Goal: Task Accomplishment & Management: Manage account settings

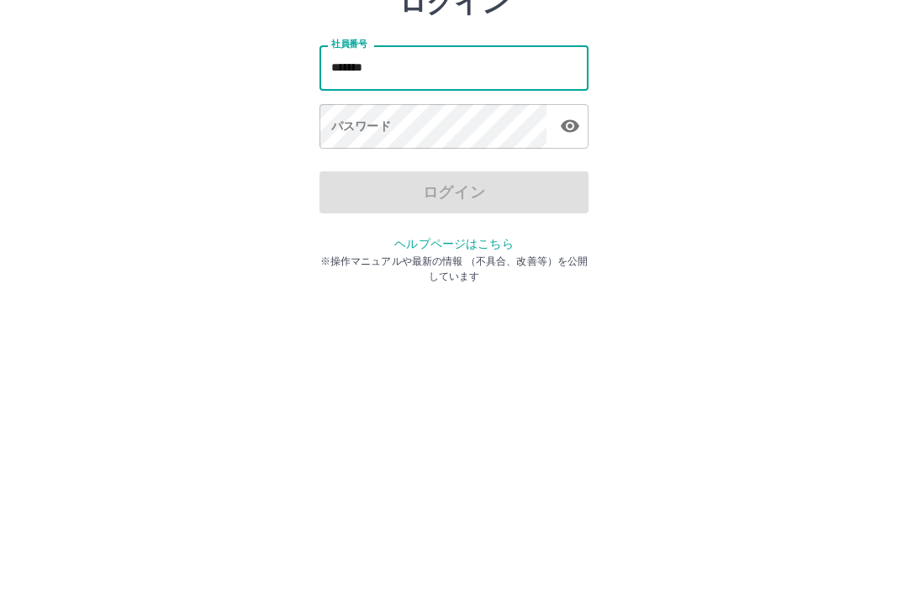
type input "*******"
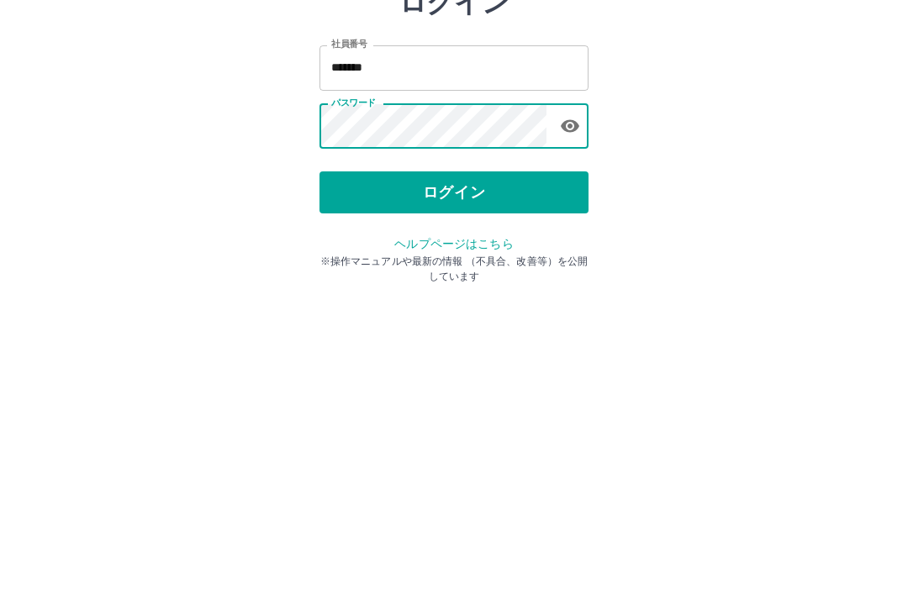
click at [492, 291] on button "ログイン" at bounding box center [454, 312] width 269 height 42
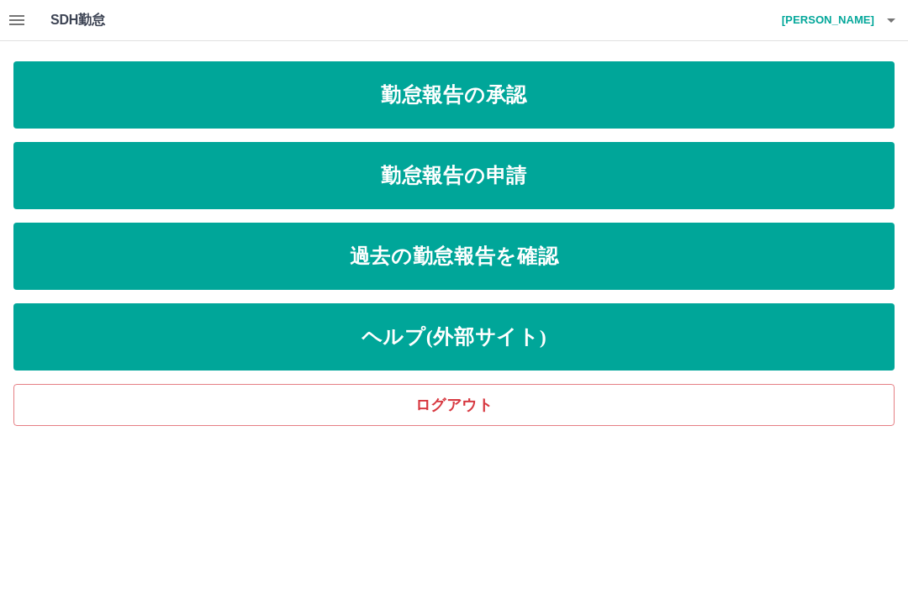
click at [23, 22] on icon "button" at bounding box center [17, 20] width 20 height 20
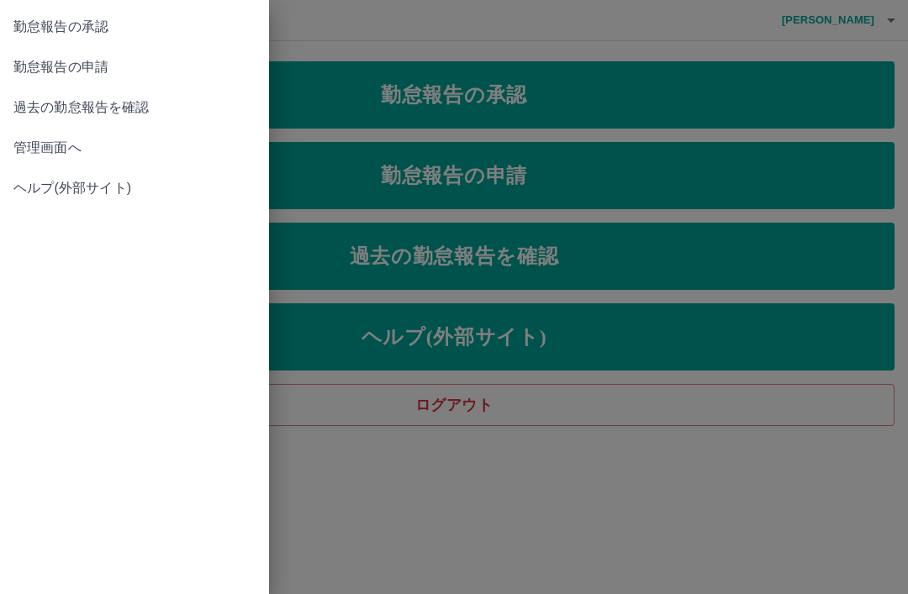
click at [39, 151] on span "管理画面へ" at bounding box center [134, 148] width 242 height 20
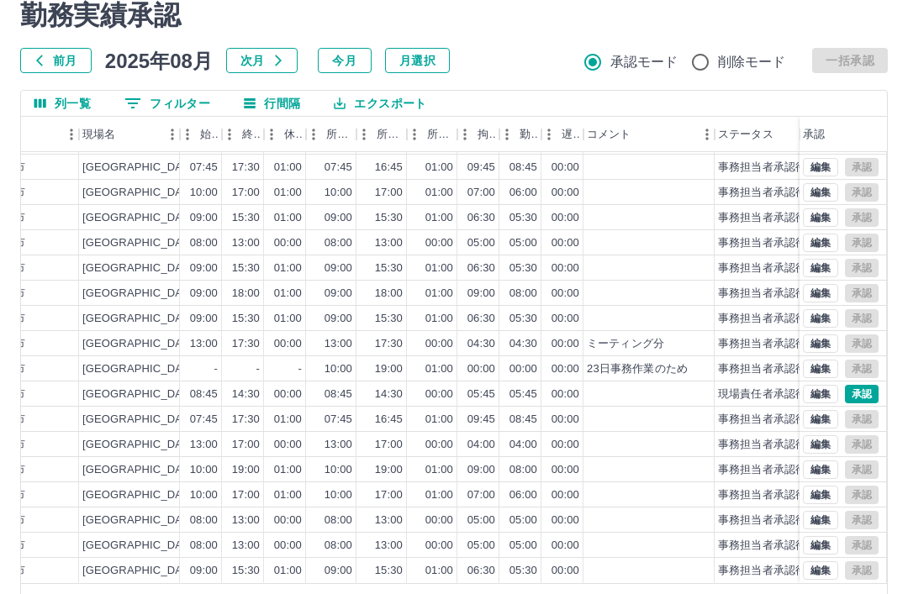
scroll to position [73, 586]
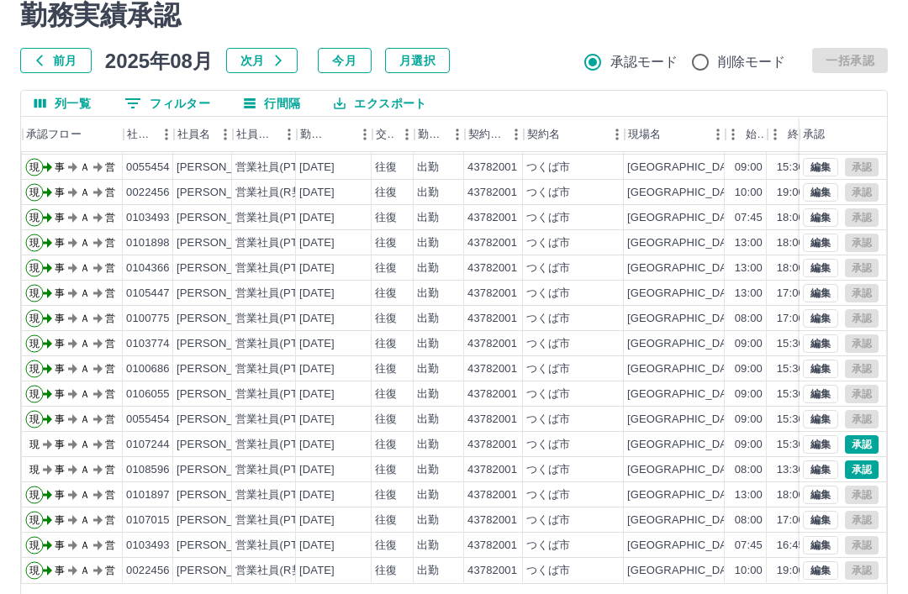
scroll to position [73, 40]
click at [869, 441] on button "承認" at bounding box center [862, 445] width 34 height 18
click at [867, 473] on button "承認" at bounding box center [862, 470] width 34 height 18
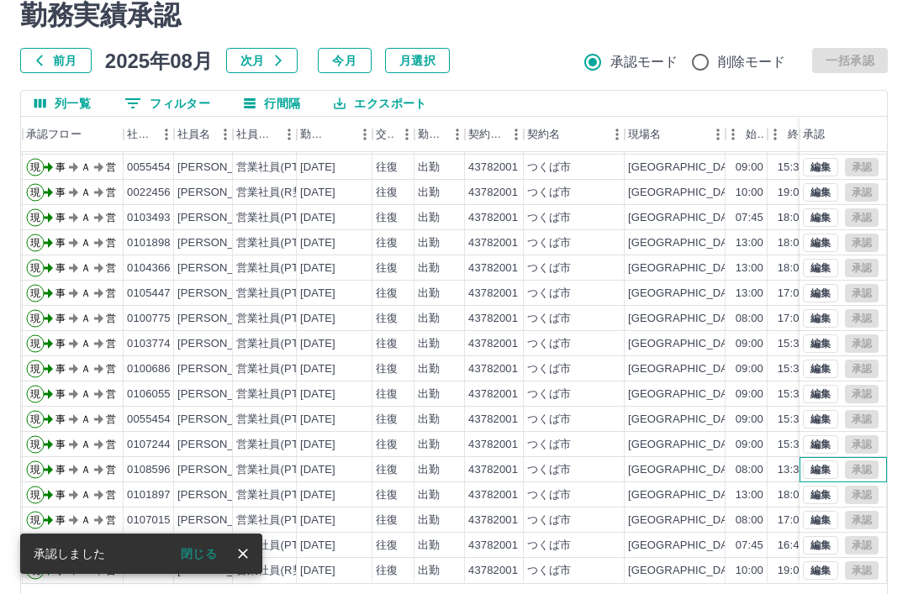
click at [863, 468] on div "編集 承認" at bounding box center [841, 470] width 76 height 18
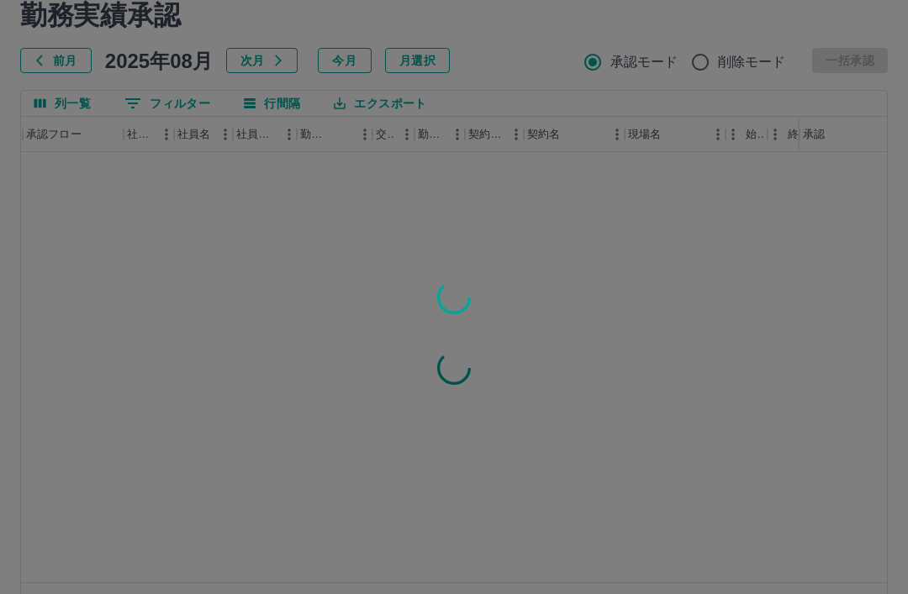
scroll to position [0, 40]
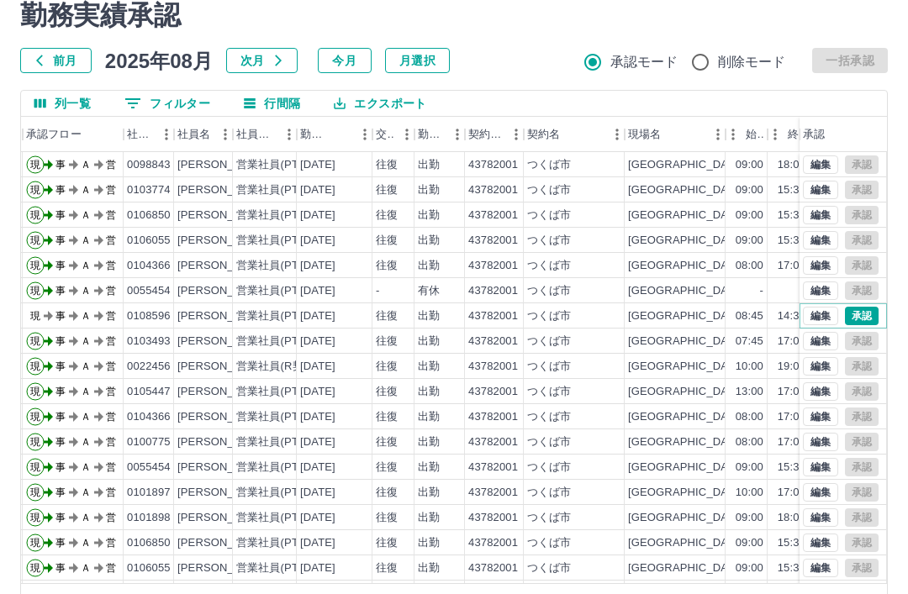
click at [859, 314] on button "承認" at bounding box center [862, 316] width 34 height 18
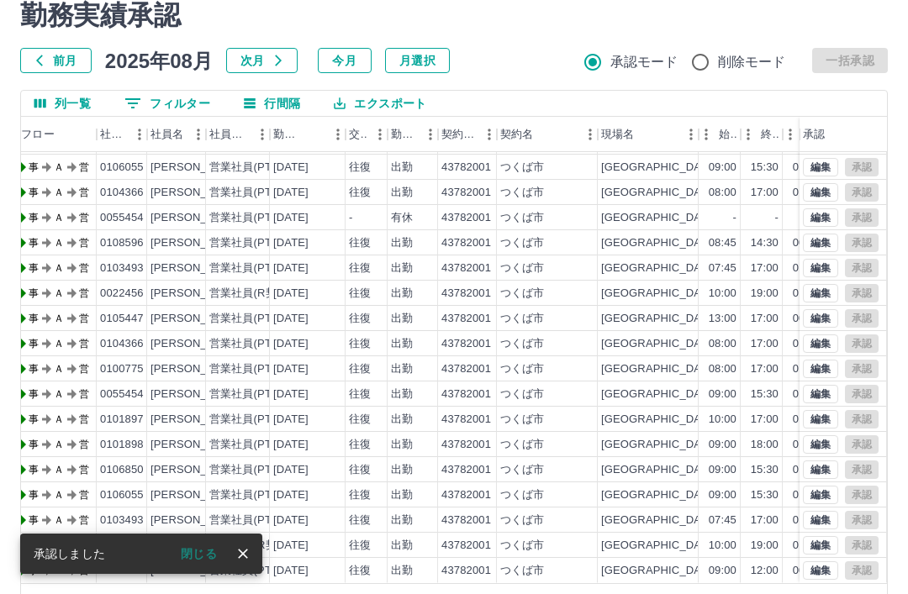
scroll to position [73, 68]
click at [346, 57] on button "今月" at bounding box center [345, 60] width 54 height 25
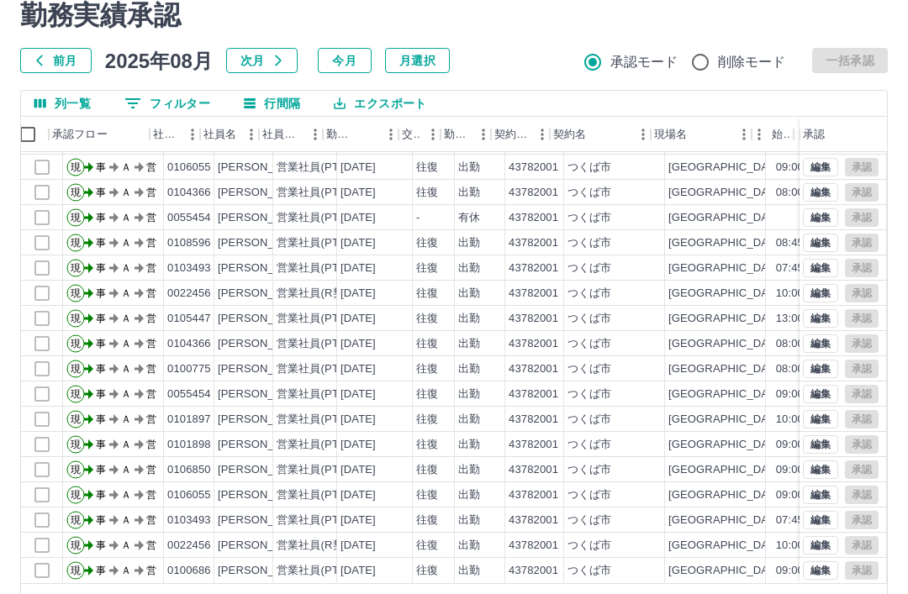
scroll to position [73, 0]
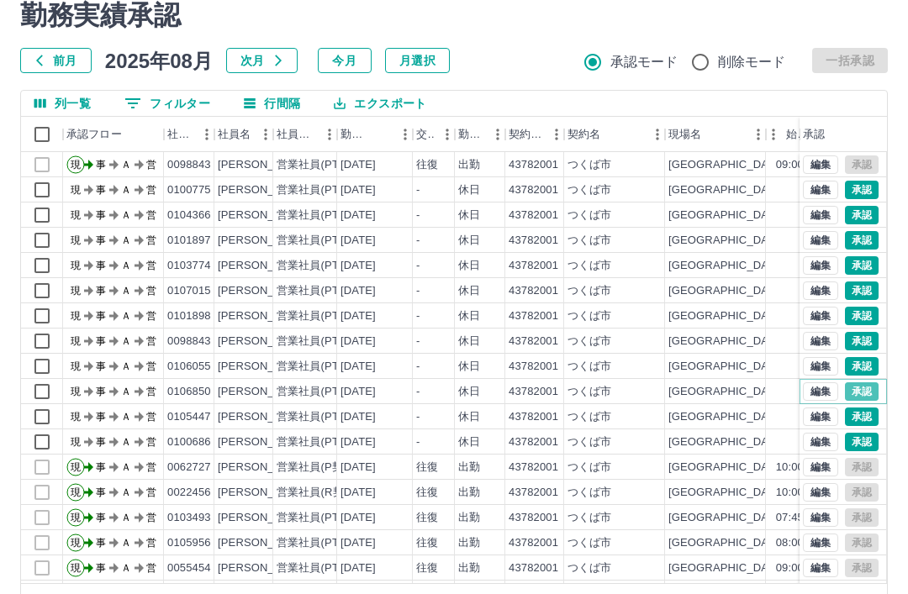
click at [857, 387] on button "承認" at bounding box center [862, 392] width 34 height 18
click at [859, 444] on button "承認" at bounding box center [862, 442] width 34 height 18
click at [859, 267] on button "承認" at bounding box center [862, 265] width 34 height 18
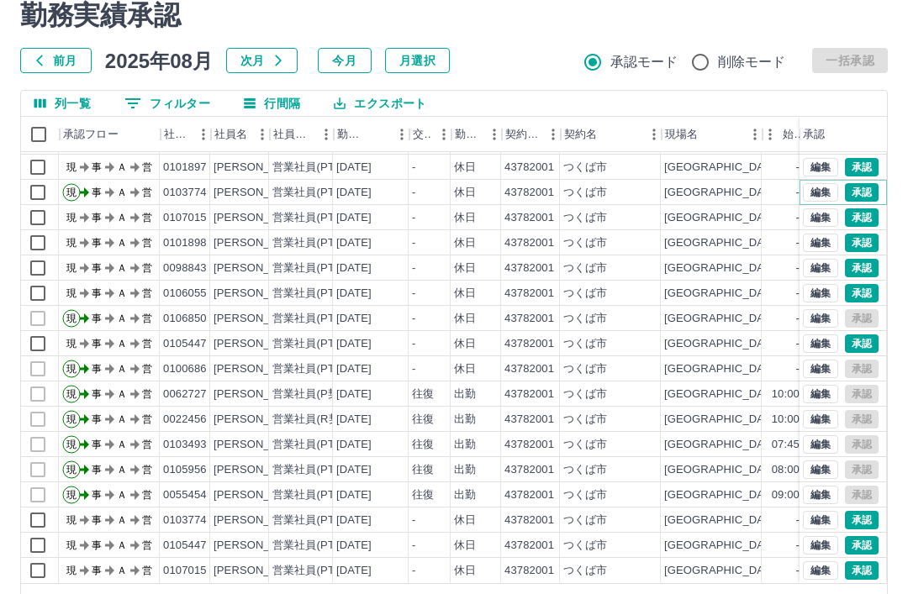
scroll to position [73, 4]
click at [814, 522] on button "編集" at bounding box center [820, 520] width 35 height 18
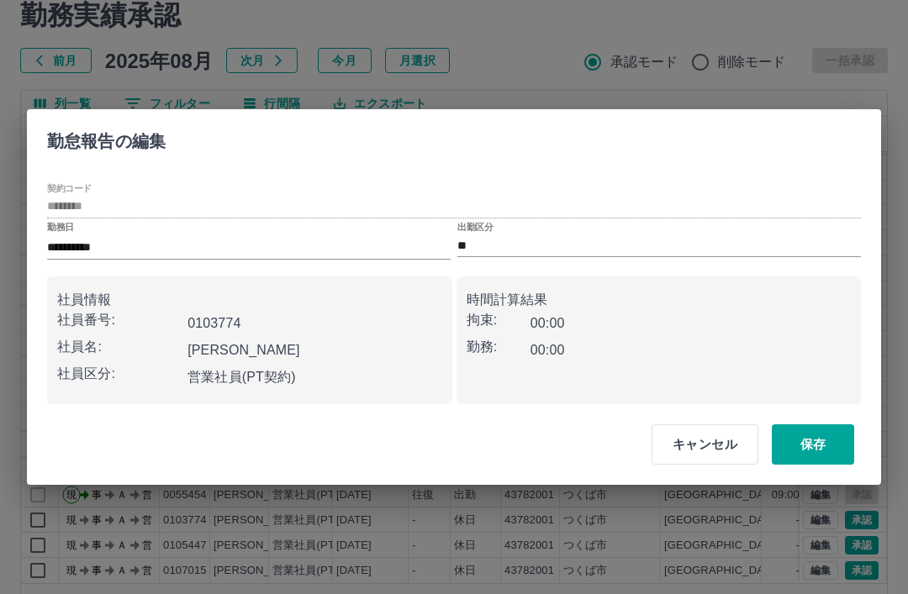
click at [716, 465] on button "キャンセル" at bounding box center [705, 445] width 107 height 40
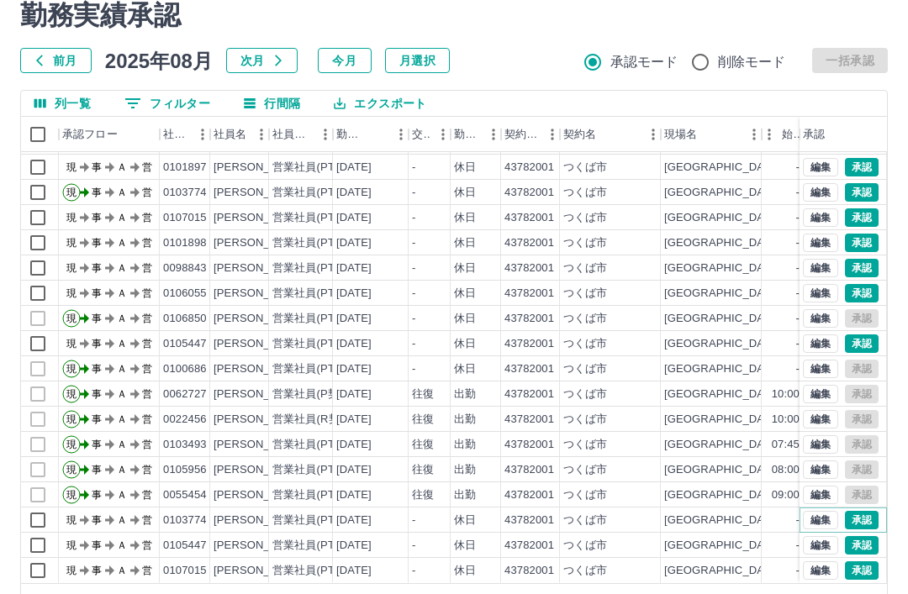
click at [856, 521] on button "承認" at bounding box center [862, 520] width 34 height 18
click at [859, 546] on button "承認" at bounding box center [862, 545] width 34 height 18
click at [867, 570] on button "承認" at bounding box center [862, 571] width 34 height 18
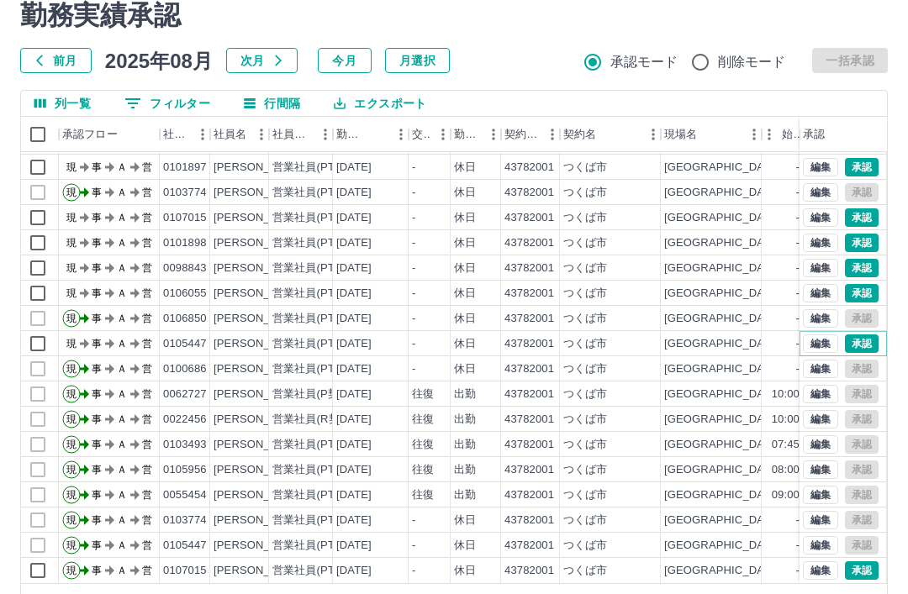
click at [816, 346] on button "編集" at bounding box center [820, 344] width 35 height 18
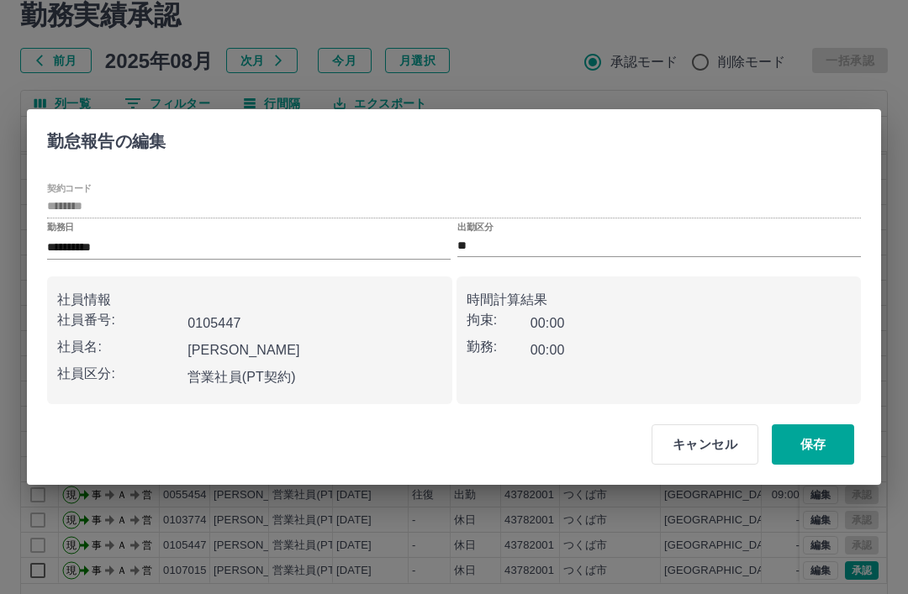
click at [500, 256] on input "**" at bounding box center [659, 245] width 404 height 21
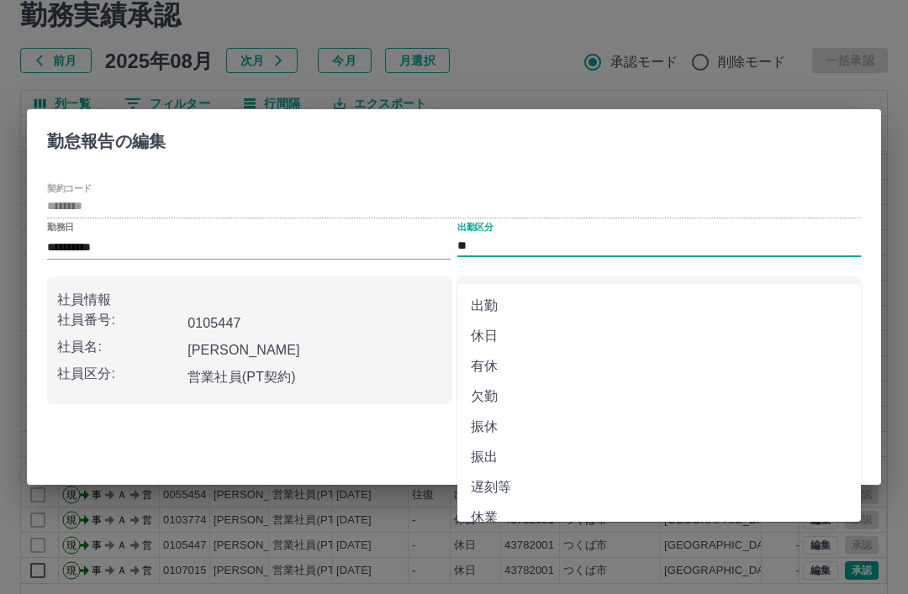
click at [489, 396] on li "欠勤" at bounding box center [659, 397] width 404 height 30
type input "**"
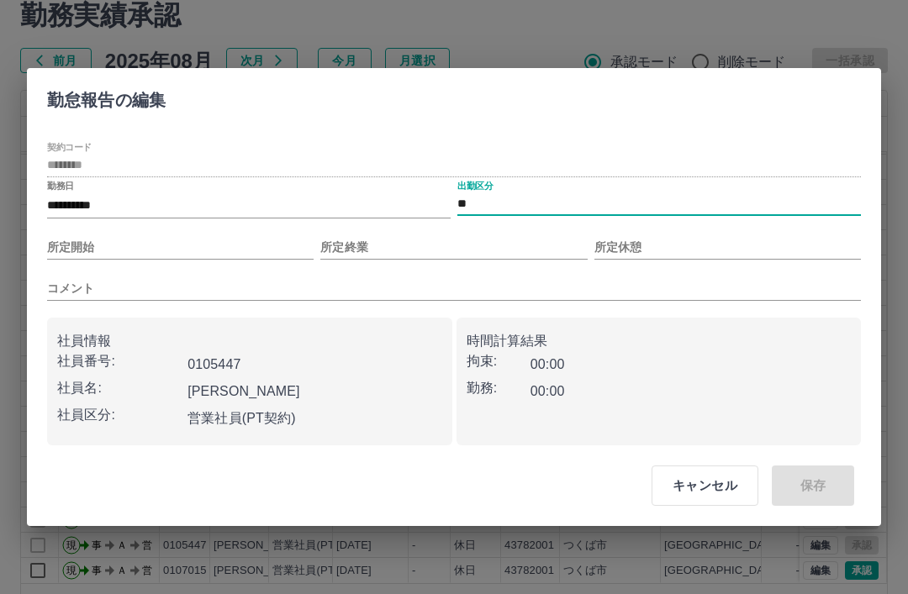
click at [118, 301] on input "コメント" at bounding box center [454, 289] width 814 height 24
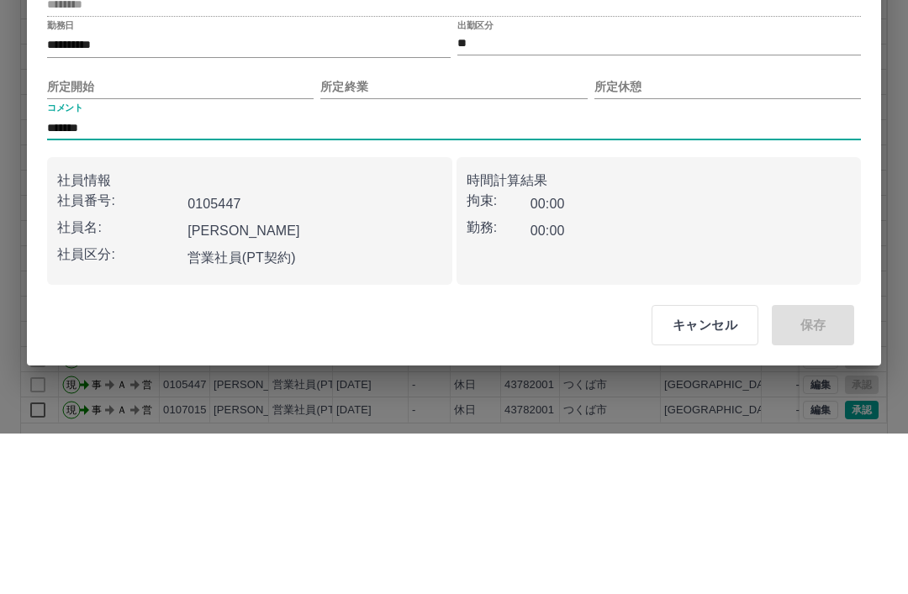
type input "*******"
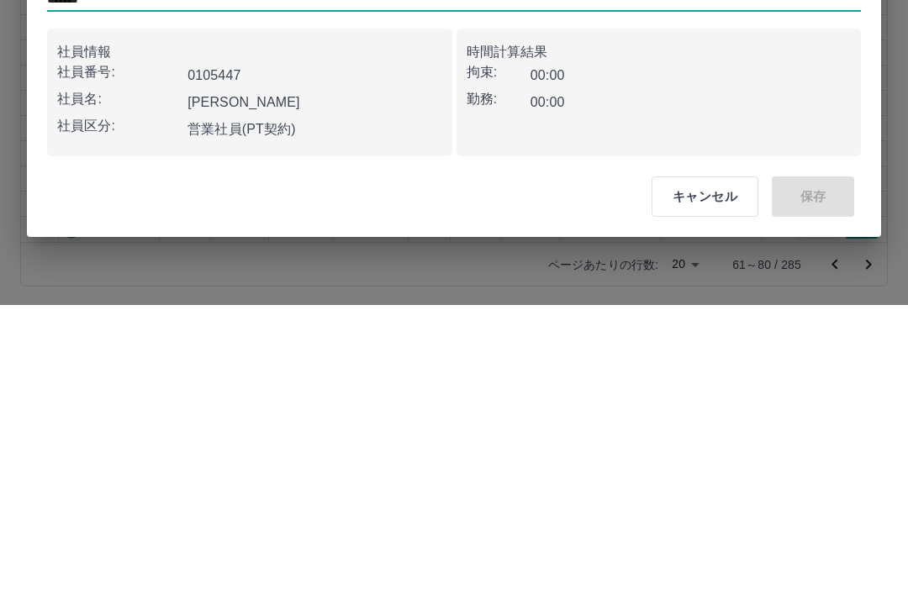
scroll to position [116, 0]
click at [820, 452] on div "キャンセル 保存" at bounding box center [746, 485] width 256 height 67
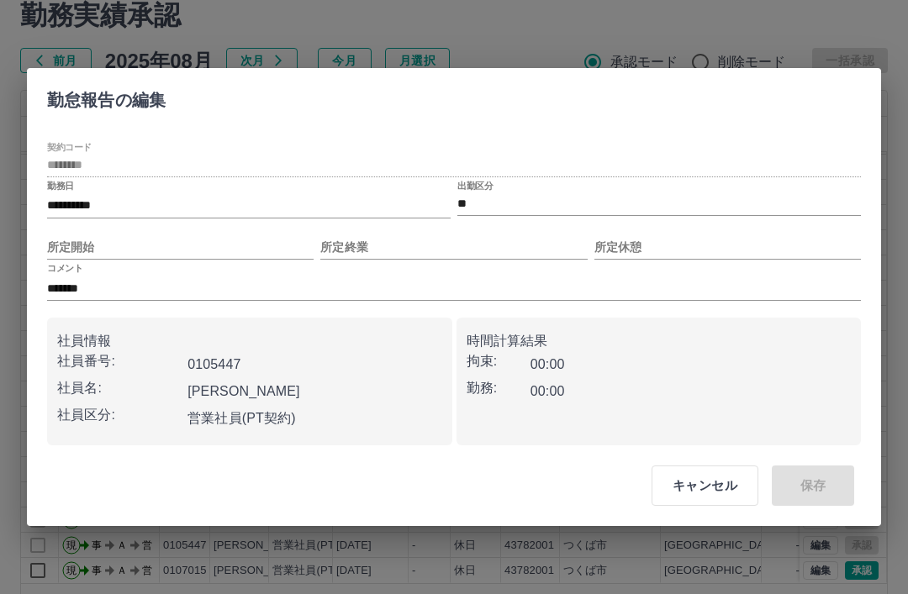
click at [249, 260] on input "所定開始" at bounding box center [180, 247] width 267 height 24
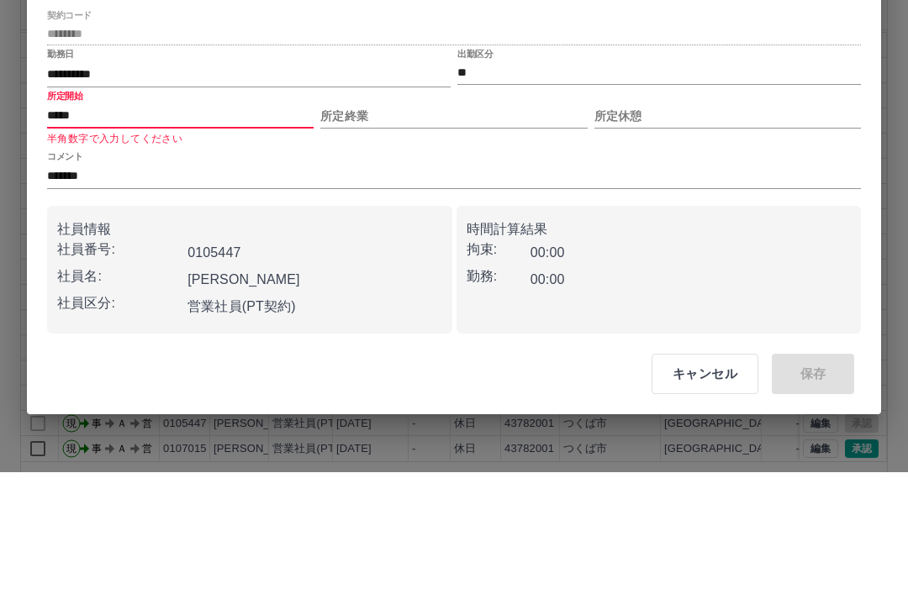
click at [467, 226] on input "所定終業" at bounding box center [453, 238] width 267 height 24
type input "*****"
click at [485, 226] on input "所定終業" at bounding box center [453, 238] width 267 height 24
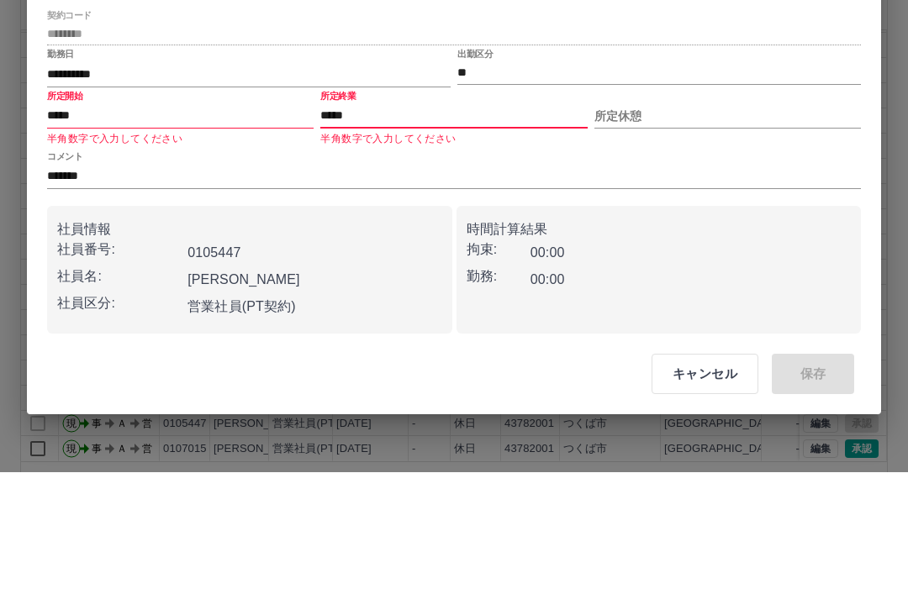
type input "*****"
click at [747, 226] on input "所定休憩" at bounding box center [727, 238] width 267 height 24
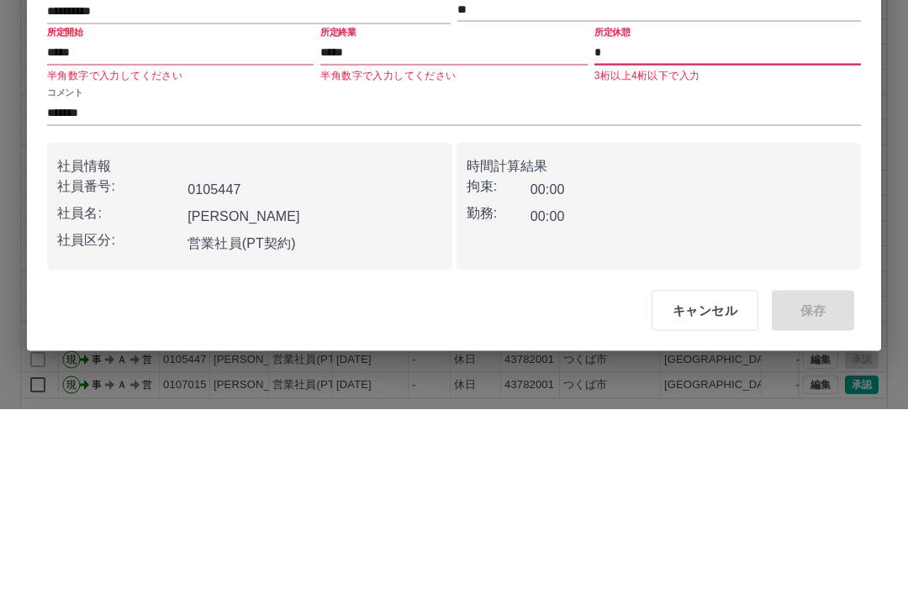
type input "*"
click at [744, 287] on input "*******" at bounding box center [454, 299] width 814 height 24
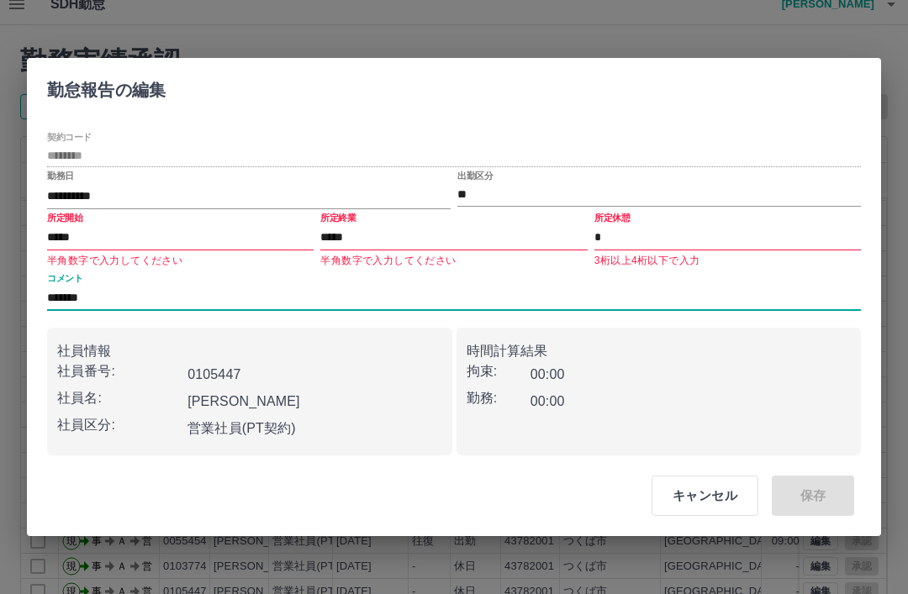
scroll to position [0, 0]
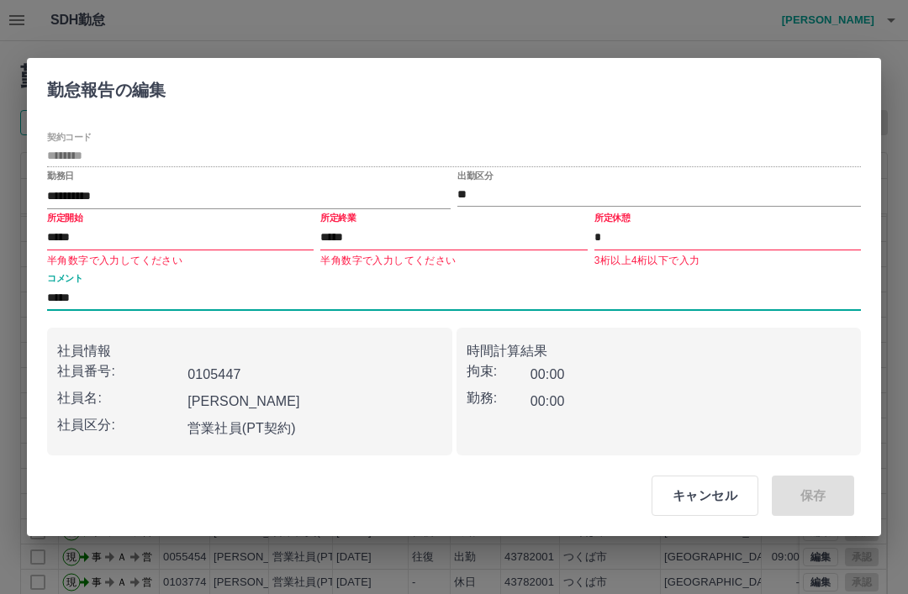
type input "****"
click at [771, 41] on div "**********" at bounding box center [454, 297] width 908 height 594
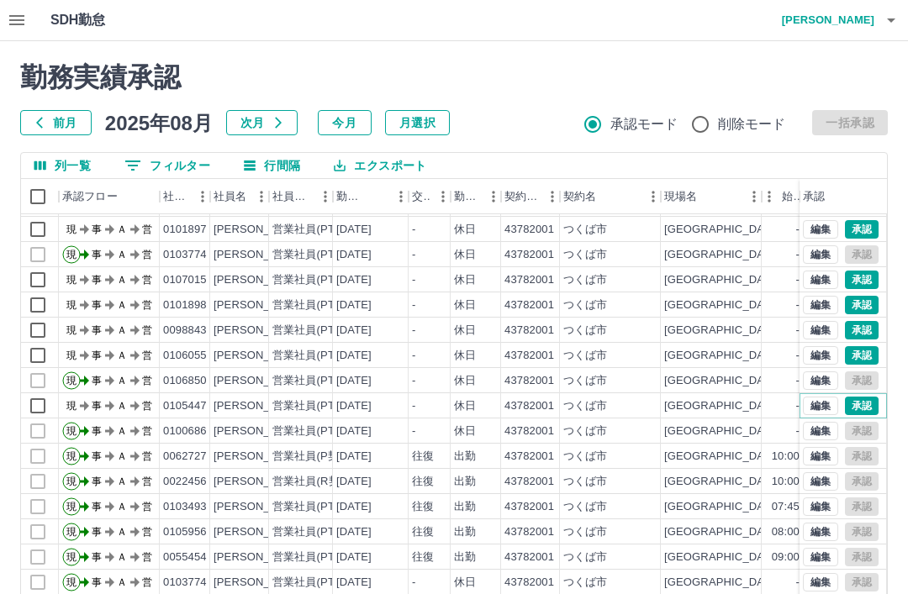
click at [857, 410] on button "承認" at bounding box center [862, 406] width 34 height 18
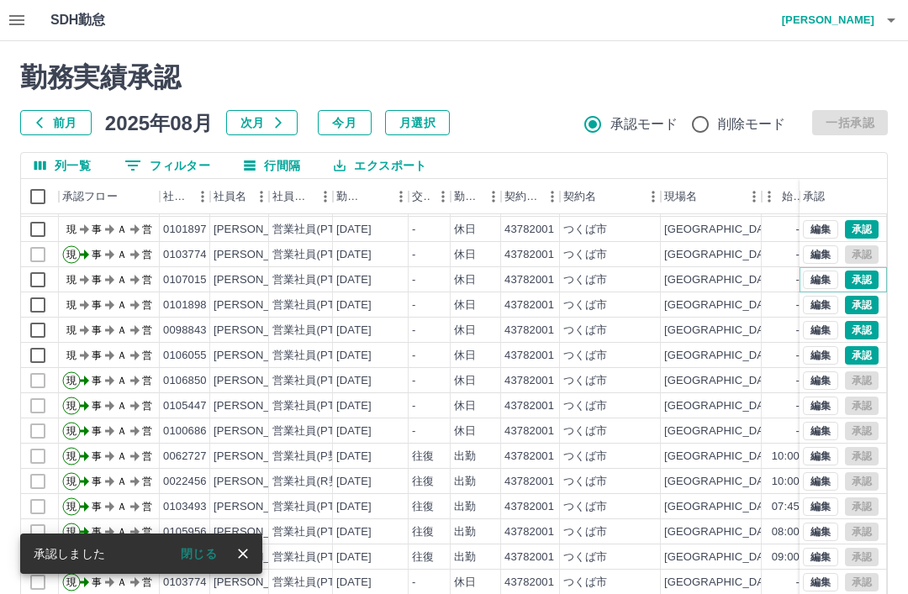
click at [860, 283] on button "承認" at bounding box center [862, 280] width 34 height 18
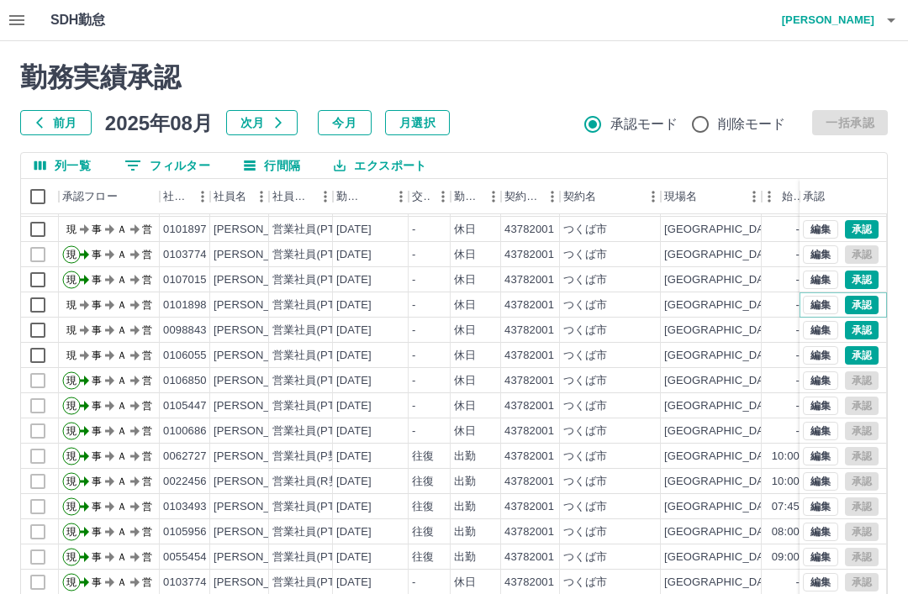
click at [860, 307] on button "承認" at bounding box center [862, 305] width 34 height 18
click at [868, 328] on button "承認" at bounding box center [862, 330] width 34 height 18
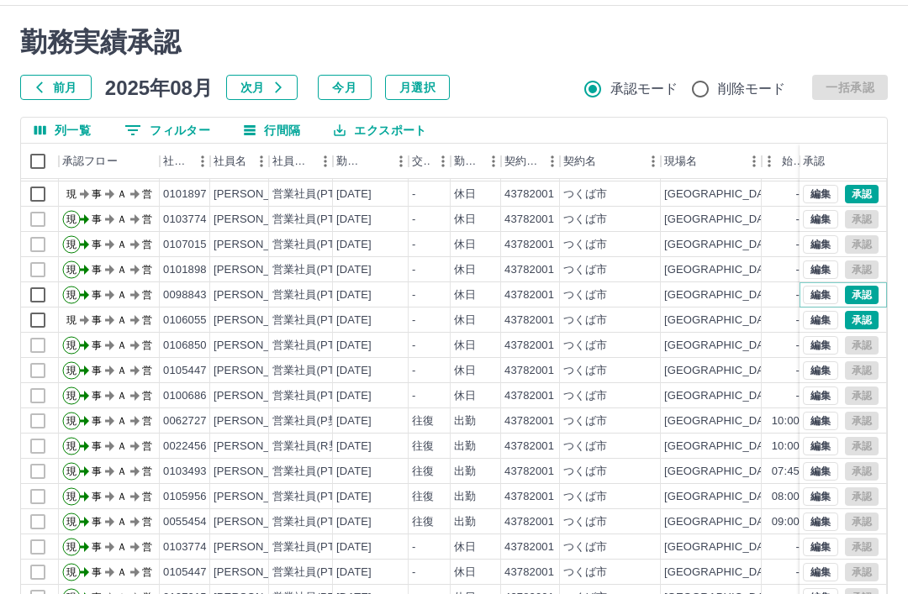
scroll to position [62, 0]
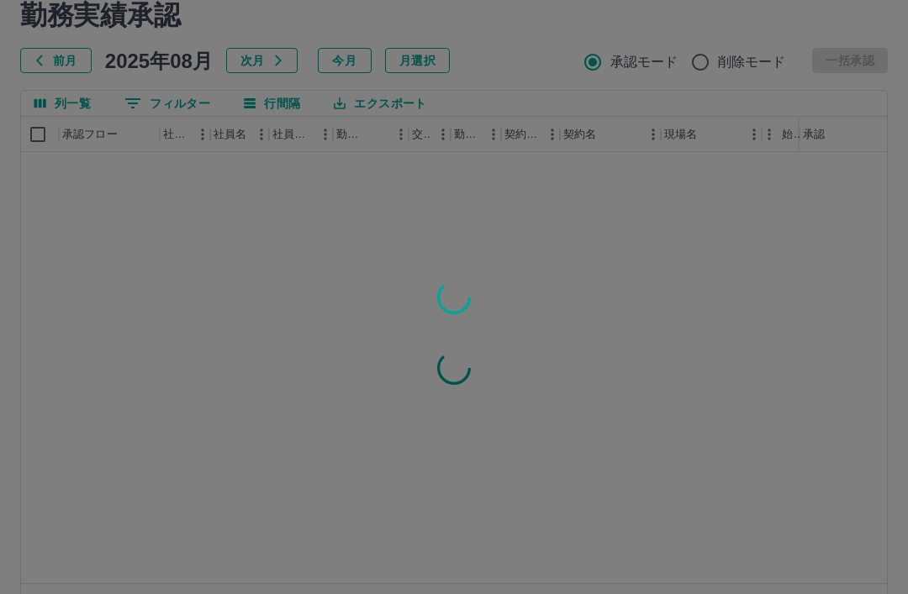
scroll to position [0, 4]
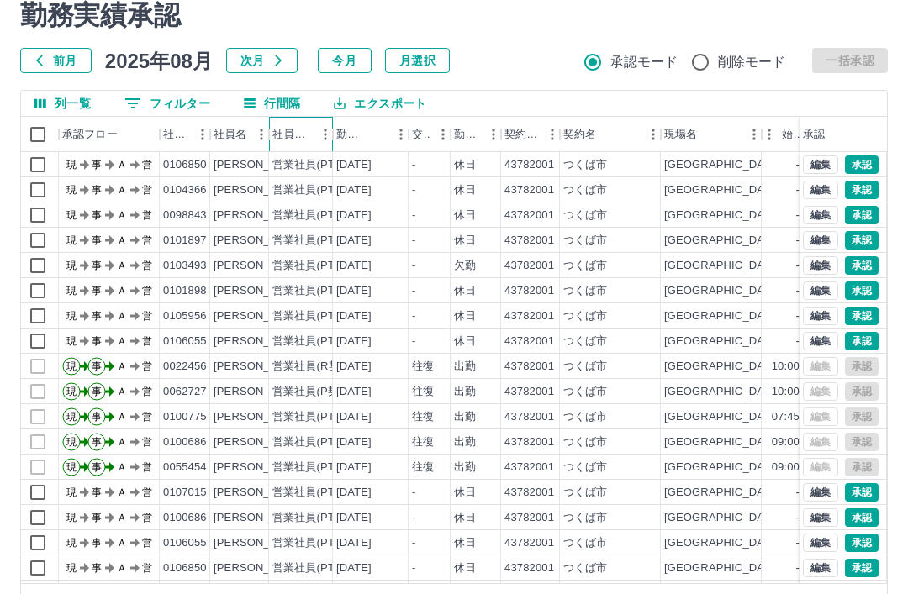
click at [287, 135] on div "社員区分" at bounding box center [292, 134] width 40 height 35
click at [240, 133] on div "社員名" at bounding box center [230, 134] width 33 height 35
click at [258, 131] on icon "メニュー" at bounding box center [261, 134] width 17 height 17
click at [500, 25] on h2 "勤務実績承認" at bounding box center [454, 15] width 868 height 32
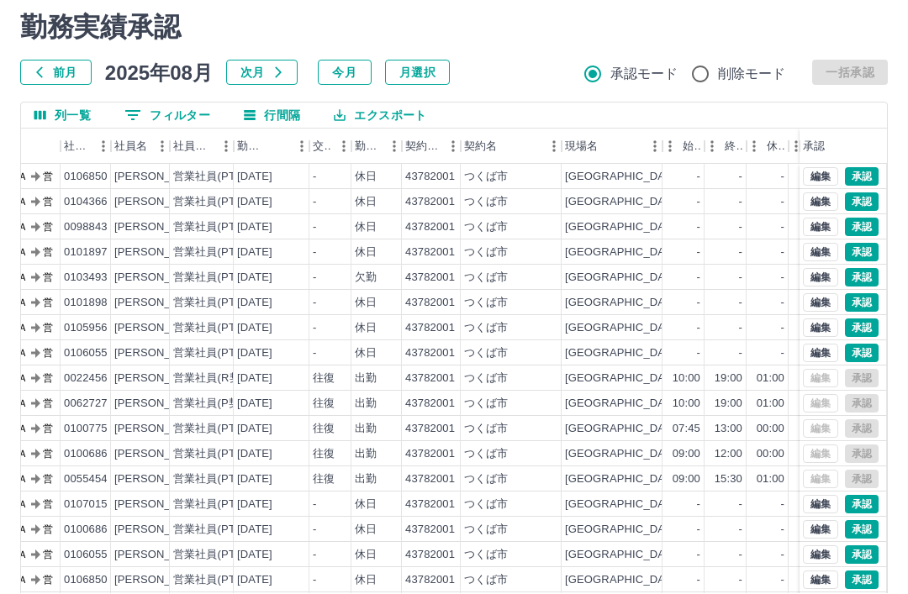
scroll to position [50, 0]
click at [862, 173] on button "承認" at bounding box center [862, 176] width 34 height 18
click at [859, 229] on button "承認" at bounding box center [862, 227] width 34 height 18
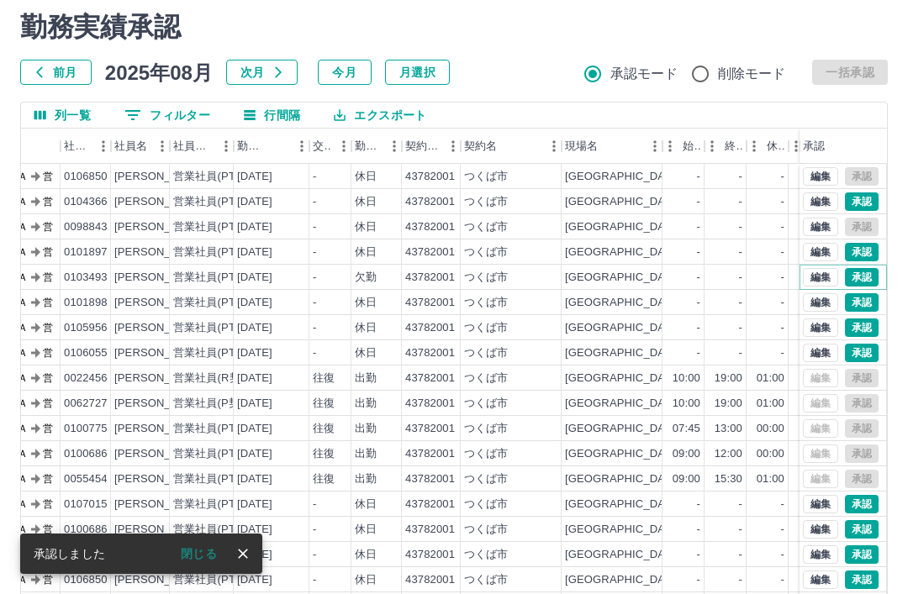
click at [857, 278] on button "承認" at bounding box center [862, 277] width 34 height 18
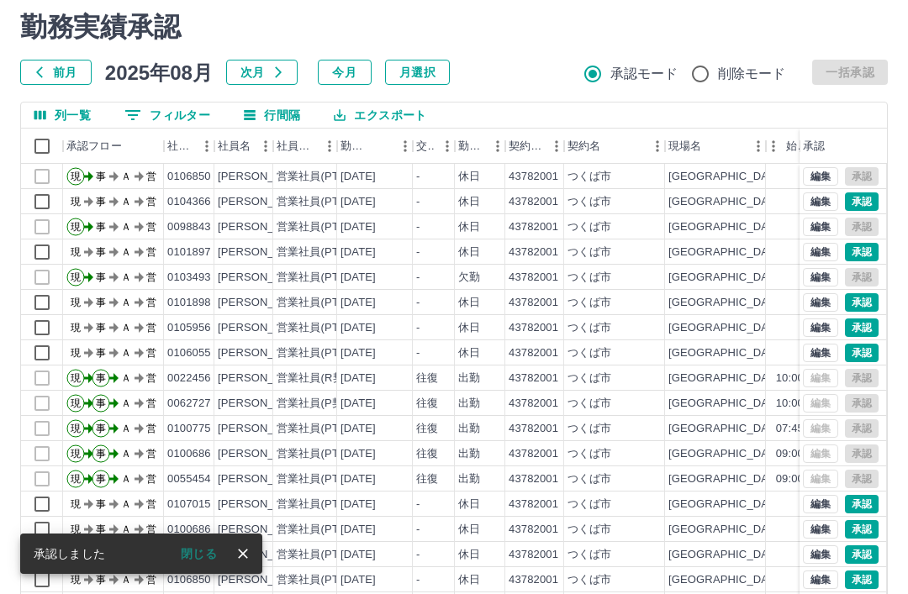
scroll to position [0, 0]
click at [856, 328] on button "承認" at bounding box center [862, 328] width 34 height 18
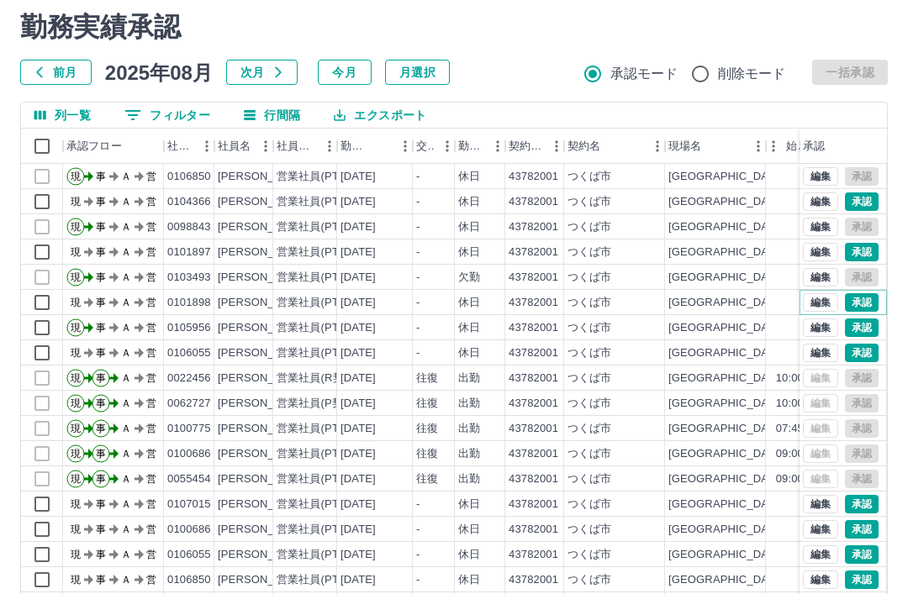
click at [860, 298] on button "承認" at bounding box center [862, 302] width 34 height 18
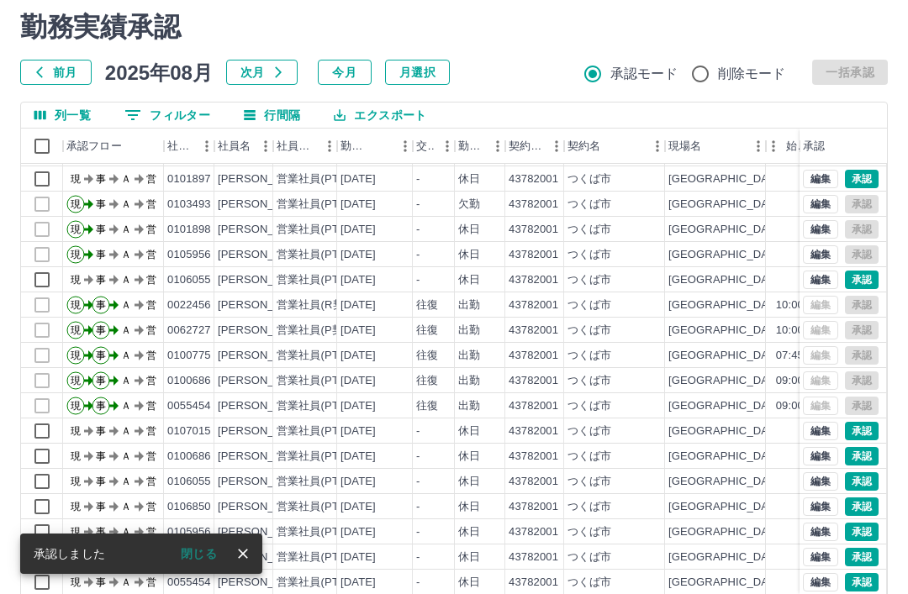
scroll to position [73, 0]
click at [853, 430] on button "承認" at bounding box center [862, 431] width 34 height 18
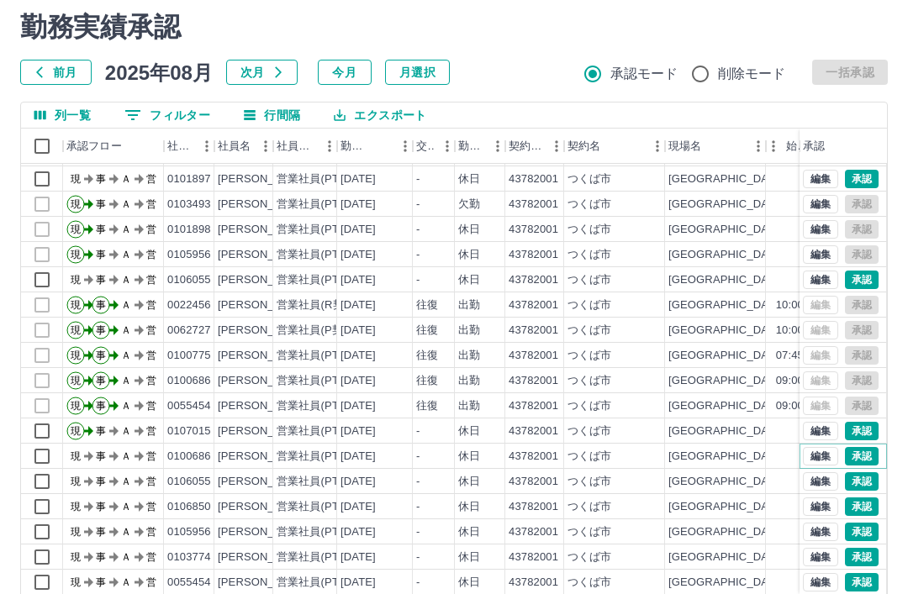
click at [857, 457] on button "承認" at bounding box center [862, 456] width 34 height 18
click at [859, 503] on button "承認" at bounding box center [862, 507] width 34 height 18
click at [863, 531] on button "承認" at bounding box center [862, 532] width 34 height 18
click at [864, 553] on button "承認" at bounding box center [862, 557] width 34 height 18
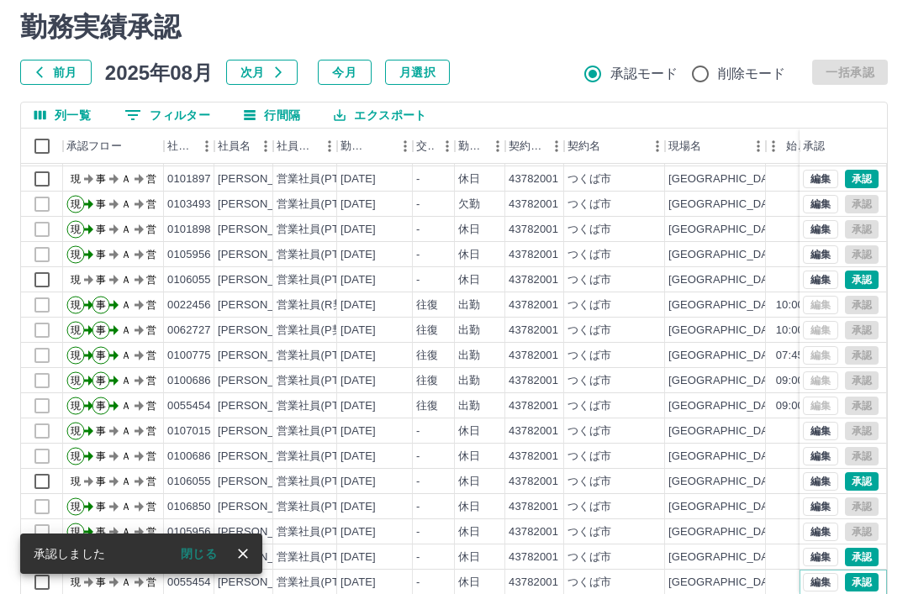
click at [866, 577] on button "承認" at bounding box center [862, 582] width 34 height 18
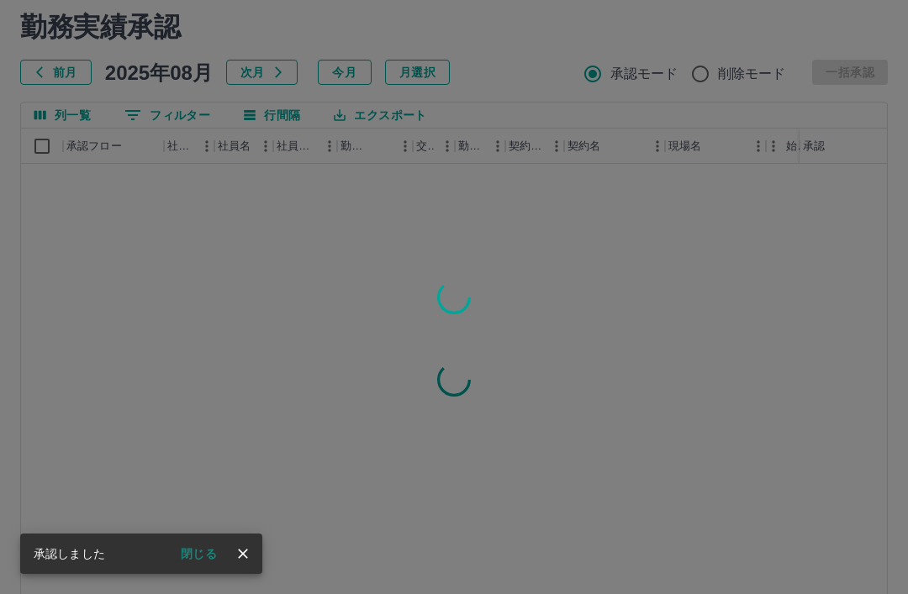
scroll to position [0, 0]
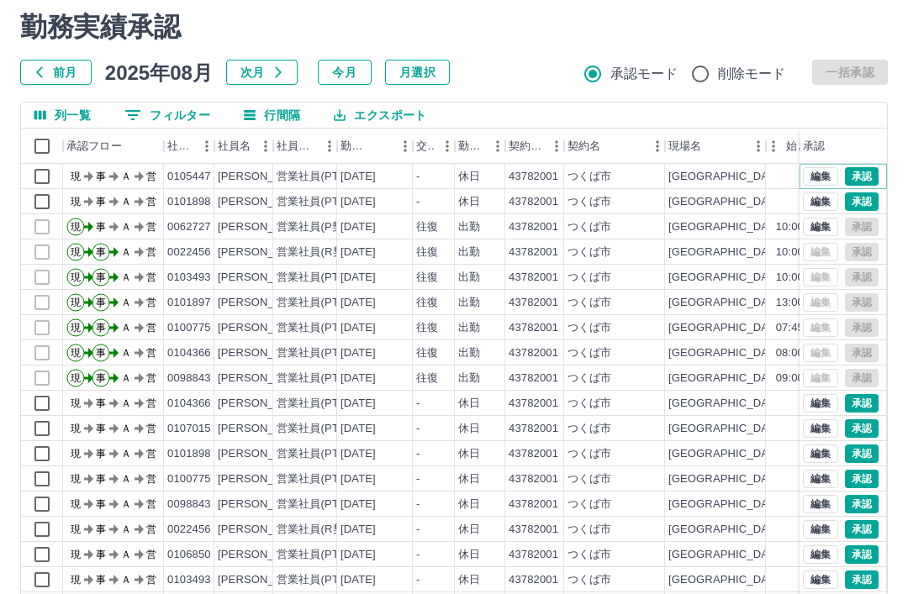
click at [863, 177] on button "承認" at bounding box center [862, 176] width 34 height 18
click at [862, 200] on button "承認" at bounding box center [862, 202] width 34 height 18
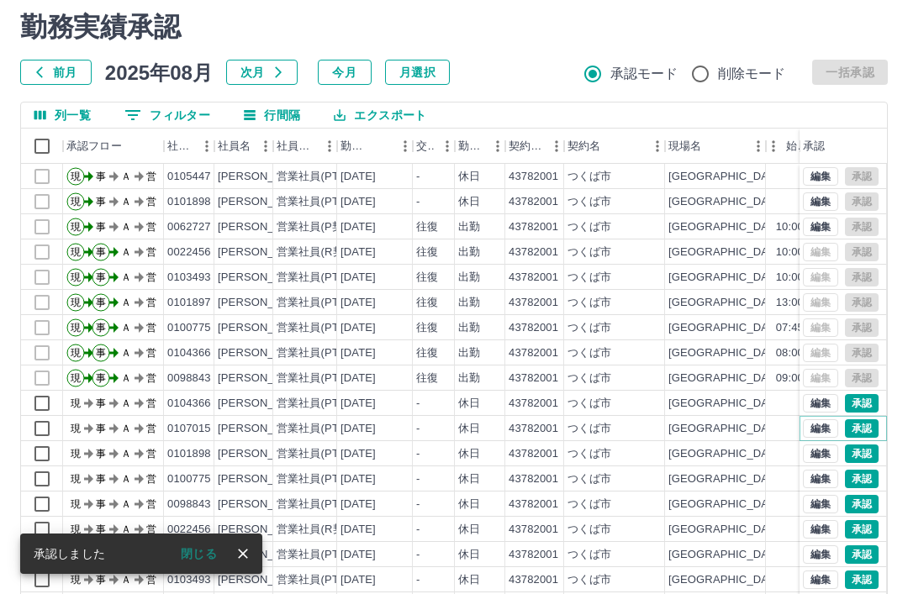
click at [859, 432] on button "承認" at bounding box center [862, 429] width 34 height 18
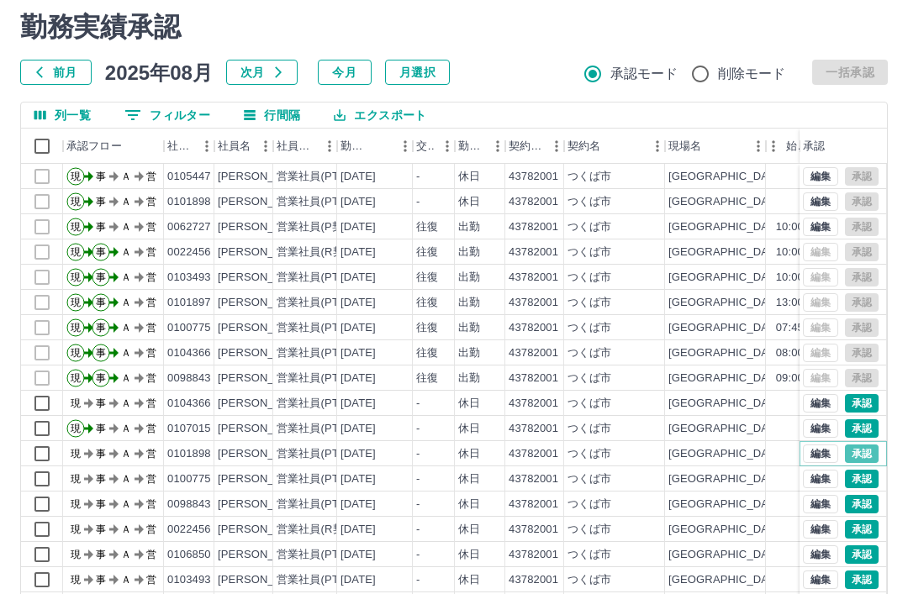
click at [863, 457] on button "承認" at bounding box center [862, 454] width 34 height 18
click at [862, 505] on button "承認" at bounding box center [862, 504] width 34 height 18
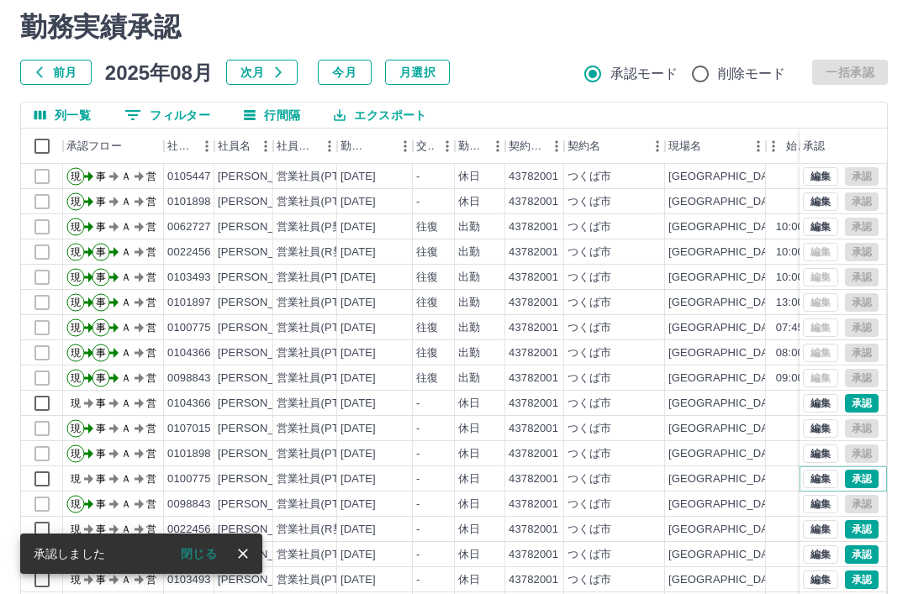
click at [863, 480] on button "承認" at bounding box center [862, 479] width 34 height 18
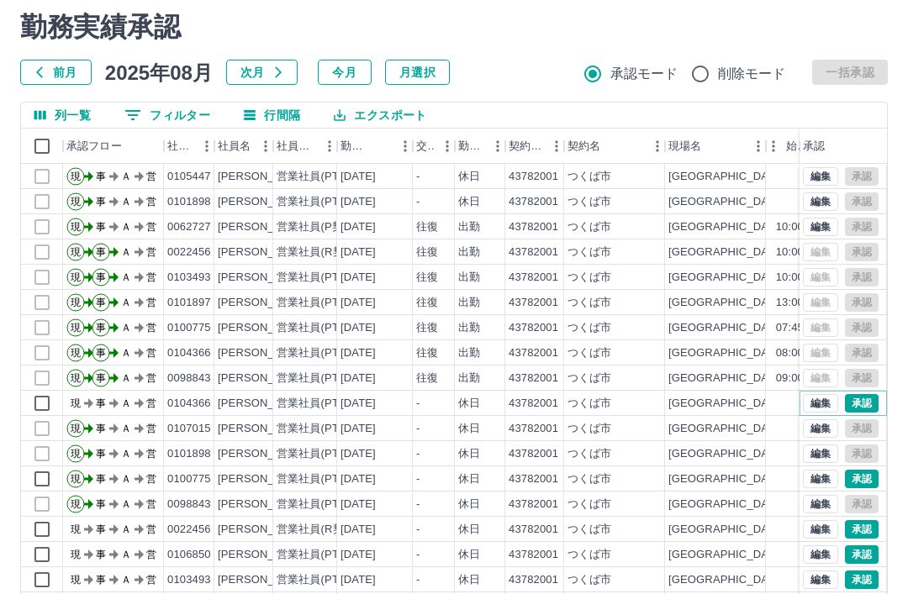
click at [860, 404] on button "承認" at bounding box center [862, 403] width 34 height 18
click at [864, 528] on button "承認" at bounding box center [862, 529] width 34 height 18
click at [864, 557] on button "承認" at bounding box center [862, 555] width 34 height 18
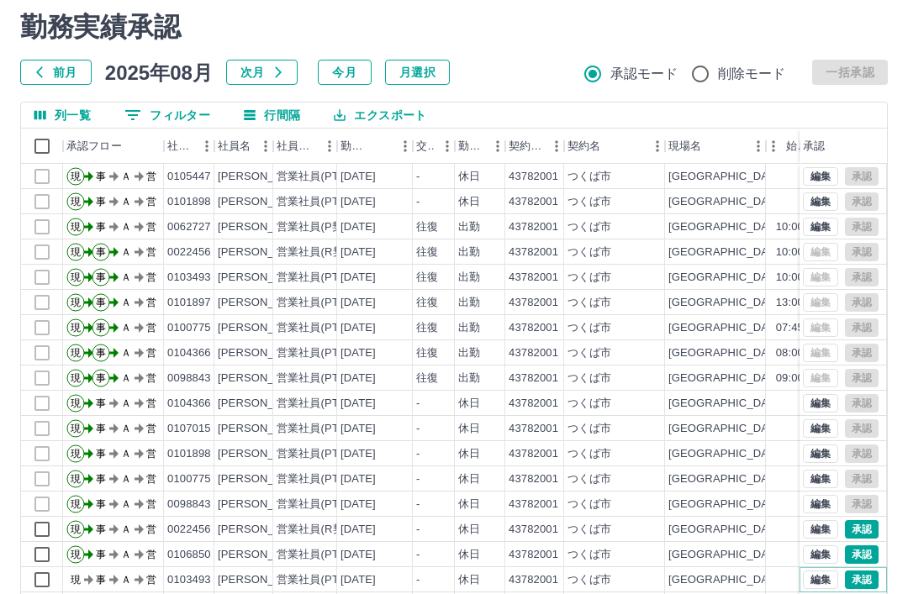
click at [866, 582] on button "承認" at bounding box center [862, 580] width 34 height 18
click at [865, 582] on button "承認" at bounding box center [862, 580] width 34 height 18
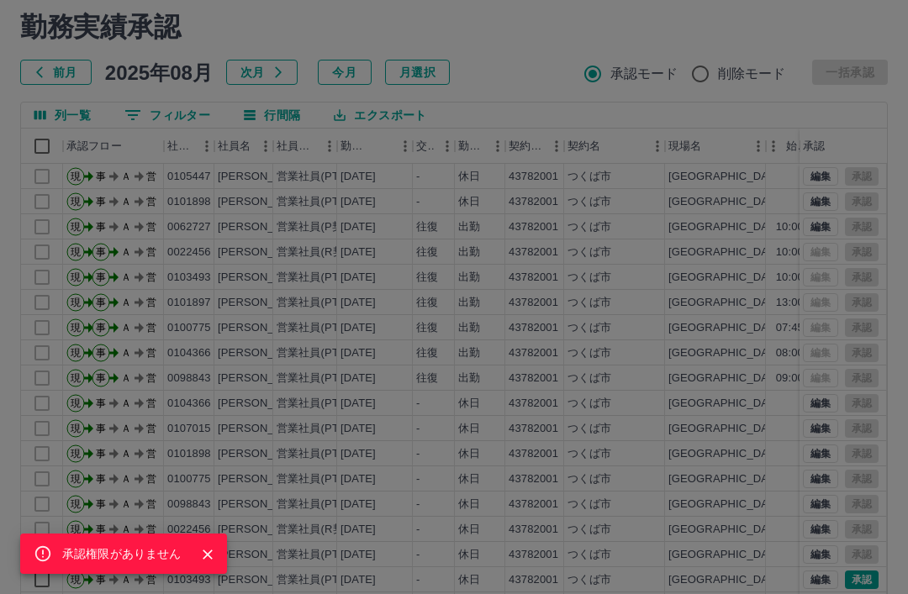
click at [203, 568] on button "Close" at bounding box center [207, 554] width 25 height 25
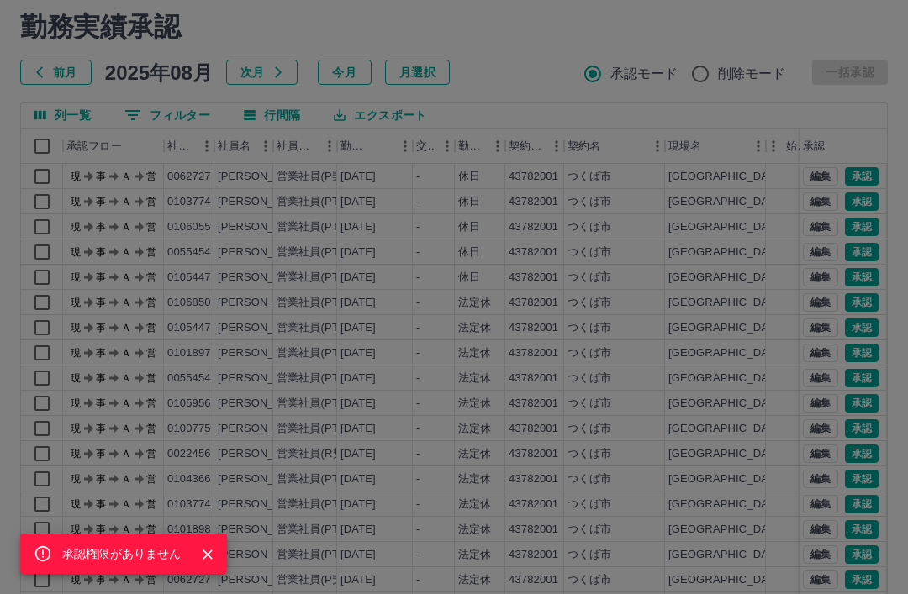
click at [209, 560] on icon "Close" at bounding box center [208, 555] width 10 height 10
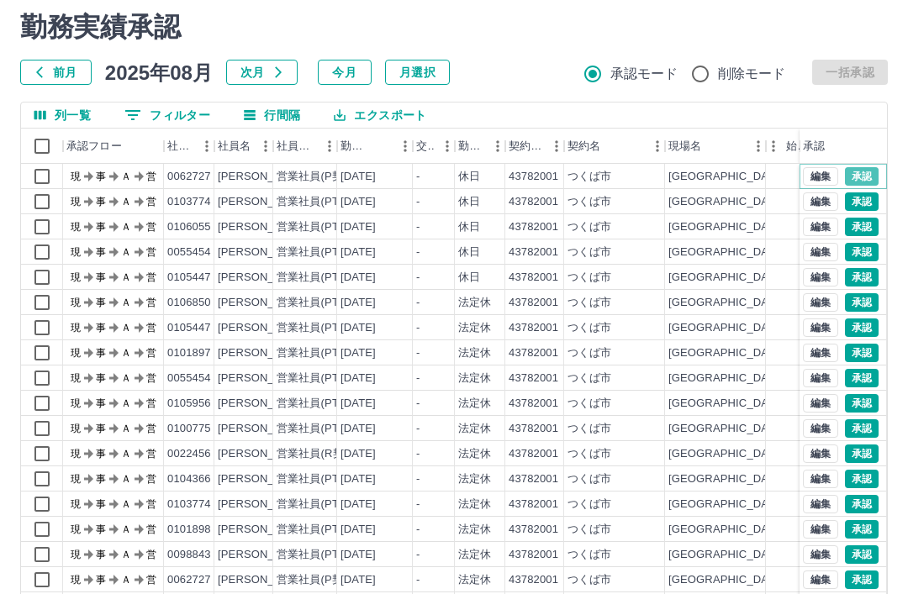
click at [862, 177] on button "承認" at bounding box center [862, 176] width 34 height 18
click at [858, 208] on button "承認" at bounding box center [862, 202] width 34 height 18
click at [860, 230] on button "承認" at bounding box center [862, 227] width 34 height 18
click at [860, 258] on button "承認" at bounding box center [862, 252] width 34 height 18
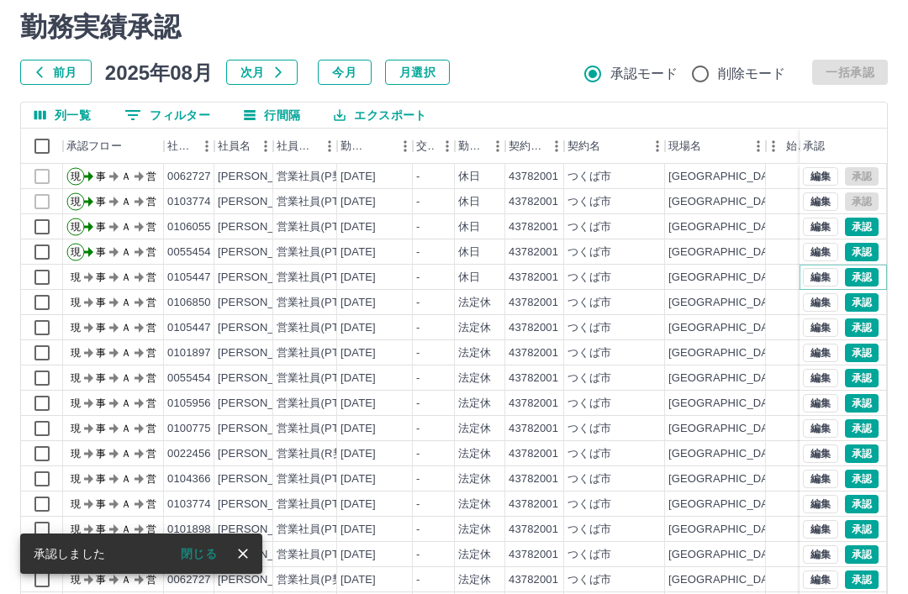
click at [866, 277] on button "承認" at bounding box center [862, 277] width 34 height 18
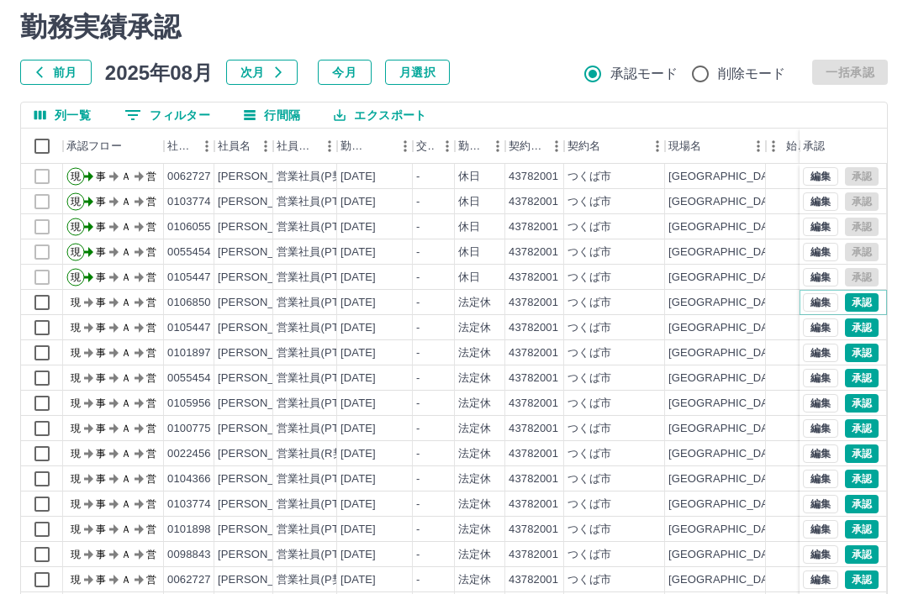
click at [865, 306] on button "承認" at bounding box center [862, 302] width 34 height 18
click at [864, 328] on button "承認" at bounding box center [862, 328] width 34 height 18
click at [861, 355] on button "承認" at bounding box center [862, 353] width 34 height 18
click at [863, 381] on button "承認" at bounding box center [862, 378] width 34 height 18
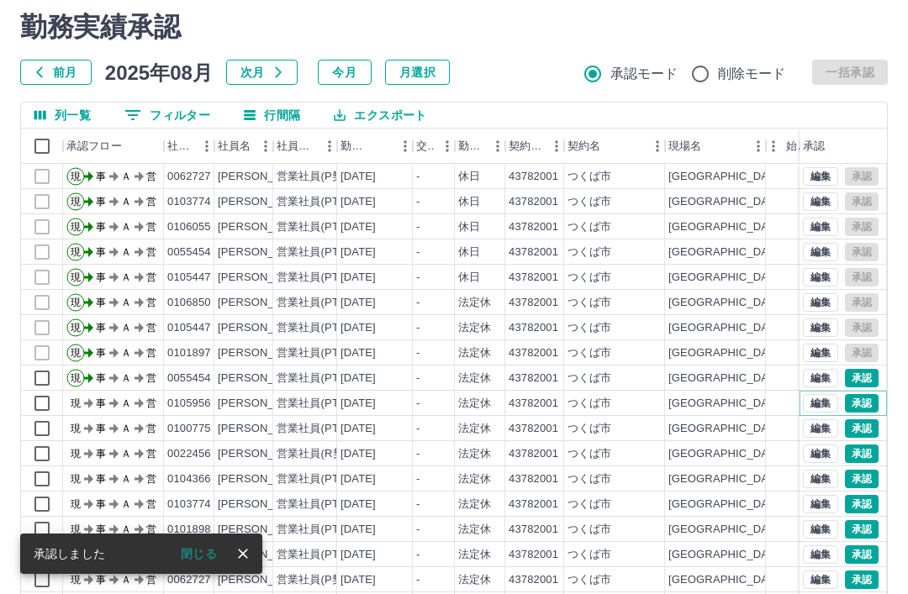
click at [863, 407] on button "承認" at bounding box center [862, 403] width 34 height 18
click at [865, 429] on button "承認" at bounding box center [862, 429] width 34 height 18
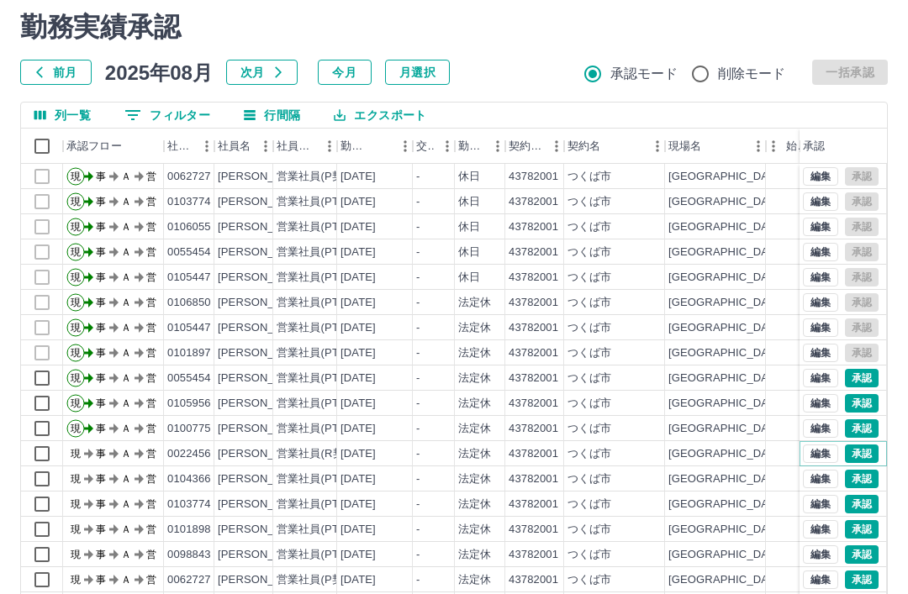
click at [867, 453] on button "承認" at bounding box center [862, 454] width 34 height 18
click at [867, 476] on button "承認" at bounding box center [862, 479] width 34 height 18
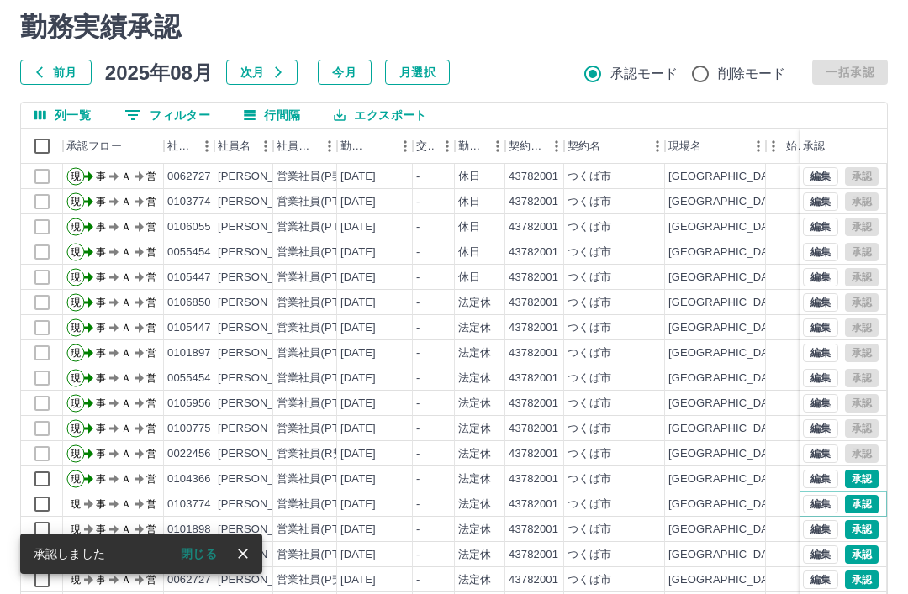
click at [869, 502] on button "承認" at bounding box center [862, 504] width 34 height 18
click at [867, 526] on button "承認" at bounding box center [862, 529] width 34 height 18
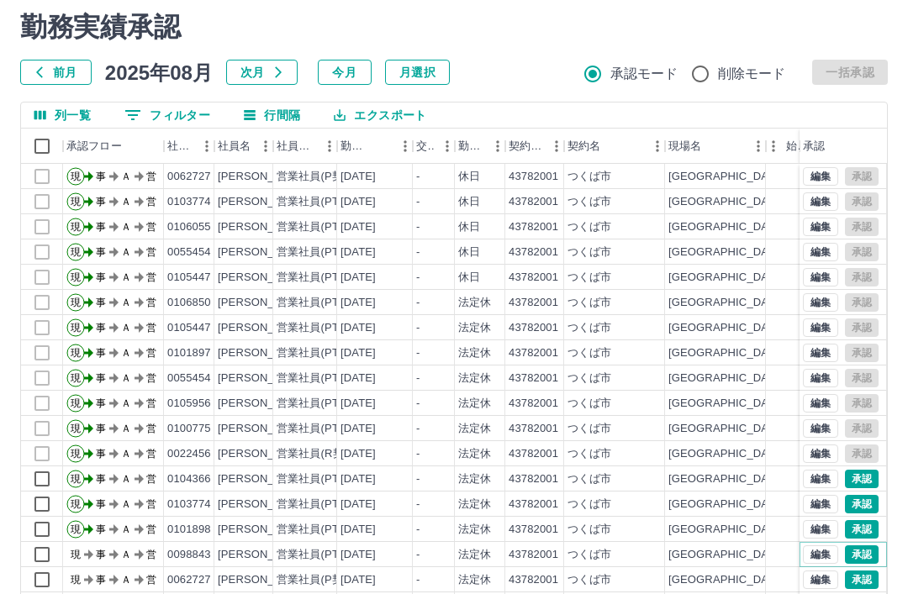
click at [866, 551] on button "承認" at bounding box center [862, 555] width 34 height 18
click at [867, 575] on button "承認" at bounding box center [862, 580] width 34 height 18
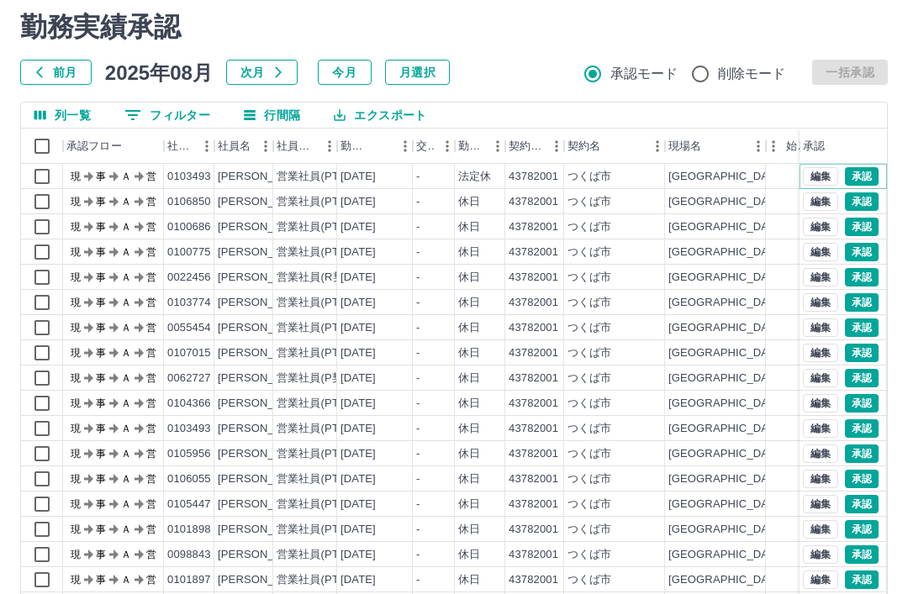
click at [862, 178] on button "承認" at bounding box center [862, 176] width 34 height 18
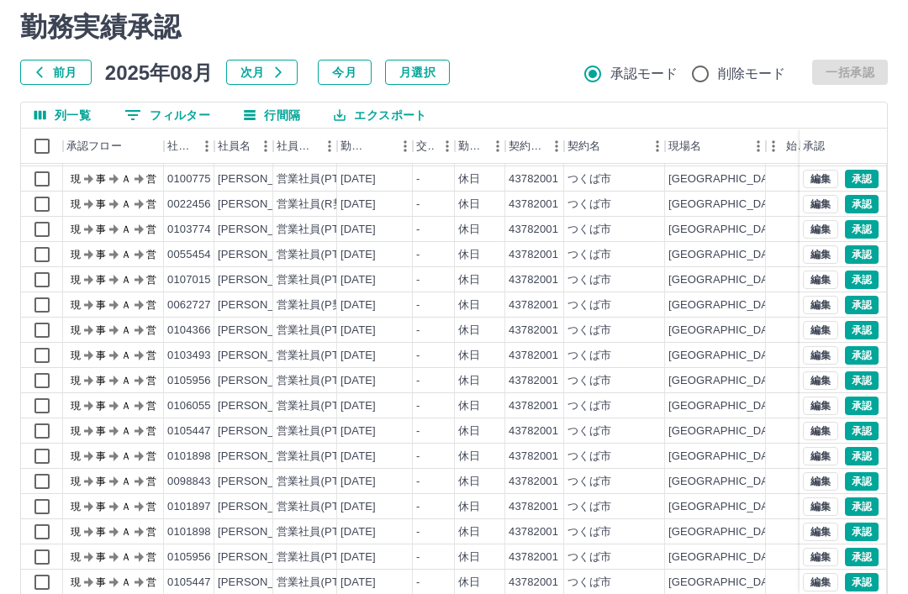
scroll to position [73, 0]
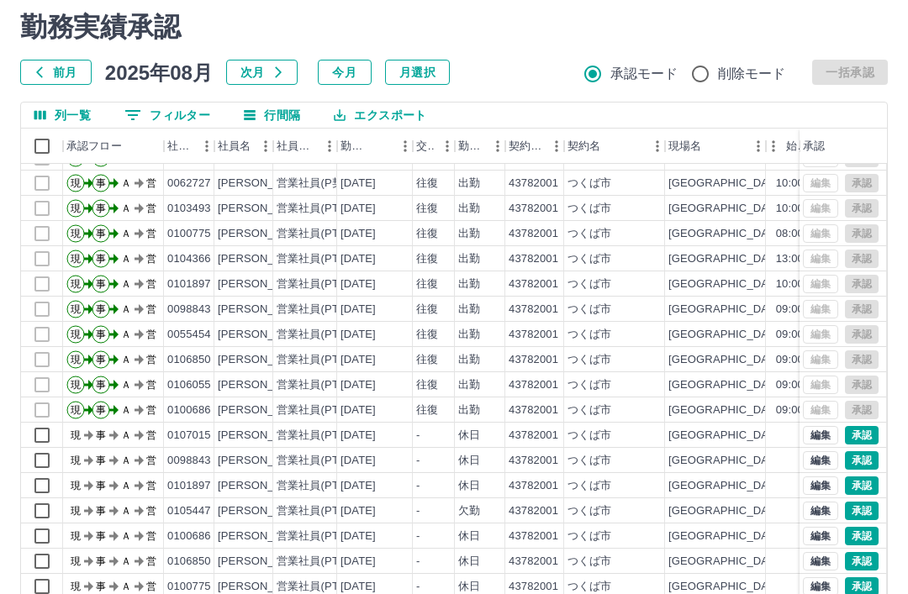
scroll to position [70, 0]
click at [867, 430] on button "承認" at bounding box center [862, 434] width 34 height 18
click at [863, 457] on button "承認" at bounding box center [862, 460] width 34 height 18
click at [868, 489] on button "承認" at bounding box center [862, 485] width 34 height 18
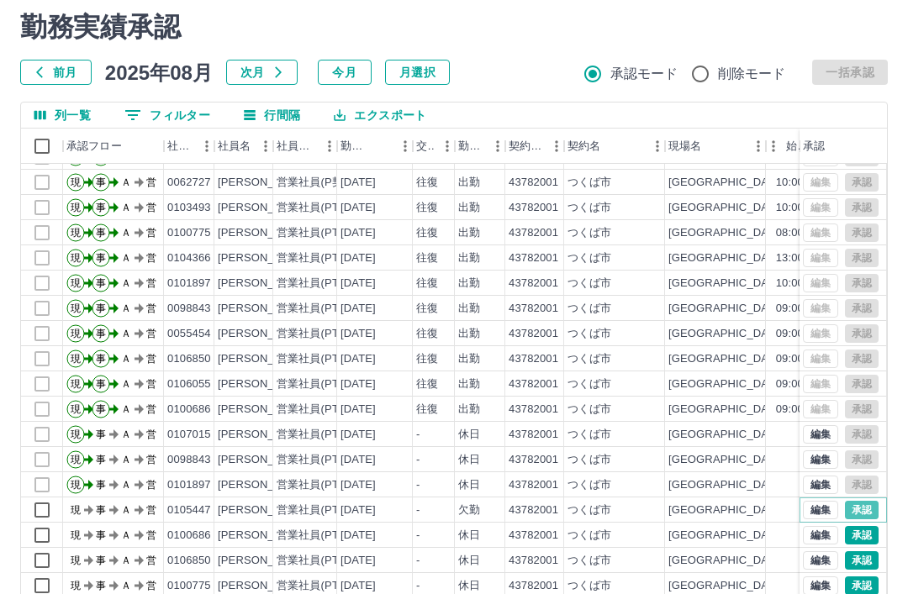
click at [869, 511] on button "承認" at bounding box center [862, 510] width 34 height 18
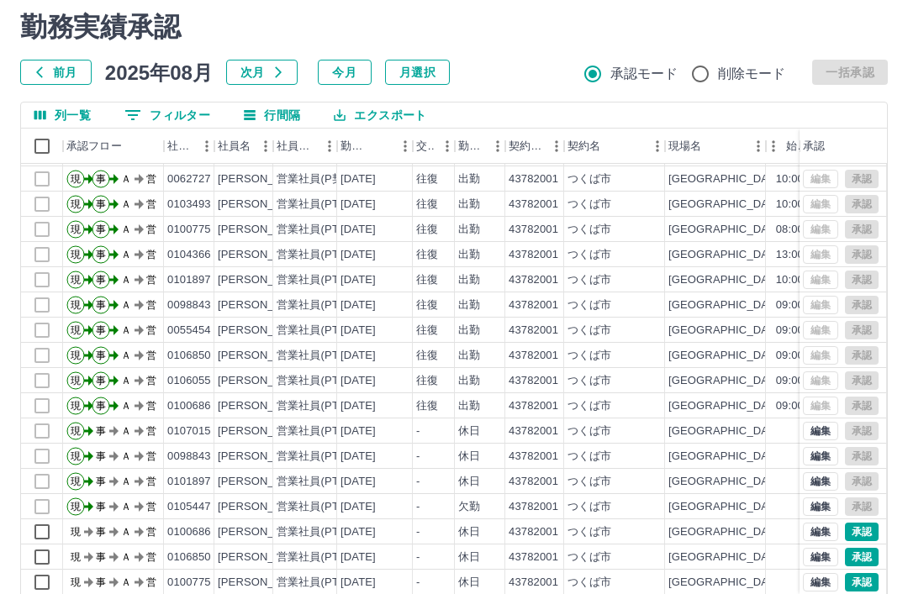
scroll to position [73, 0]
click at [869, 535] on button "承認" at bounding box center [862, 532] width 34 height 18
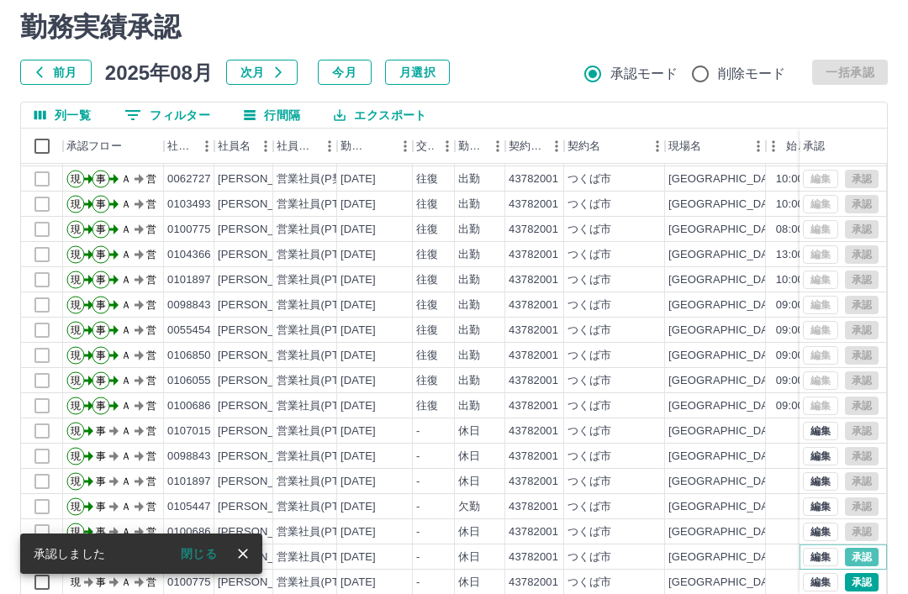
click at [867, 565] on button "承認" at bounding box center [862, 557] width 34 height 18
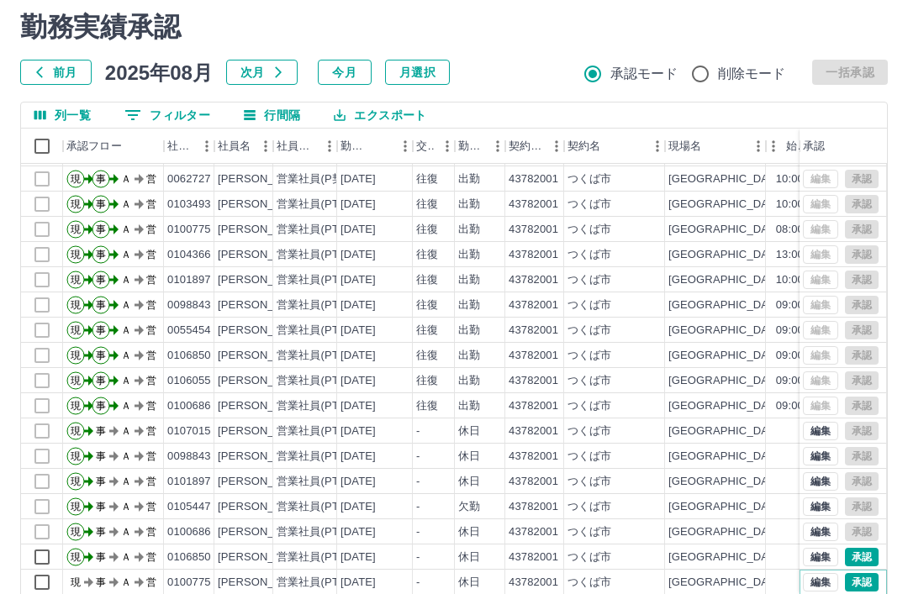
click at [867, 586] on button "承認" at bounding box center [862, 582] width 34 height 18
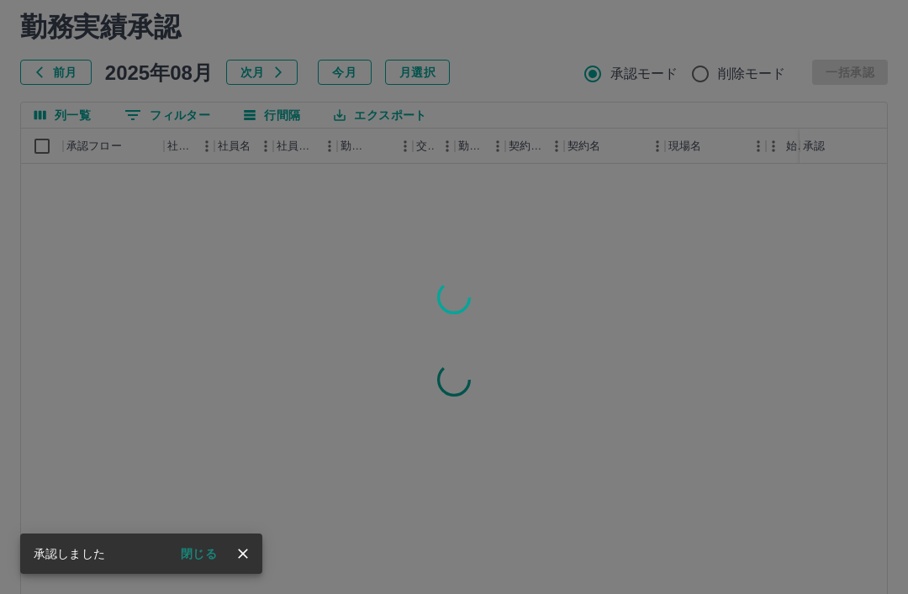
scroll to position [0, 0]
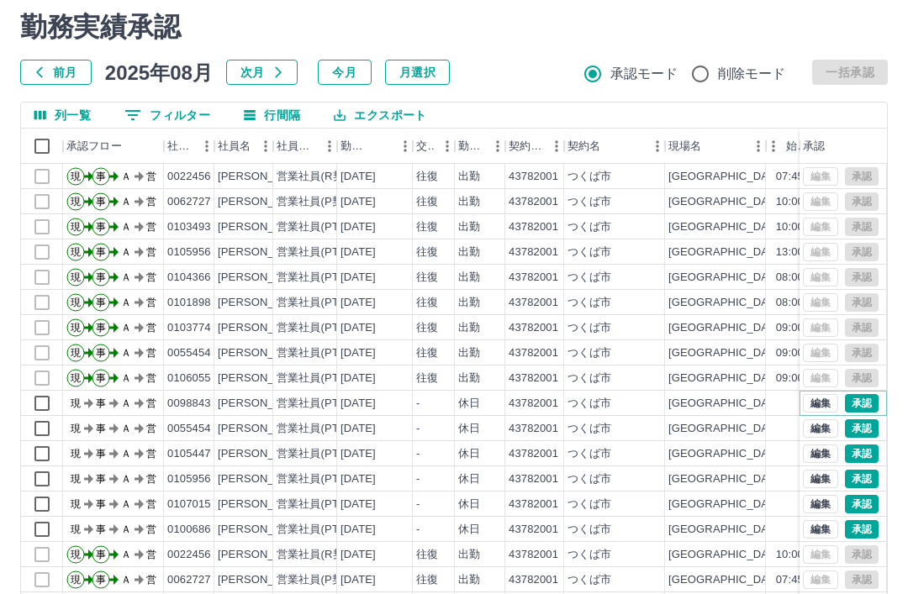
click at [868, 404] on button "承認" at bounding box center [862, 403] width 34 height 18
click at [861, 530] on button "承認" at bounding box center [862, 529] width 34 height 18
click at [864, 432] on button "承認" at bounding box center [862, 429] width 34 height 18
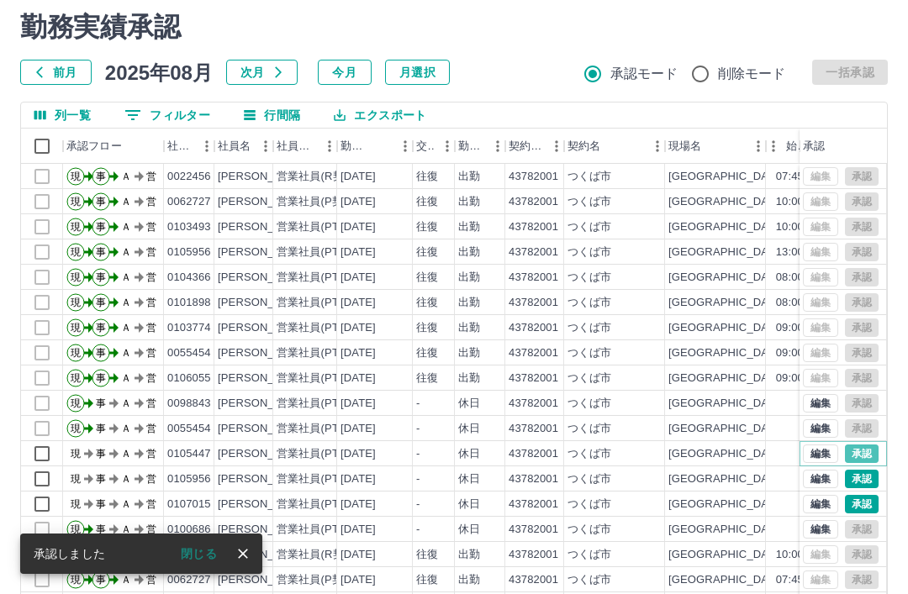
click at [864, 453] on button "承認" at bounding box center [862, 454] width 34 height 18
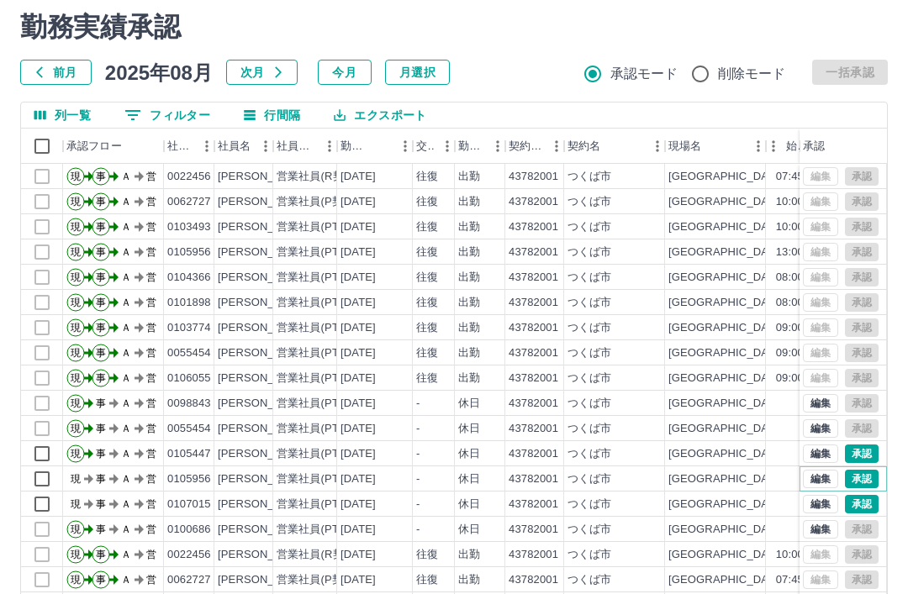
click at [869, 478] on button "承認" at bounding box center [862, 479] width 34 height 18
click at [864, 508] on button "承認" at bounding box center [862, 504] width 34 height 18
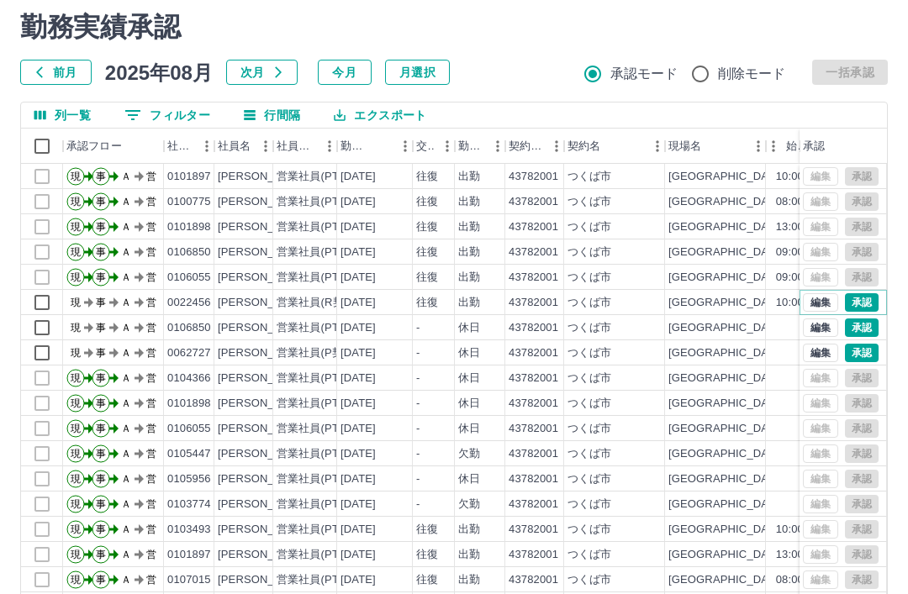
click at [865, 305] on button "承認" at bounding box center [862, 302] width 34 height 18
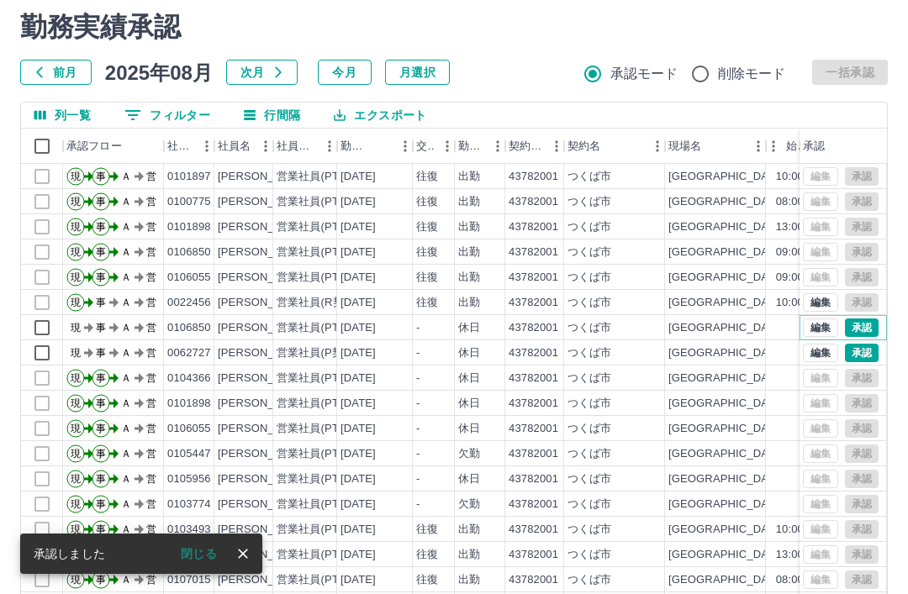
click at [866, 333] on button "承認" at bounding box center [862, 328] width 34 height 18
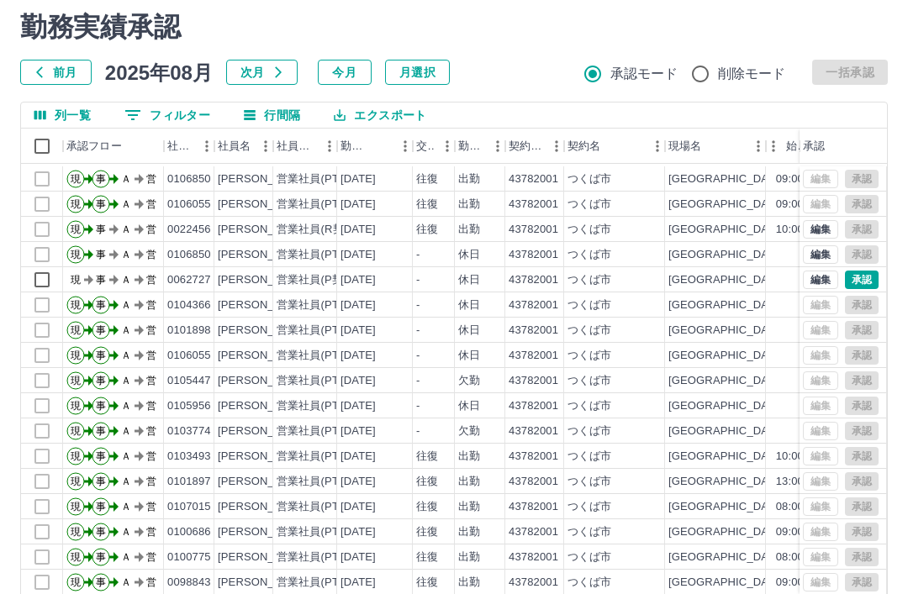
scroll to position [73, 0]
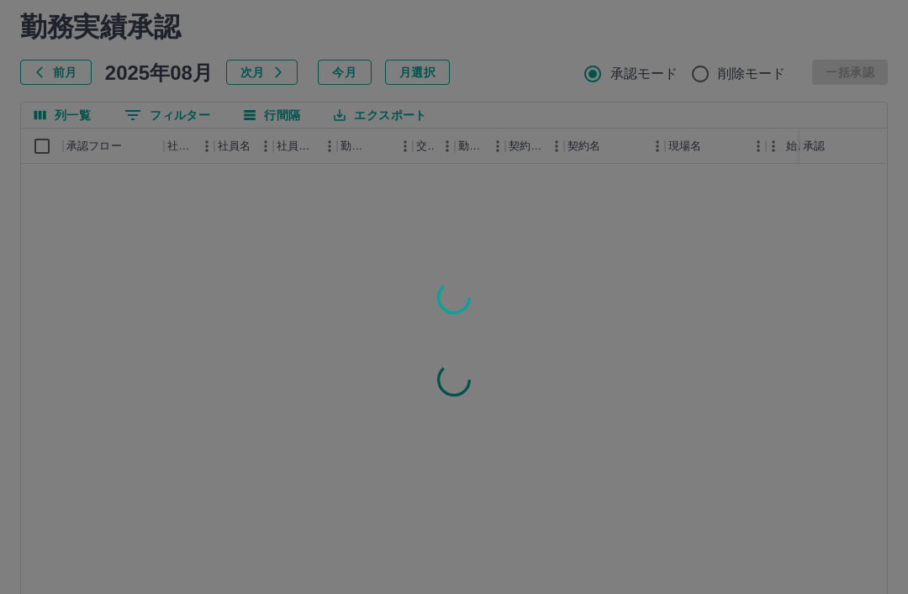
scroll to position [0, 0]
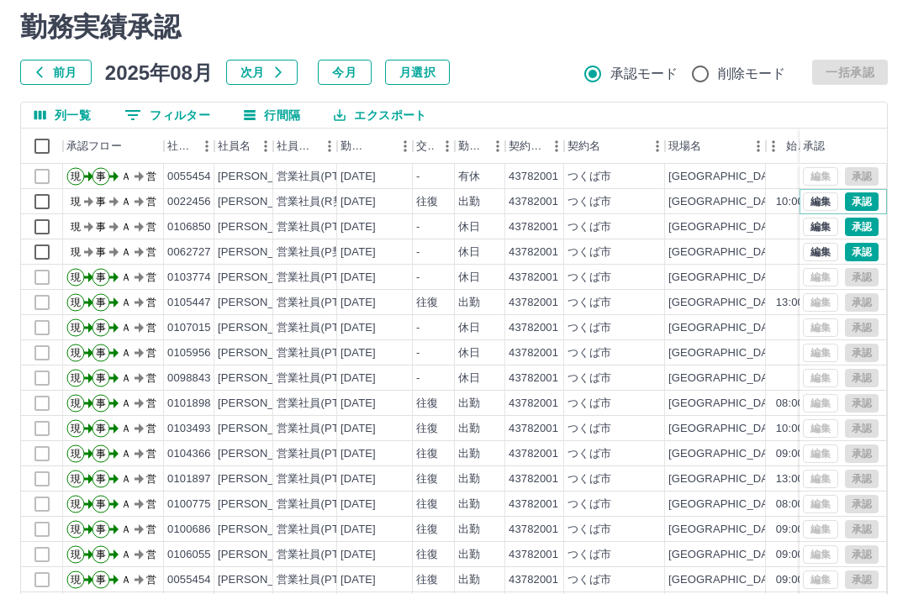
click at [864, 200] on button "承認" at bounding box center [862, 202] width 34 height 18
click at [818, 225] on button "編集" at bounding box center [820, 227] width 35 height 18
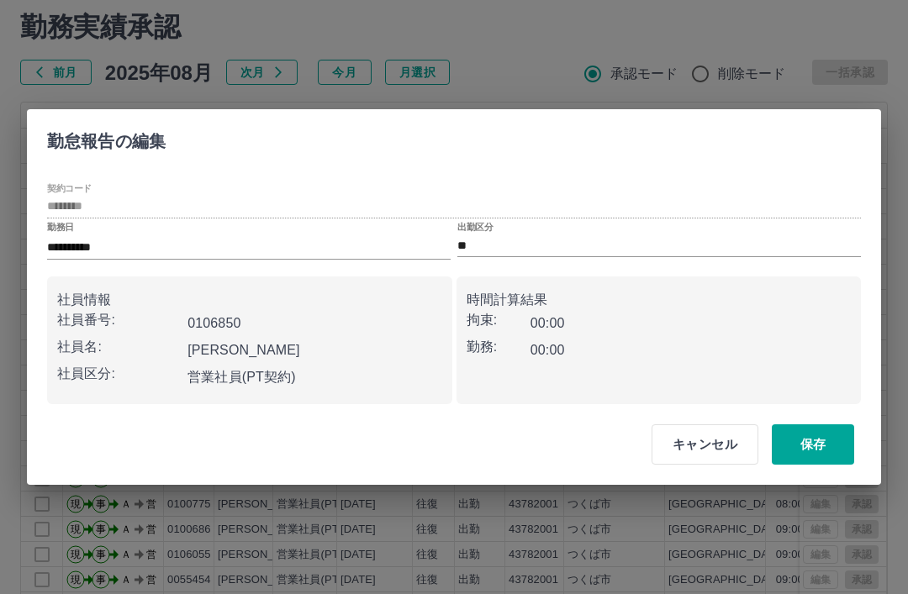
click at [486, 256] on input "**" at bounding box center [659, 245] width 404 height 21
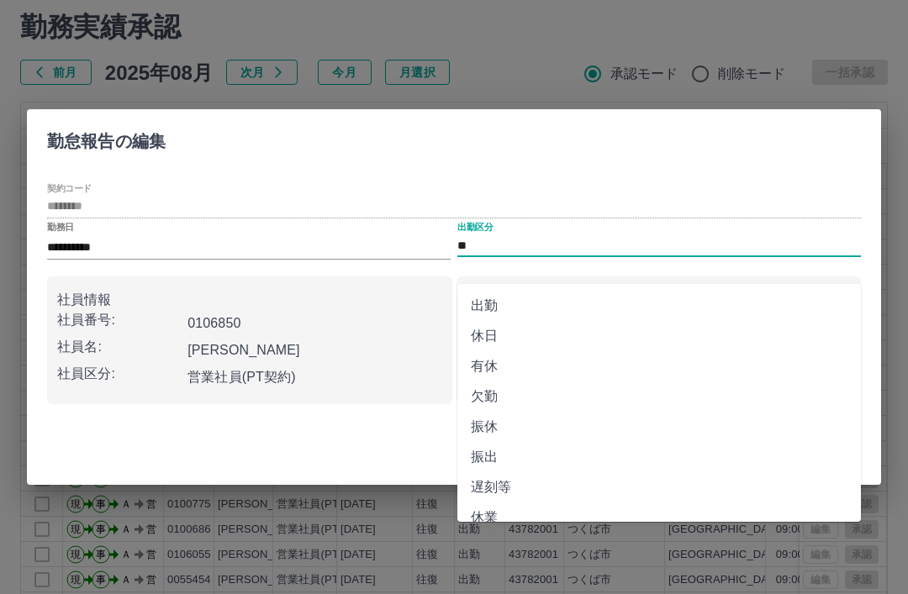
click at [487, 391] on li "欠勤" at bounding box center [659, 397] width 404 height 30
type input "**"
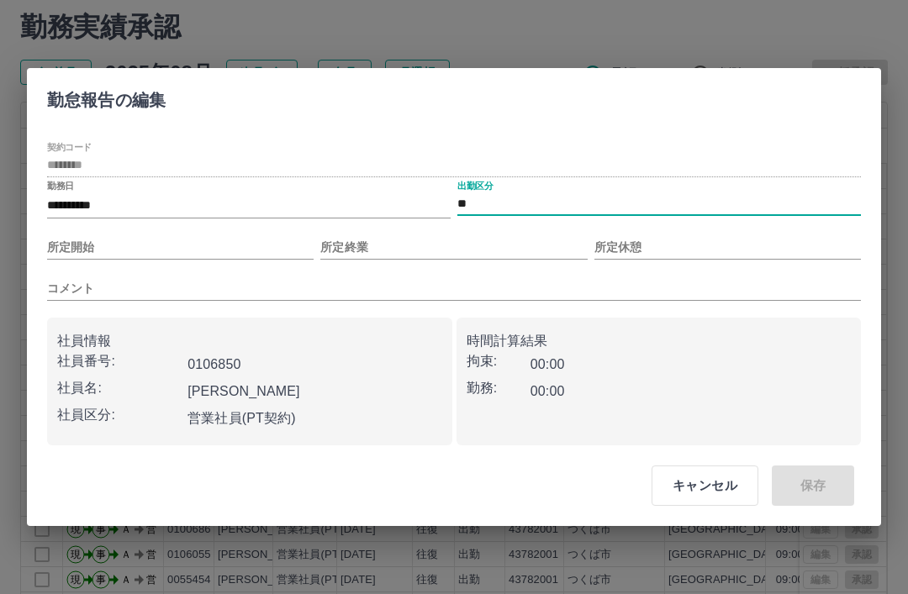
click at [103, 260] on input "所定開始" at bounding box center [180, 247] width 267 height 24
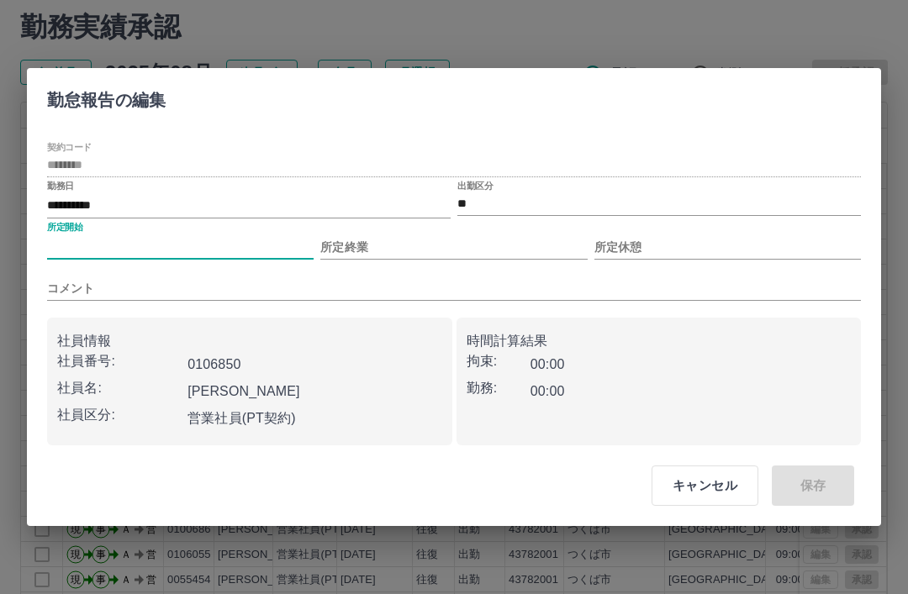
scroll to position [50, 0]
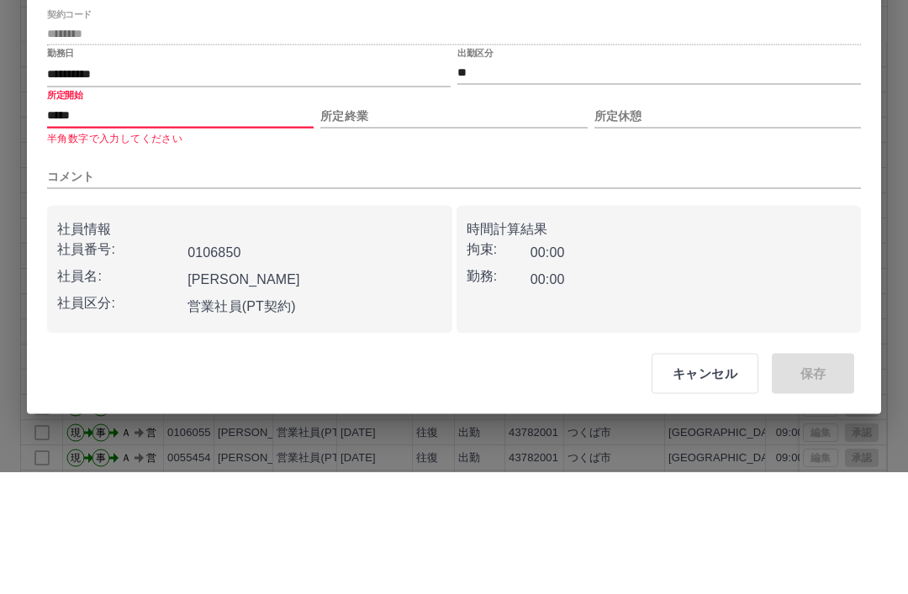
click at [475, 226] on input "所定終業" at bounding box center [453, 238] width 267 height 24
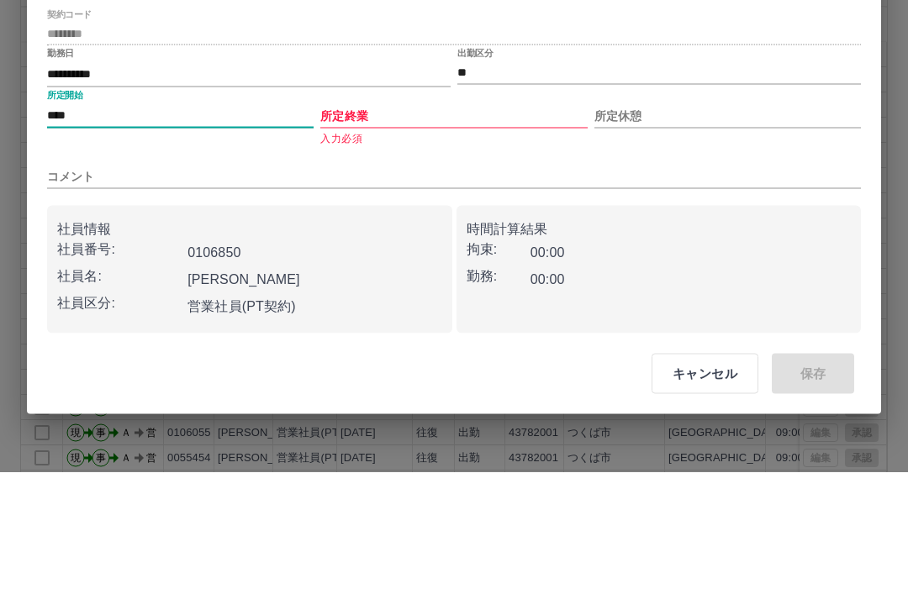
click at [494, 226] on input "所定終業" at bounding box center [453, 238] width 267 height 24
type input "****"
click at [494, 226] on input "所定終業" at bounding box center [453, 238] width 267 height 24
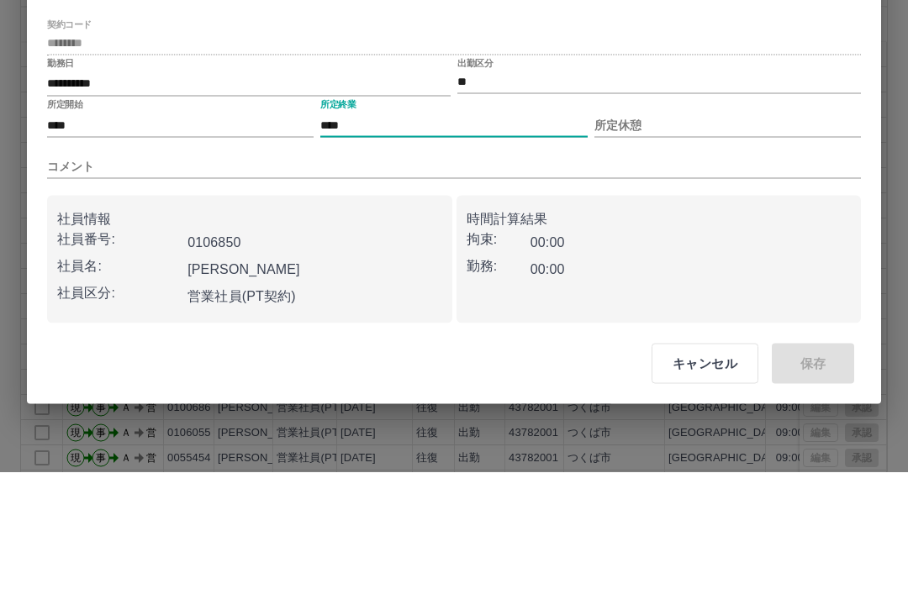
type input "****"
click at [740, 235] on input "所定休憩" at bounding box center [727, 247] width 267 height 24
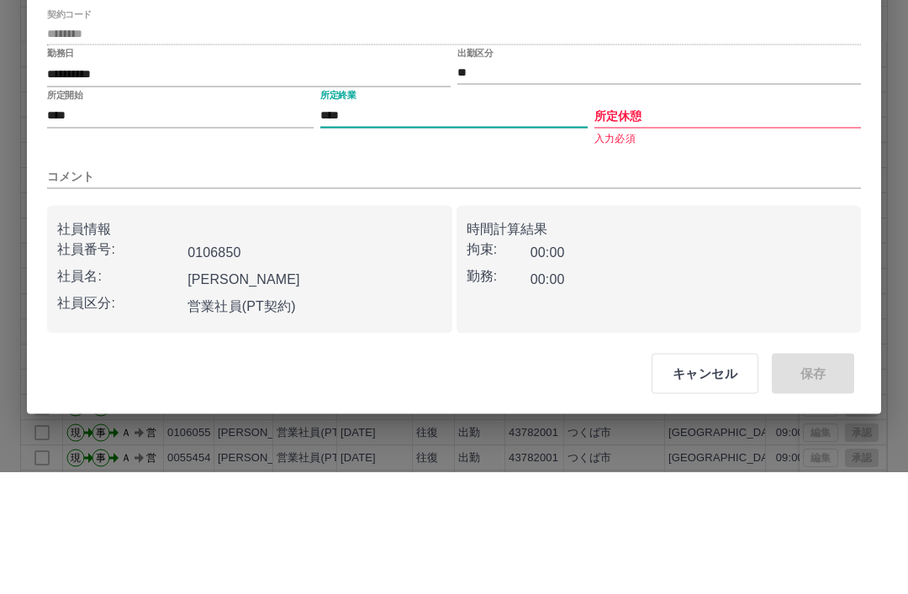
click at [679, 226] on input "所定休憩" at bounding box center [727, 238] width 267 height 24
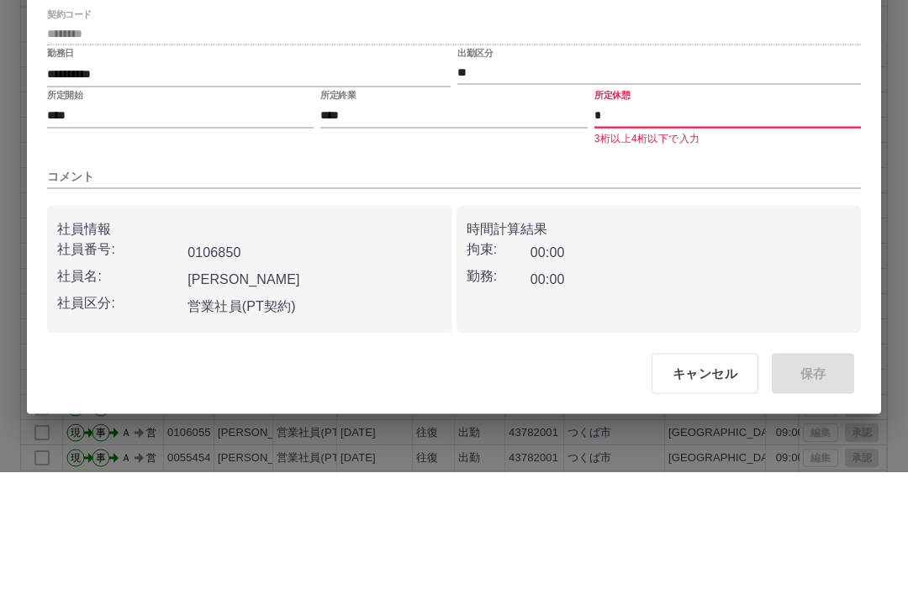
type input "*"
click at [447, 287] on input "コメント" at bounding box center [454, 299] width 814 height 24
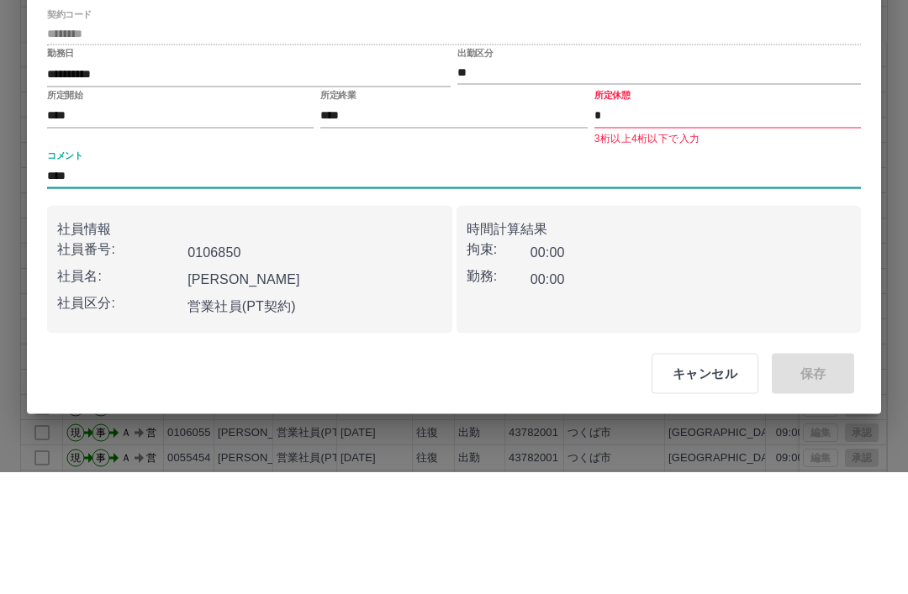
type input "****"
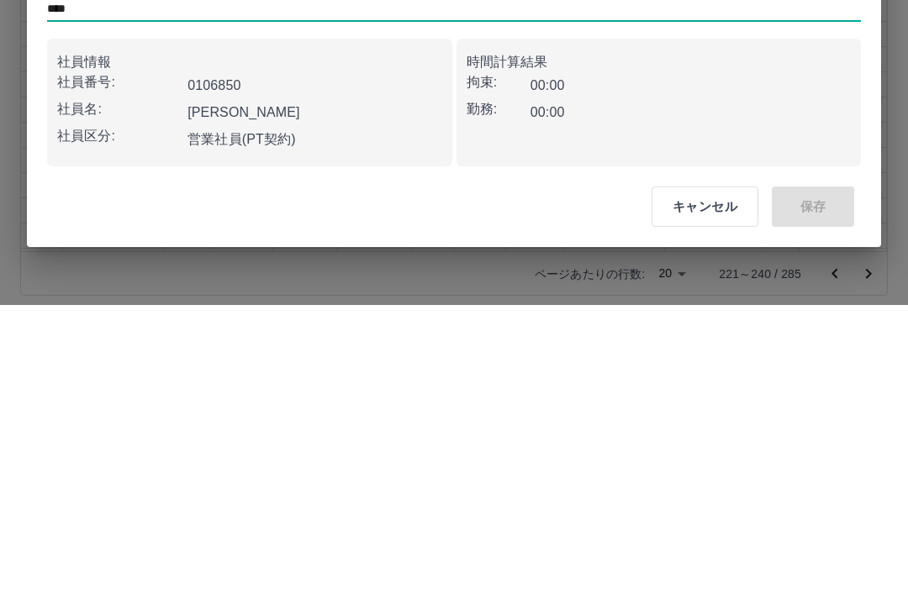
scroll to position [116, 0]
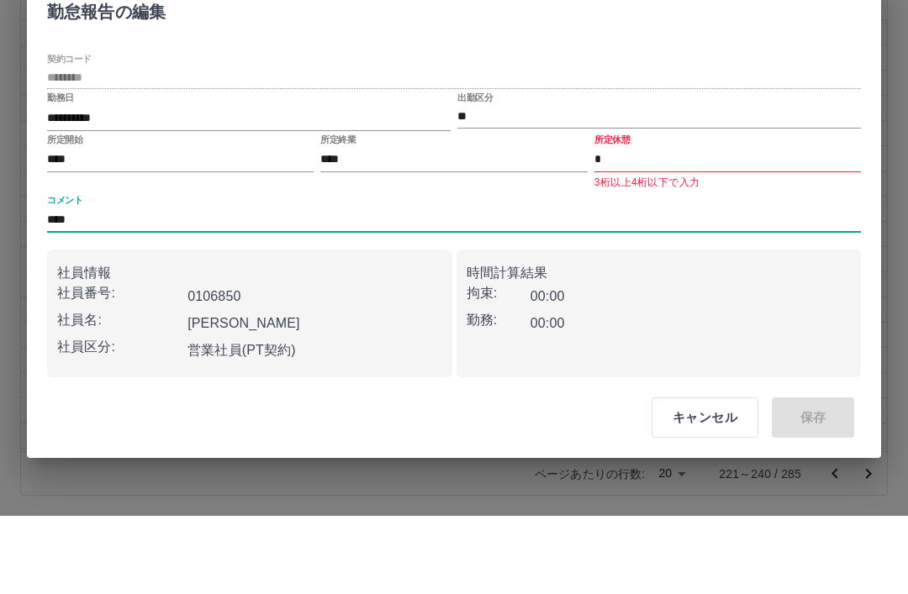
click at [666, 226] on input "*" at bounding box center [727, 238] width 267 height 24
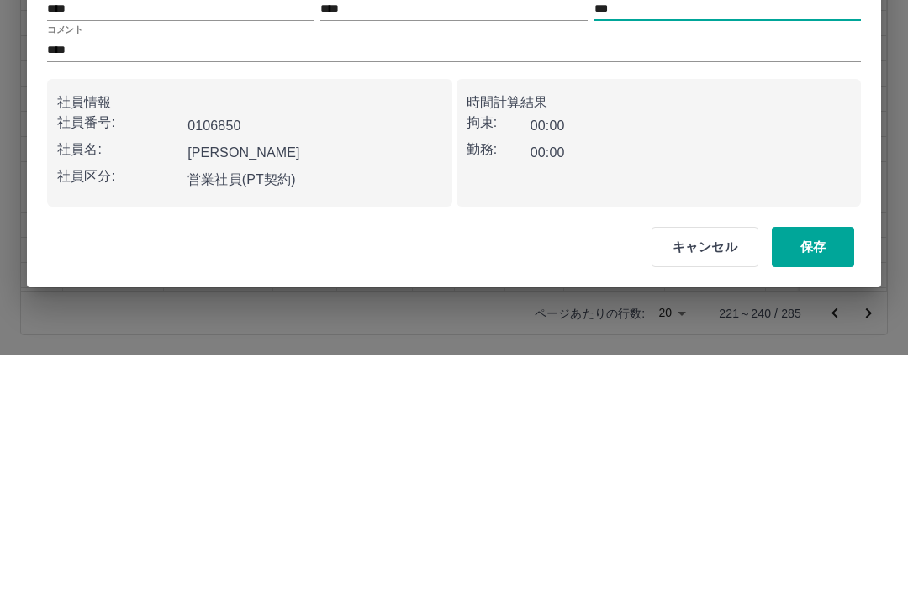
type input "***"
click at [825, 466] on button "保存" at bounding box center [813, 486] width 82 height 40
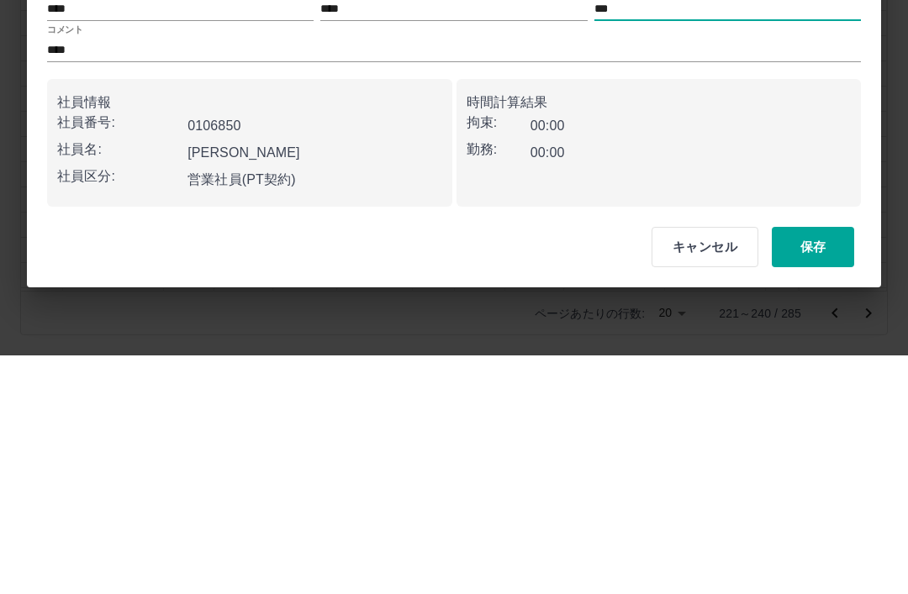
scroll to position [62, 0]
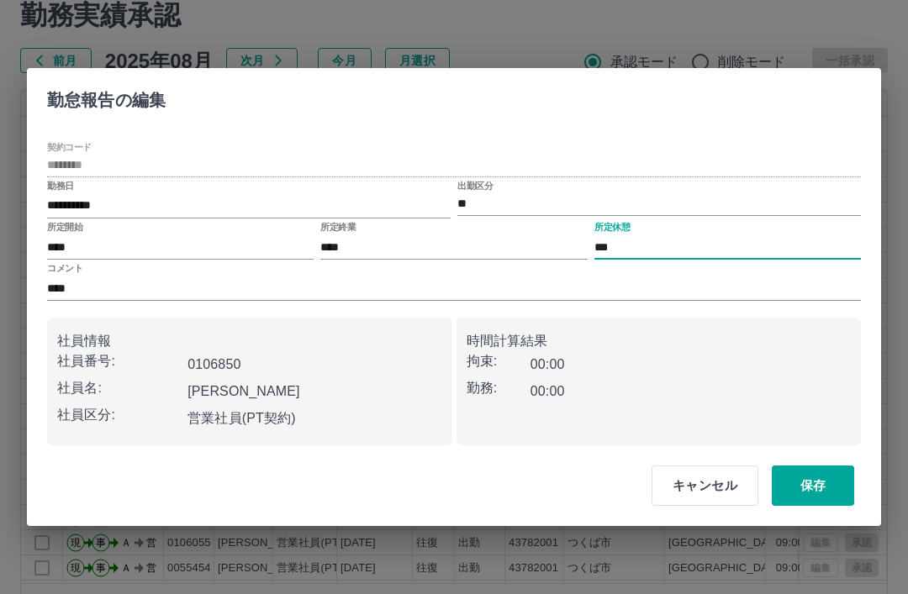
click at [721, 506] on button "キャンセル" at bounding box center [705, 486] width 107 height 40
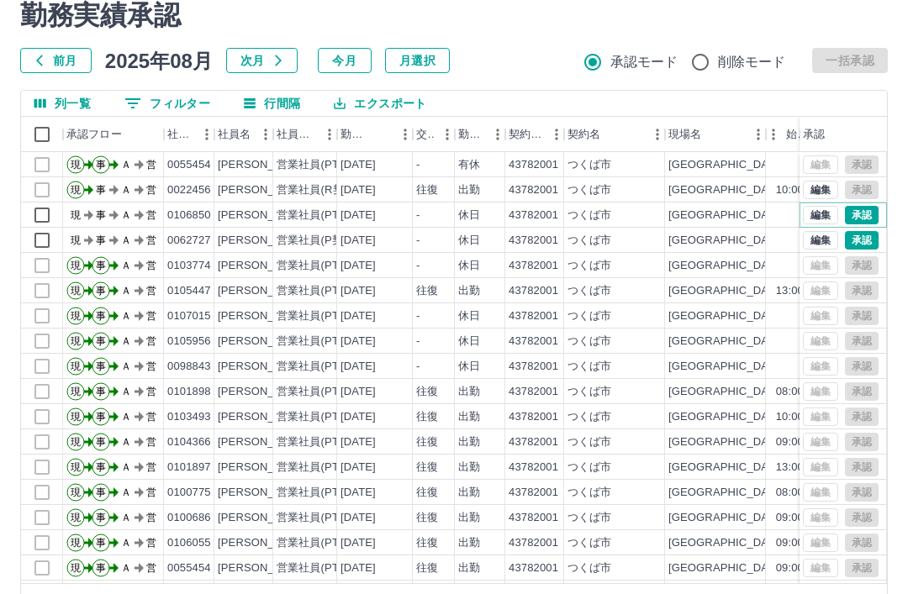
click at [859, 212] on button "承認" at bounding box center [862, 215] width 34 height 18
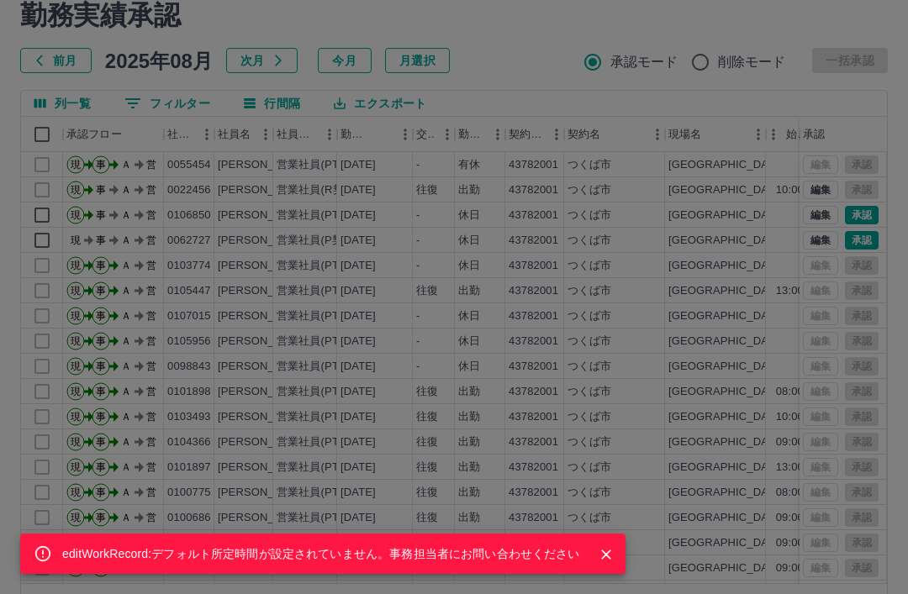
click at [774, 406] on div "editWorkRecord:デフォルト所定時間が設定されていません。事務担当者にお問い合わせください" at bounding box center [454, 297] width 908 height 594
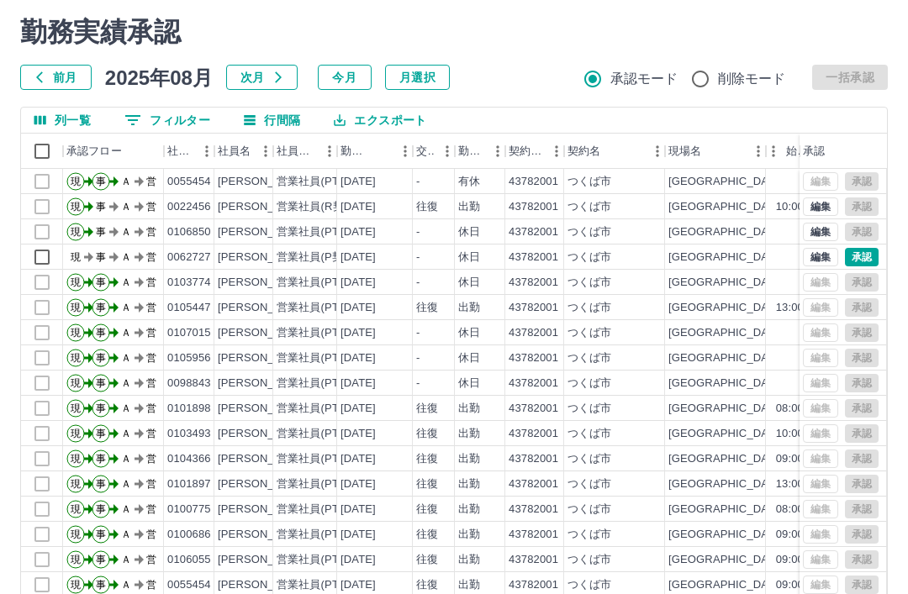
scroll to position [0, 0]
click at [816, 257] on button "編集" at bounding box center [820, 257] width 35 height 18
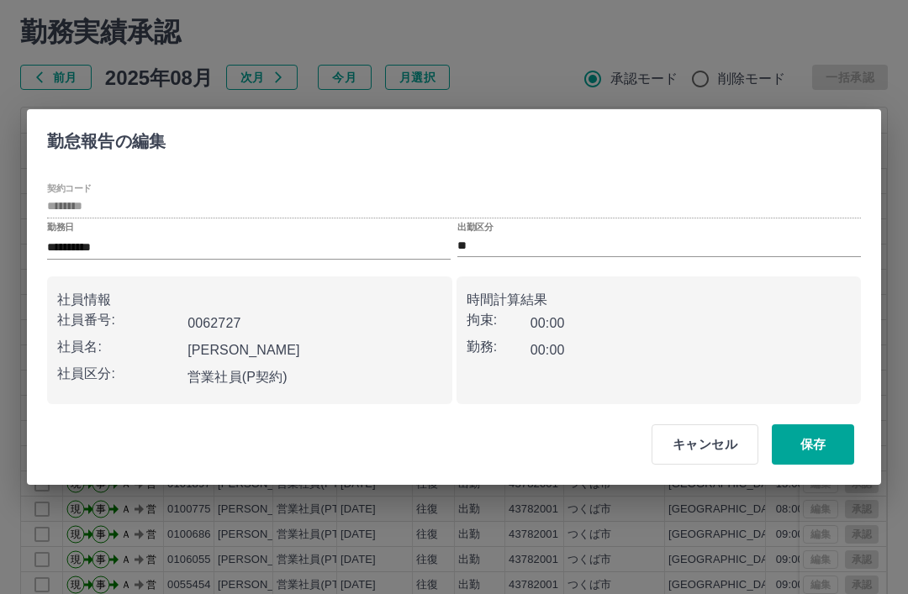
click at [520, 256] on input "**" at bounding box center [659, 245] width 404 height 21
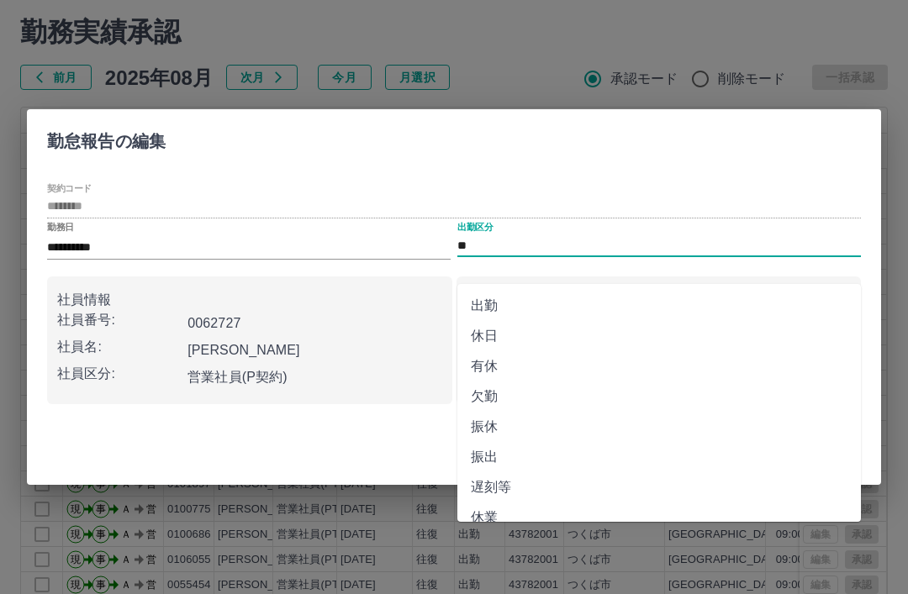
click at [489, 305] on li "出勤" at bounding box center [659, 306] width 404 height 30
type input "**"
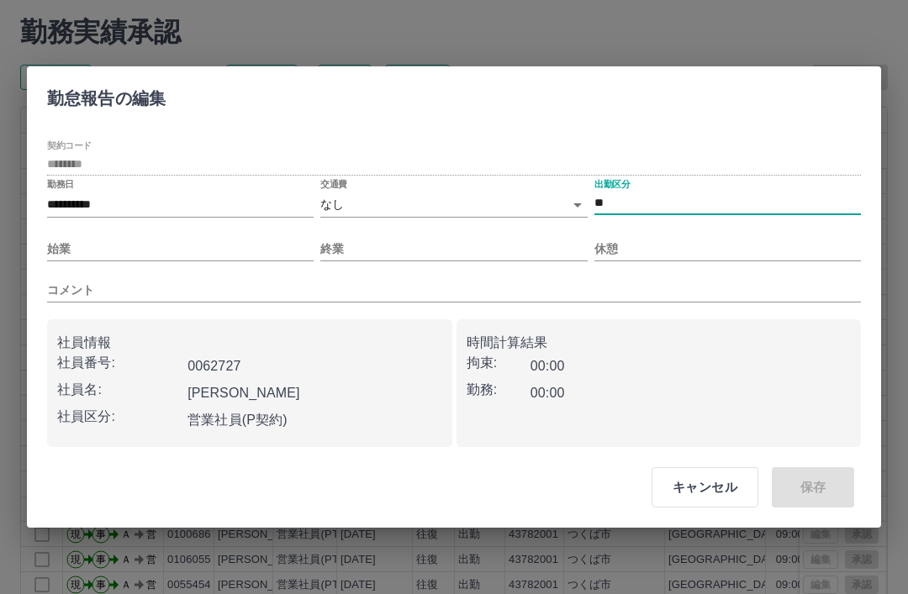
click at [476, 238] on body "SDH勤怠 [PERSON_NAME] editWorkRecord:デフォルト所定時間が設定されていません。事務担当者にお問い合わせください 勤務実績承認 …" at bounding box center [454, 310] width 908 height 711
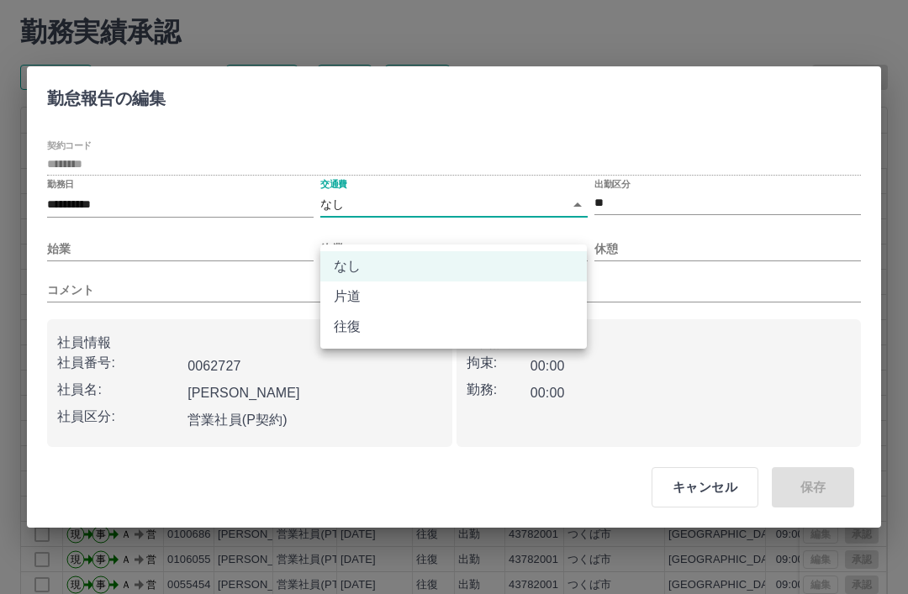
click at [502, 330] on li "往復" at bounding box center [453, 327] width 267 height 30
type input "******"
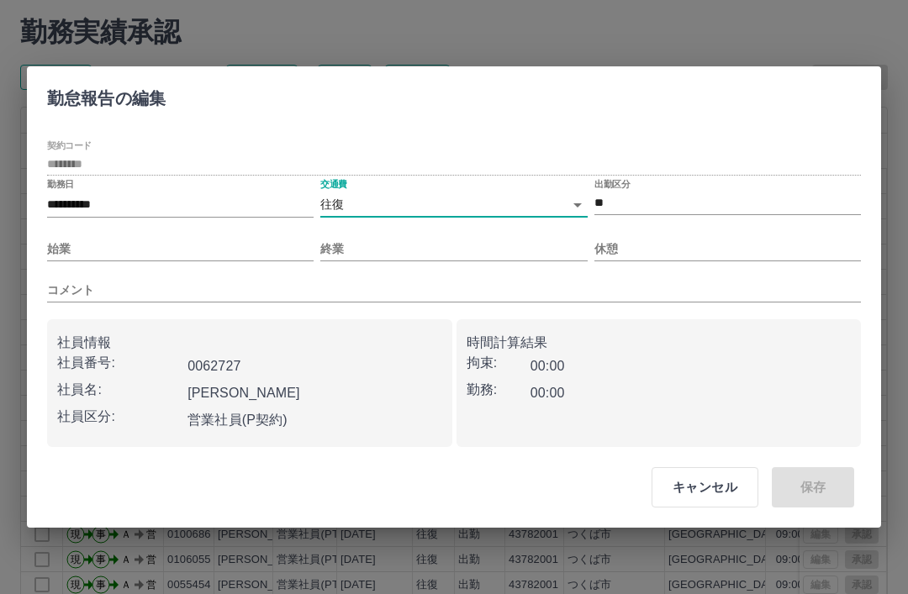
click at [76, 262] on input "始業" at bounding box center [180, 249] width 267 height 24
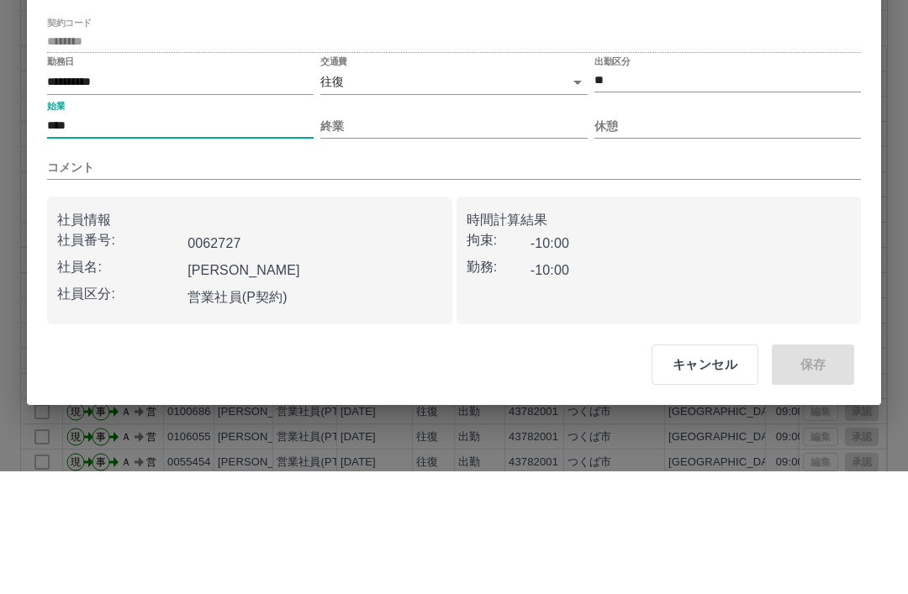
type input "****"
click at [459, 237] on input "終業" at bounding box center [453, 249] width 267 height 24
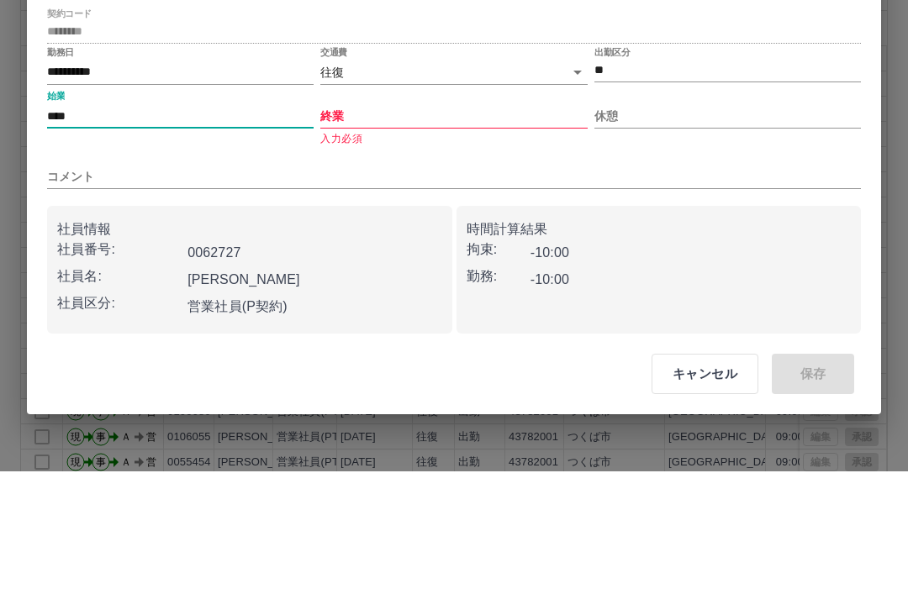
click at [436, 227] on input "終業" at bounding box center [453, 239] width 267 height 24
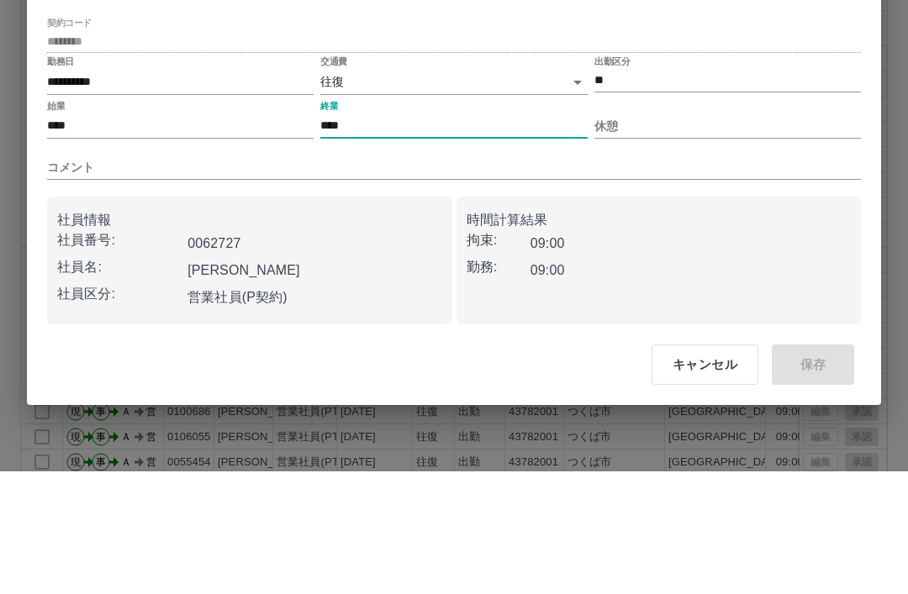
type input "****"
click at [713, 237] on input "休憩" at bounding box center [727, 249] width 267 height 24
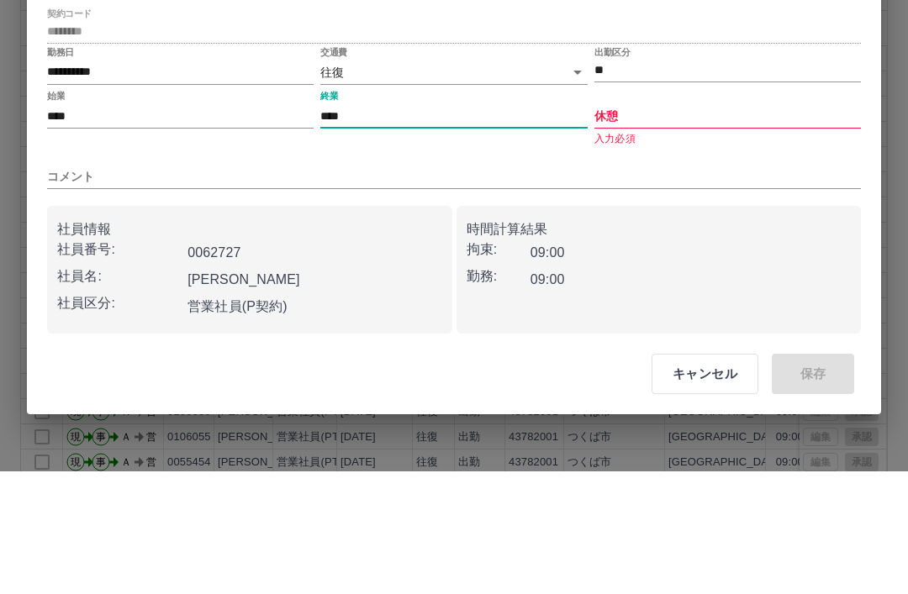
click at [657, 227] on input "休憩" at bounding box center [727, 239] width 267 height 24
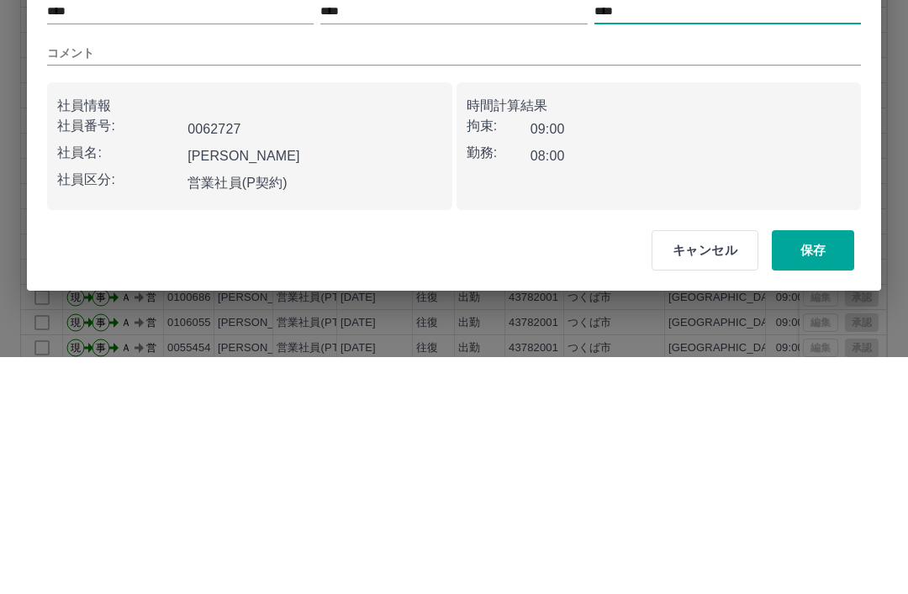
type input "****"
click at [816, 468] on button "保存" at bounding box center [813, 488] width 82 height 40
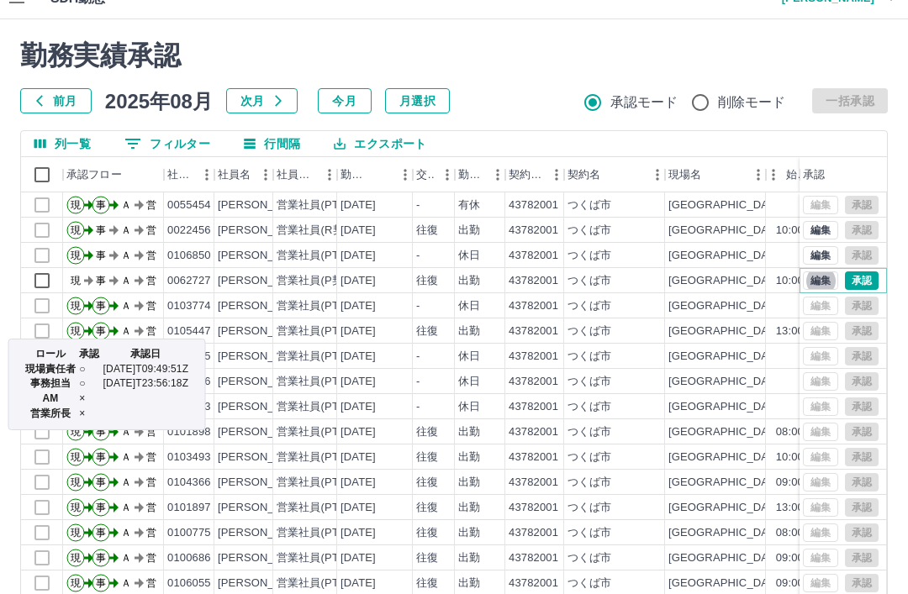
scroll to position [22, 0]
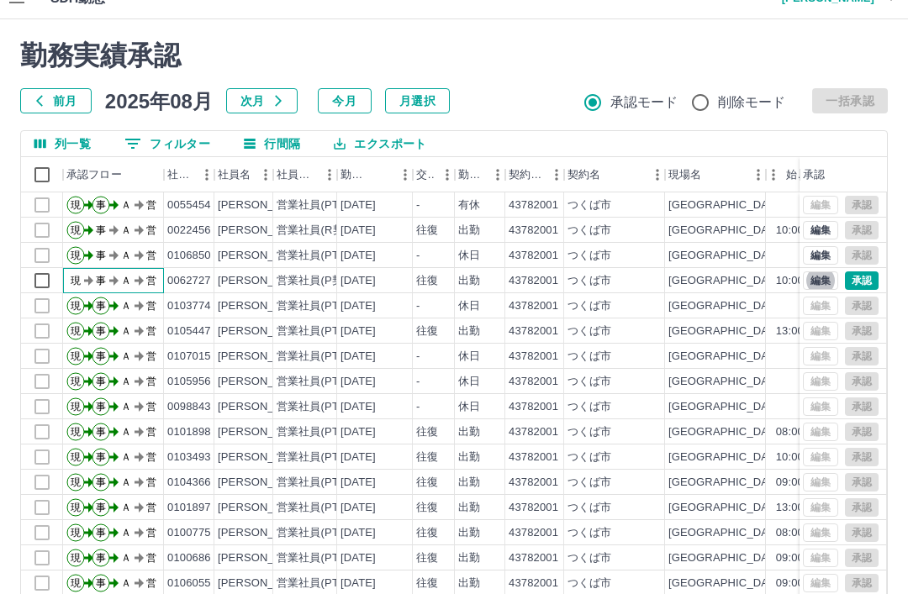
click at [71, 285] on text "現" at bounding box center [76, 281] width 10 height 12
click at [853, 280] on button "承認" at bounding box center [862, 281] width 34 height 18
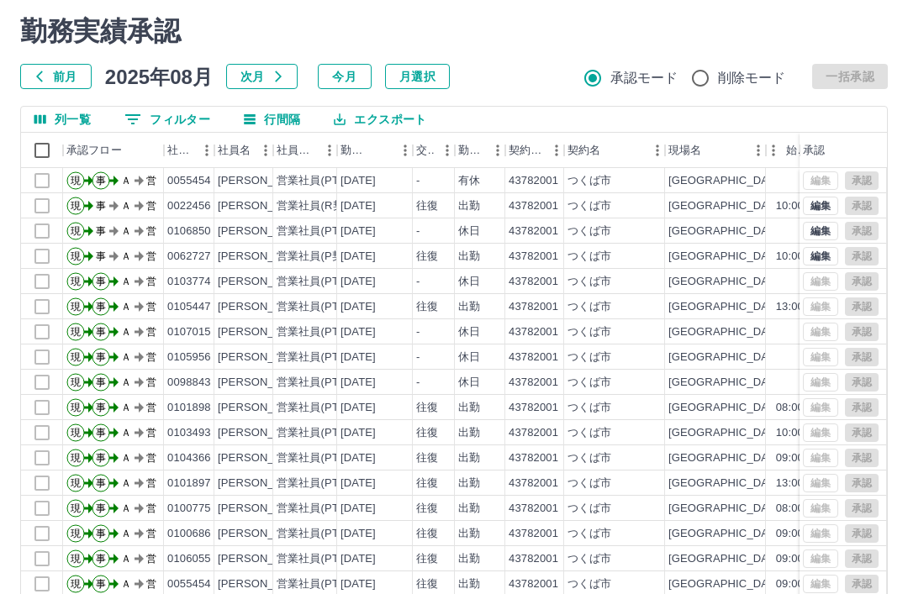
scroll to position [62, 0]
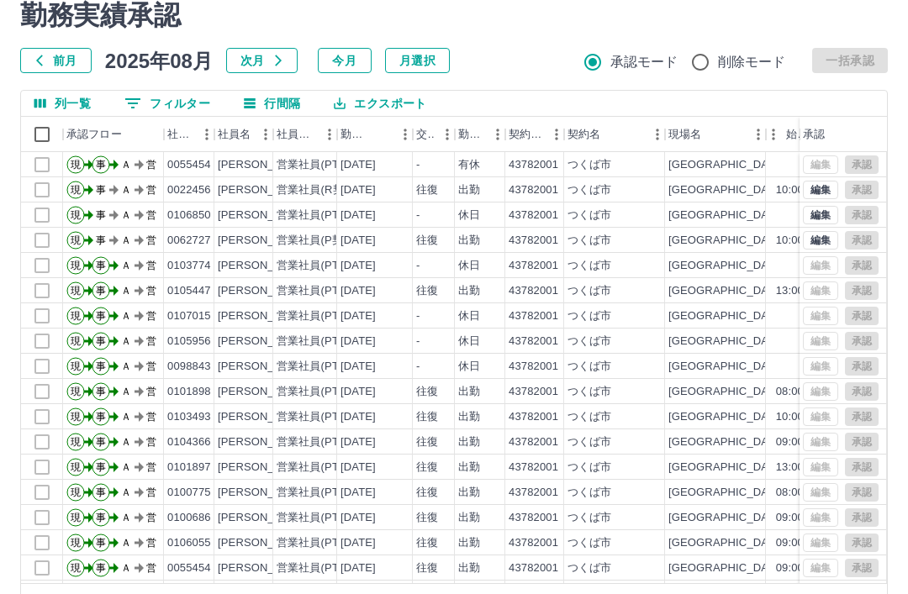
click at [835, 594] on icon "前のページへ" at bounding box center [835, 605] width 6 height 10
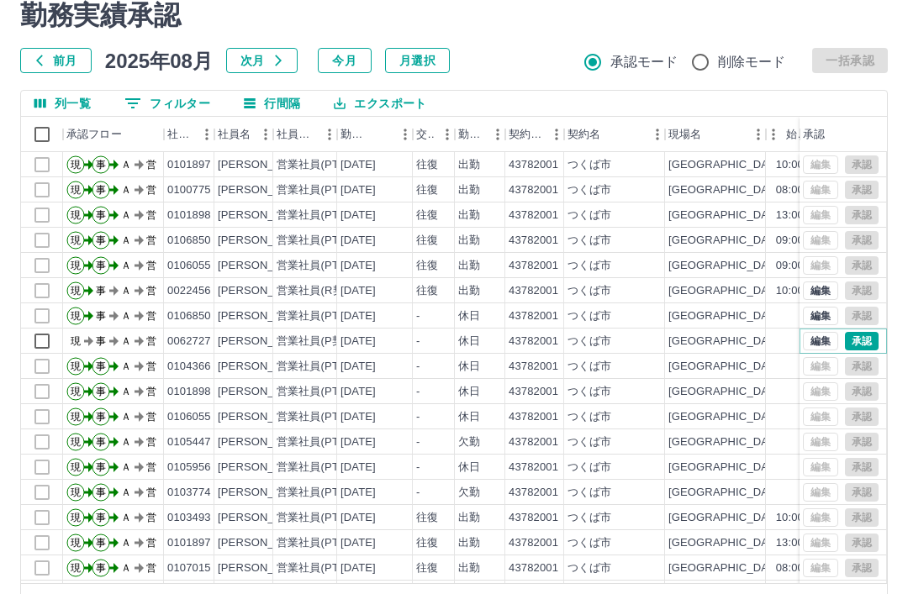
click at [817, 349] on button "編集" at bounding box center [820, 341] width 35 height 18
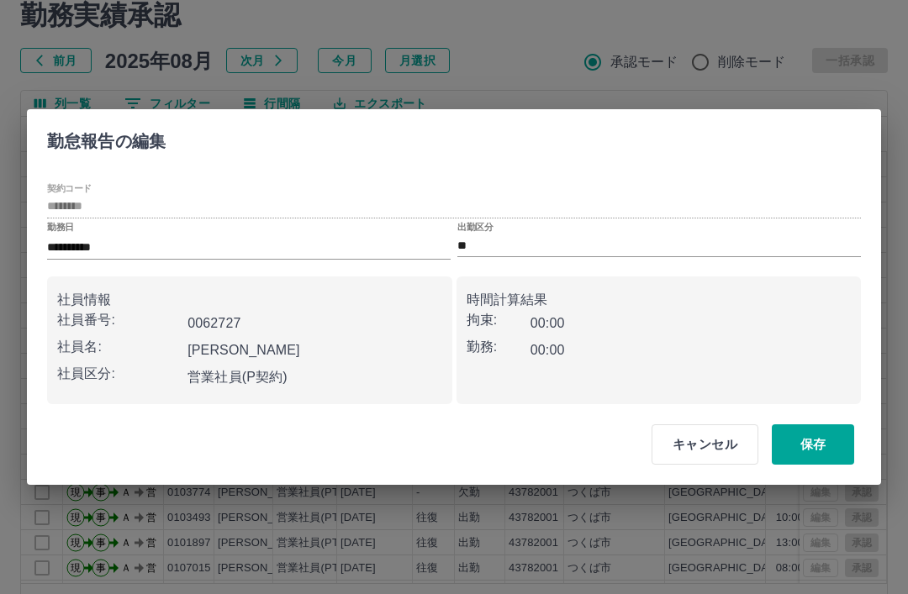
click at [507, 256] on input "**" at bounding box center [659, 245] width 404 height 21
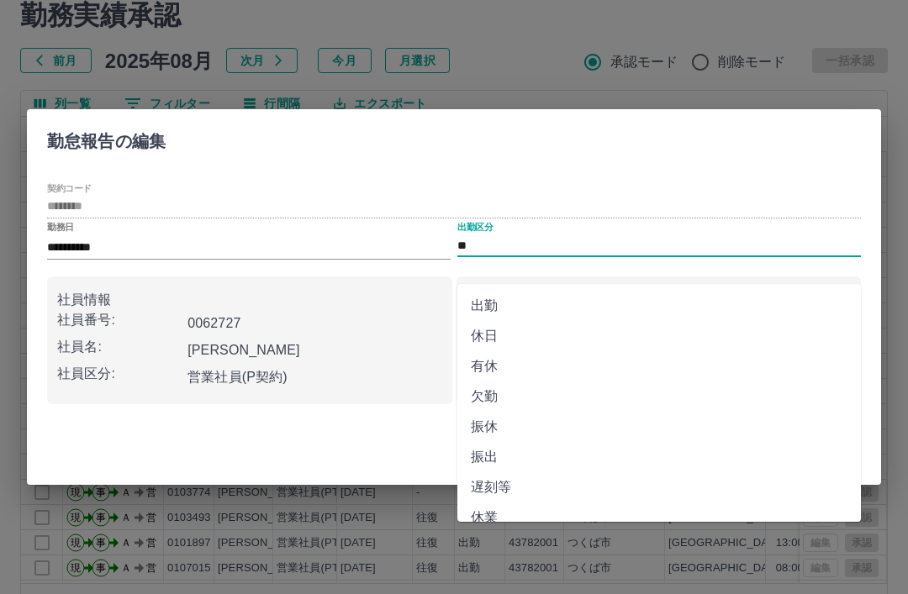
click at [483, 309] on li "出勤" at bounding box center [659, 306] width 404 height 30
type input "**"
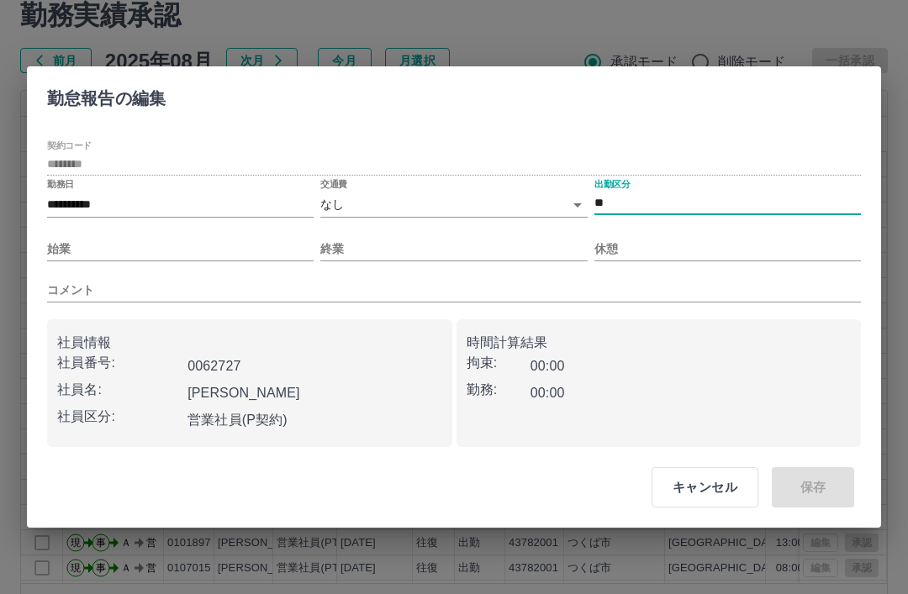
click at [236, 262] on input "始業" at bounding box center [180, 249] width 267 height 24
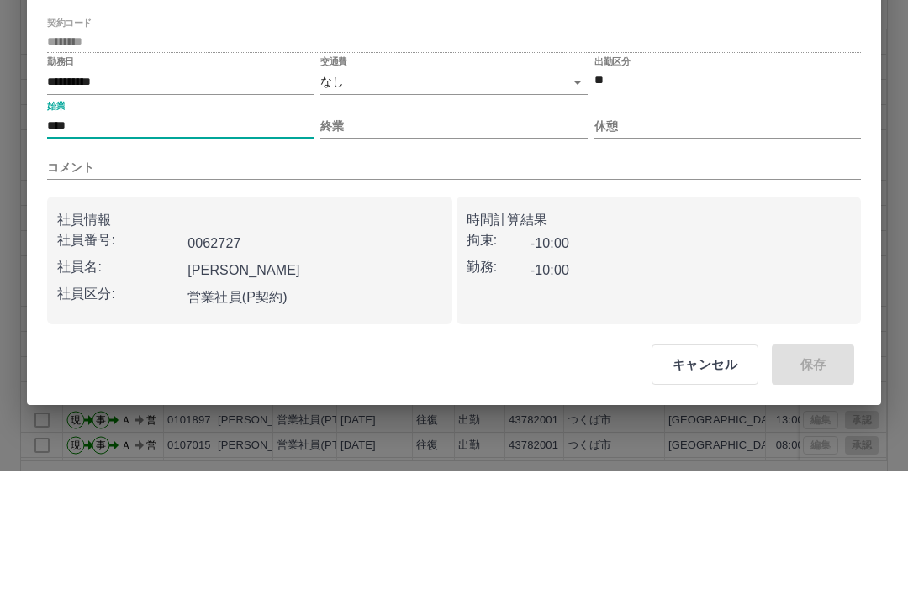
type input "****"
click at [462, 237] on input "終業" at bounding box center [453, 249] width 267 height 24
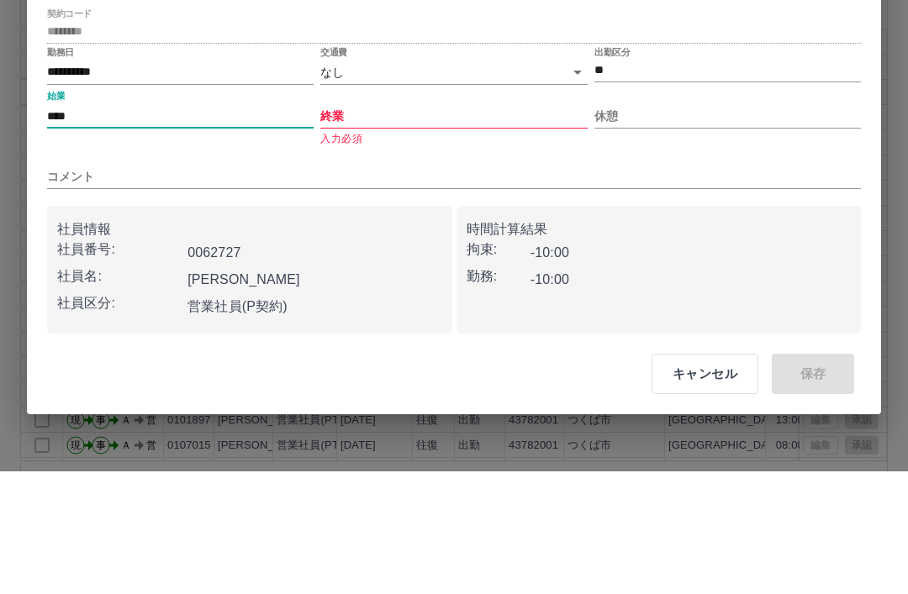
click at [447, 227] on input "終業" at bounding box center [453, 239] width 267 height 24
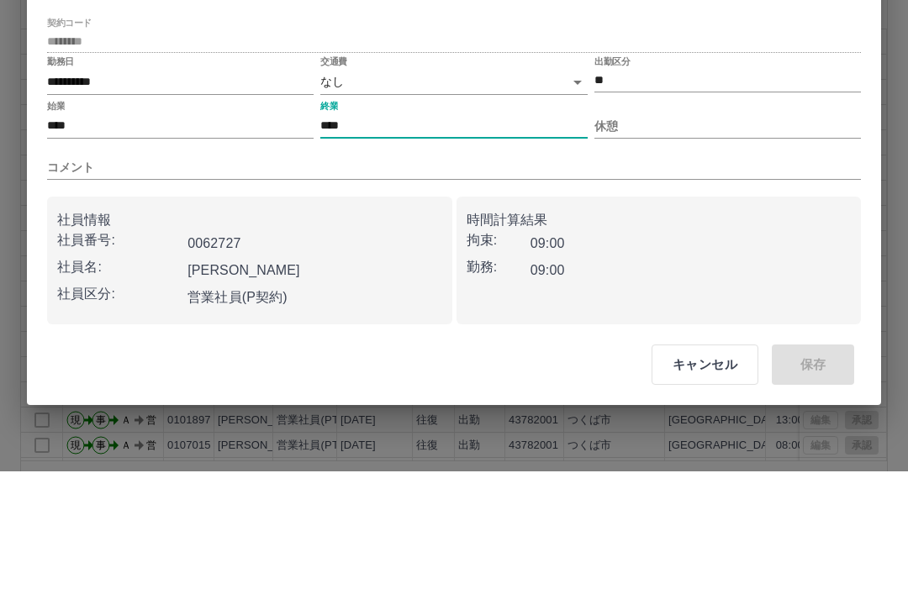
type input "****"
click at [707, 237] on input "休憩" at bounding box center [727, 249] width 267 height 24
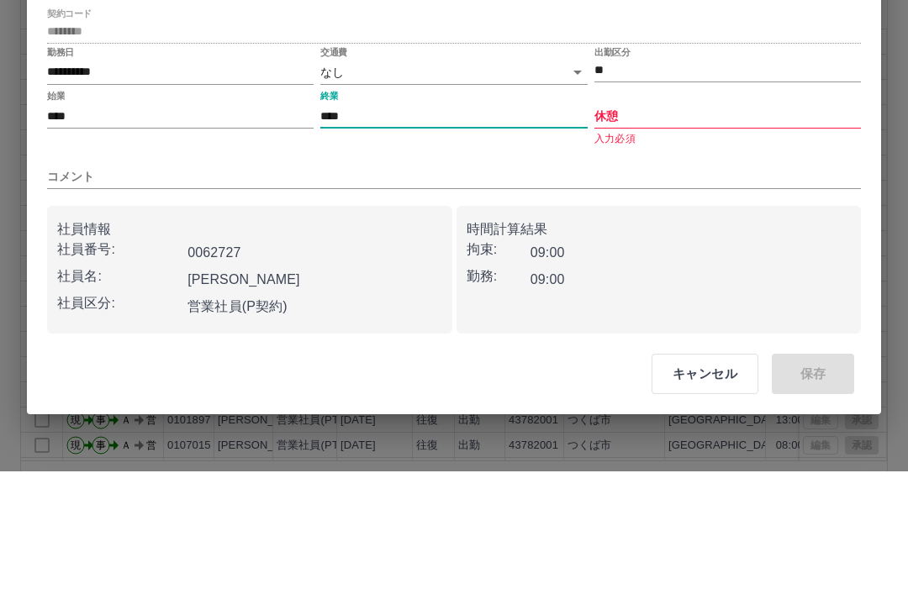
click at [705, 227] on input "休憩" at bounding box center [727, 239] width 267 height 24
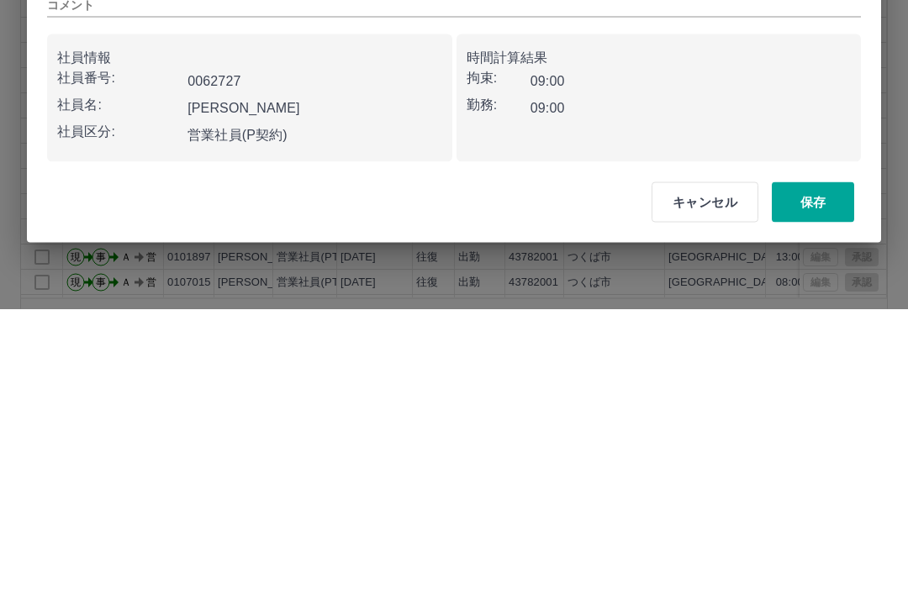
type input "***"
click at [833, 468] on button "保存" at bounding box center [813, 488] width 82 height 40
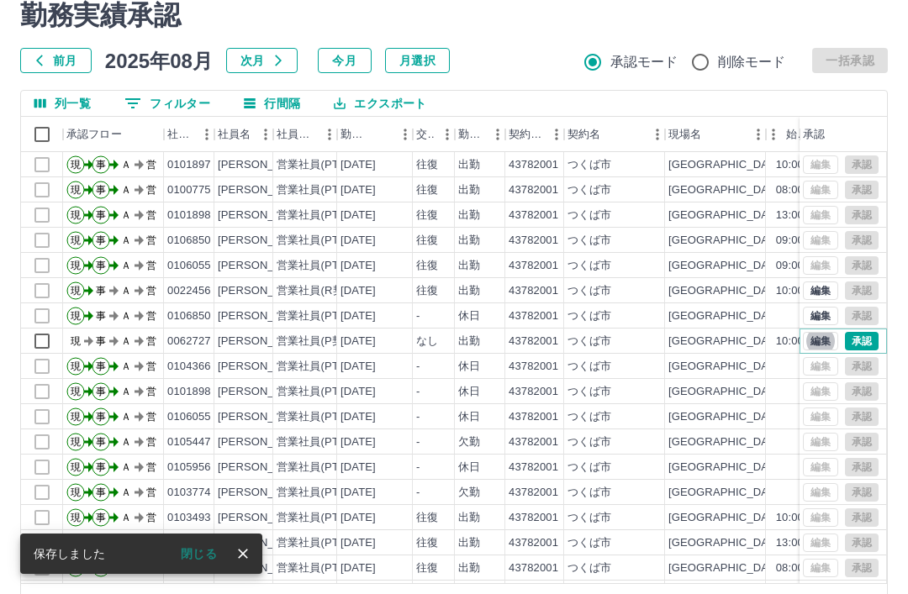
click at [864, 347] on button "承認" at bounding box center [862, 341] width 34 height 18
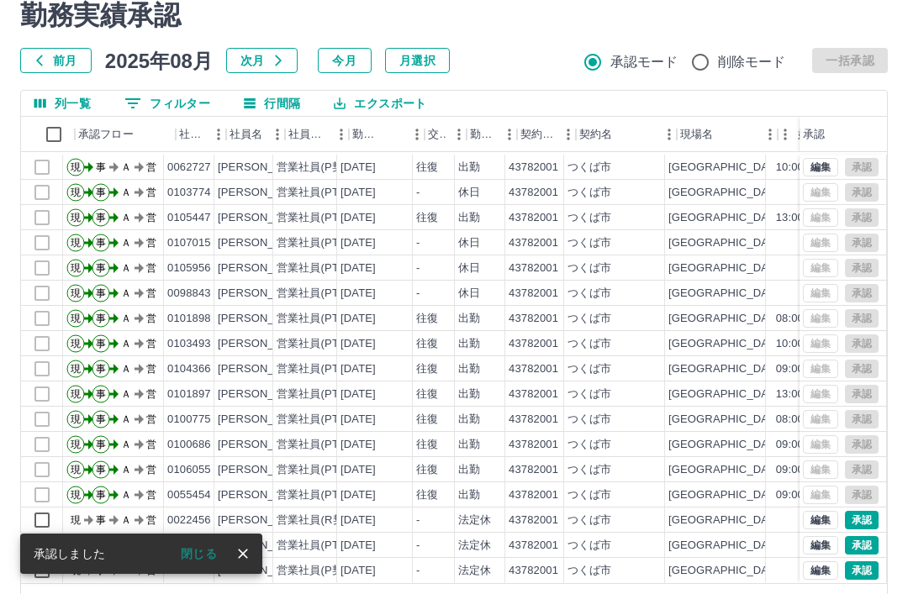
scroll to position [73, 0]
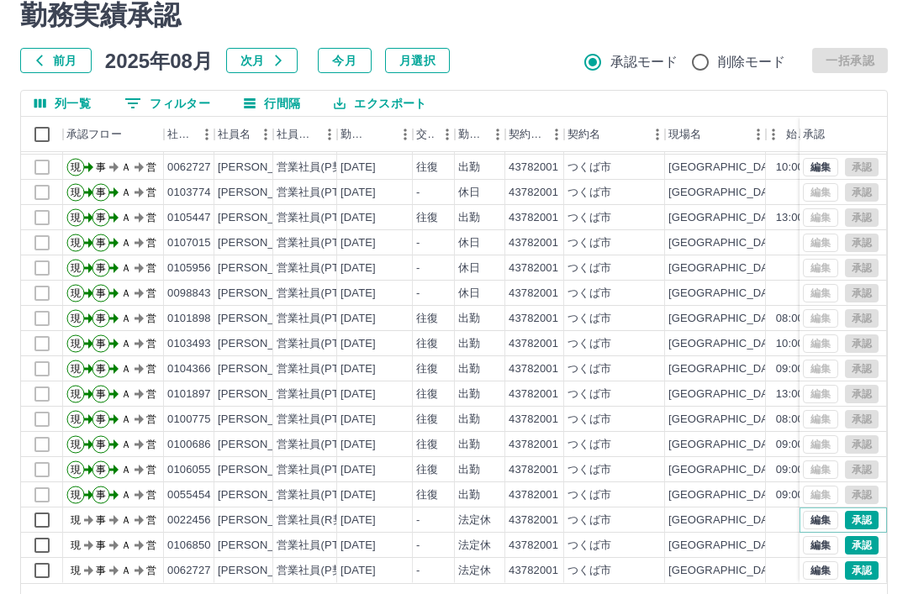
click at [859, 523] on button "承認" at bounding box center [862, 520] width 34 height 18
click at [859, 546] on button "承認" at bounding box center [862, 545] width 34 height 18
click at [864, 566] on button "承認" at bounding box center [862, 571] width 34 height 18
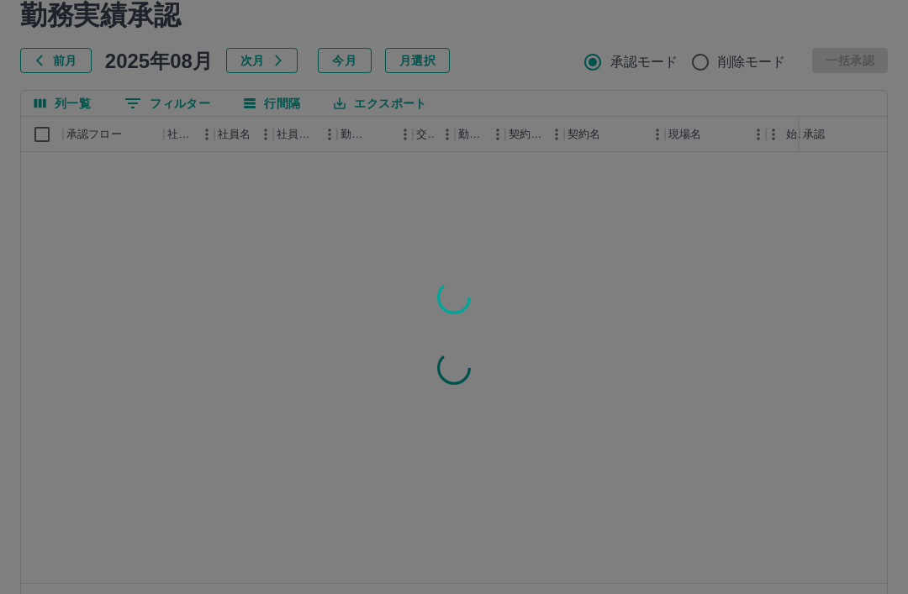
scroll to position [0, 0]
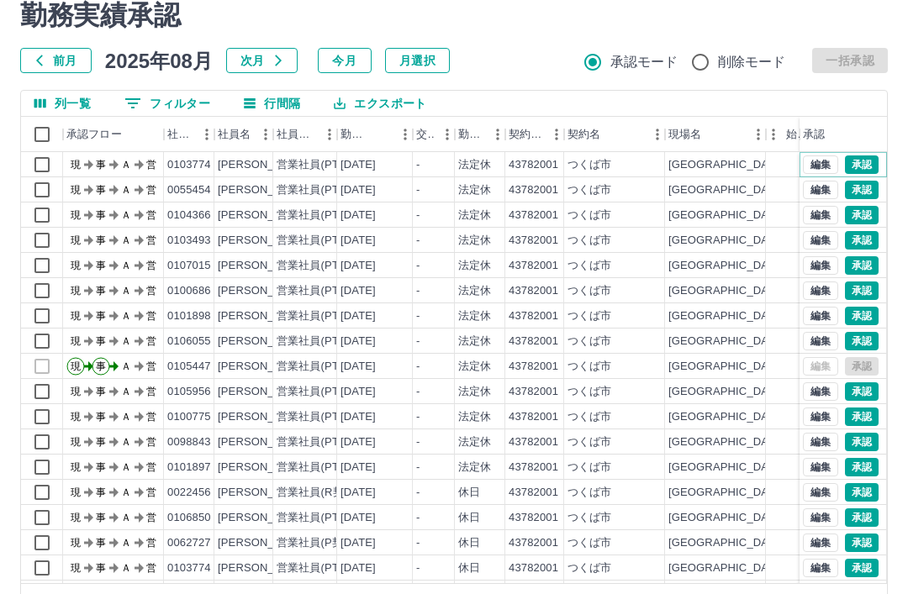
click at [867, 157] on button "承認" at bounding box center [862, 165] width 34 height 18
click at [859, 191] on button "承認" at bounding box center [862, 190] width 34 height 18
click at [863, 214] on button "承認" at bounding box center [862, 215] width 34 height 18
click at [867, 240] on button "承認" at bounding box center [862, 240] width 34 height 18
click at [861, 269] on button "承認" at bounding box center [862, 265] width 34 height 18
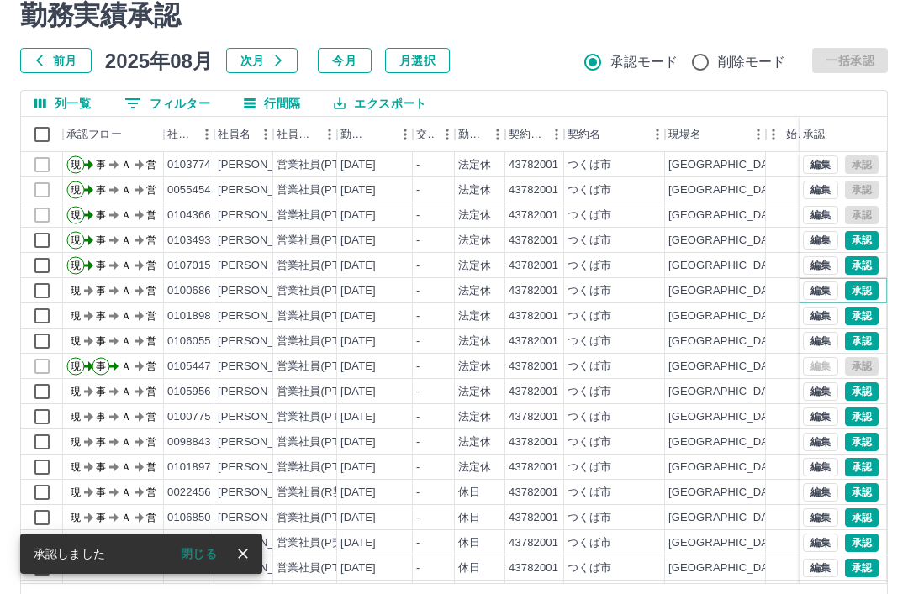
click at [863, 293] on button "承認" at bounding box center [862, 291] width 34 height 18
click at [865, 316] on button "承認" at bounding box center [862, 316] width 34 height 18
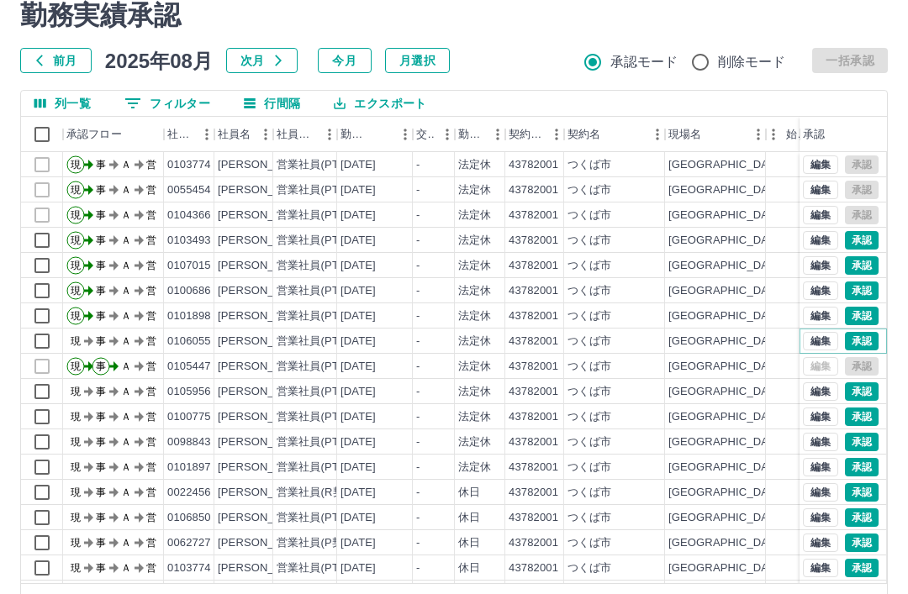
click at [867, 342] on button "承認" at bounding box center [862, 341] width 34 height 18
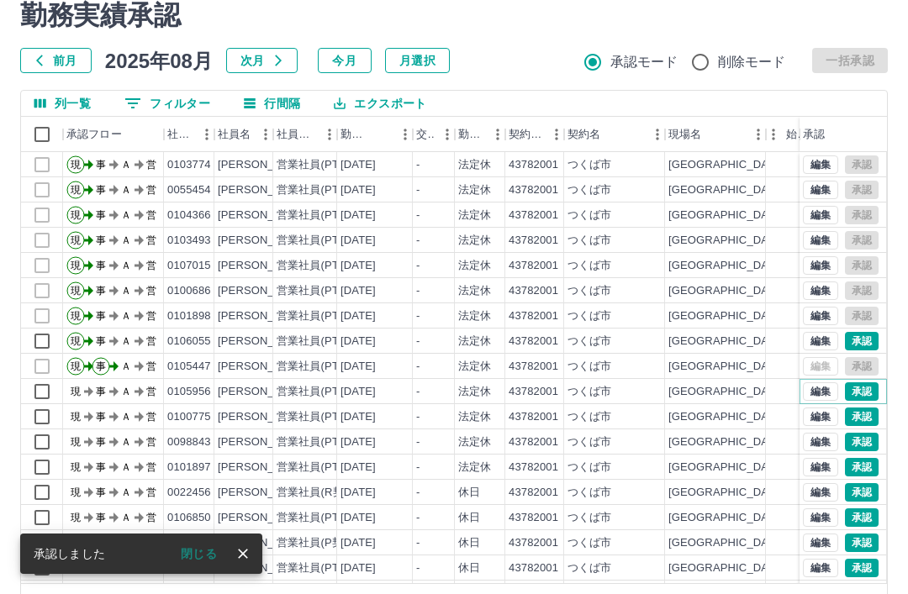
click at [856, 397] on button "承認" at bounding box center [862, 392] width 34 height 18
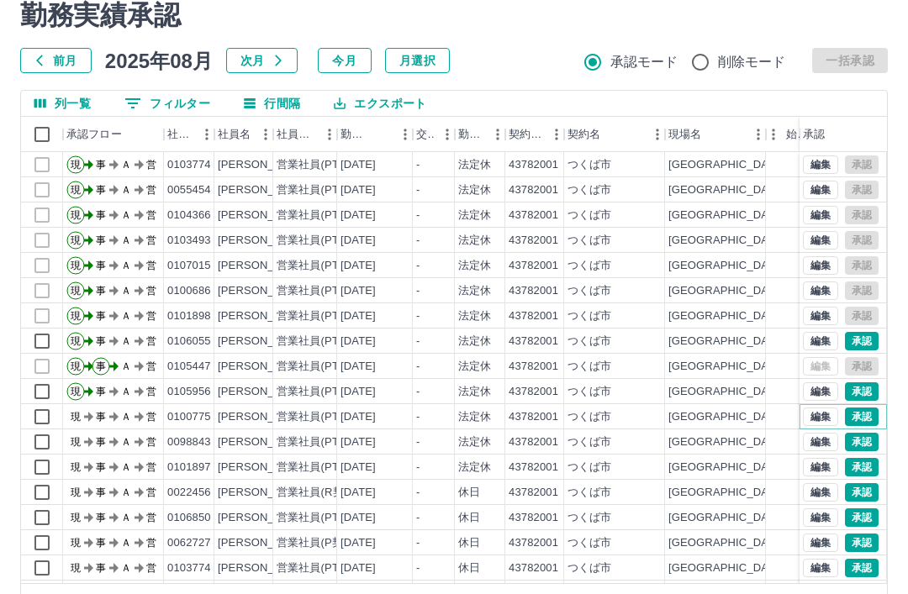
click at [864, 416] on button "承認" at bounding box center [862, 417] width 34 height 18
click at [860, 449] on button "承認" at bounding box center [862, 442] width 34 height 18
click at [864, 475] on button "承認" at bounding box center [862, 467] width 34 height 18
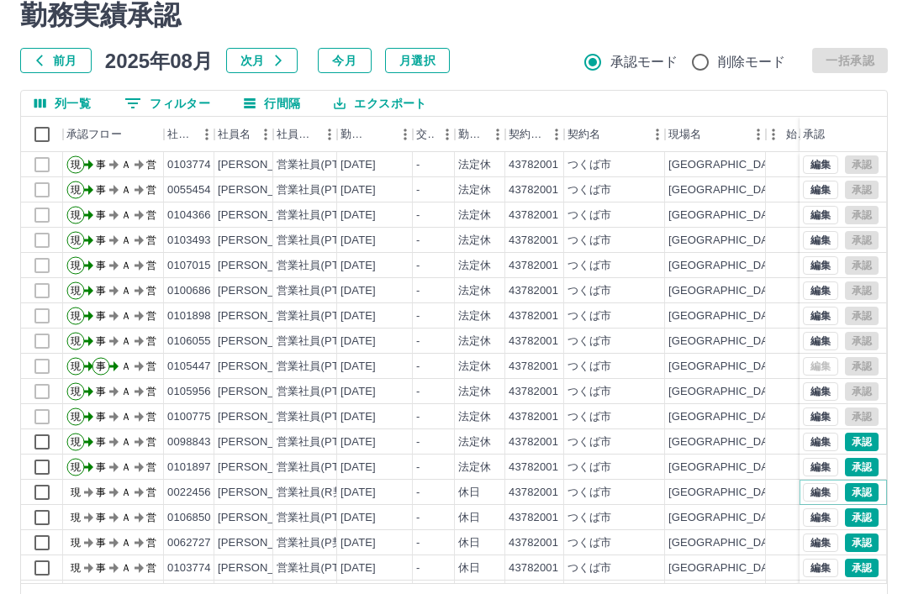
click at [865, 496] on button "承認" at bounding box center [862, 492] width 34 height 18
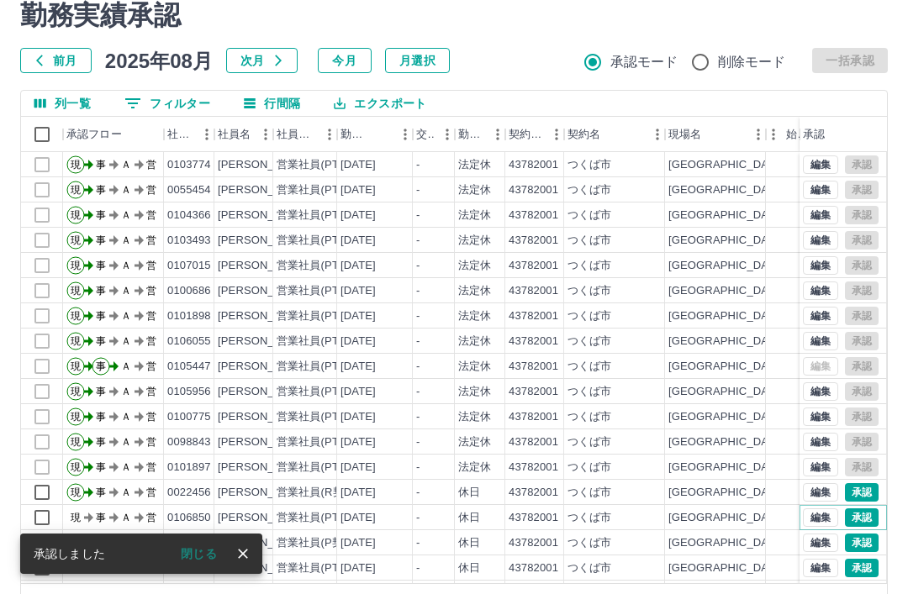
click at [872, 520] on button "承認" at bounding box center [862, 518] width 34 height 18
click at [865, 546] on button "承認" at bounding box center [862, 543] width 34 height 18
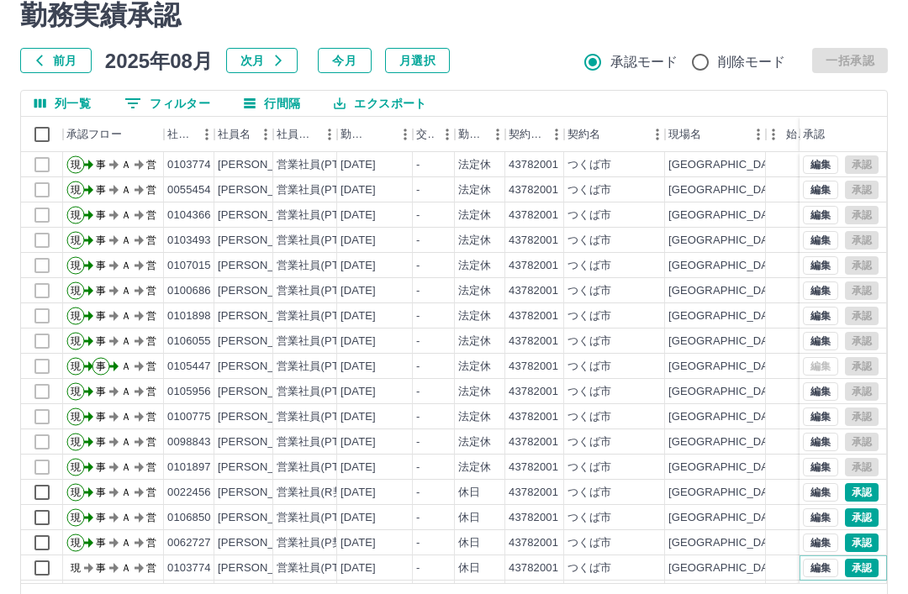
click at [864, 569] on button "承認" at bounding box center [862, 568] width 34 height 18
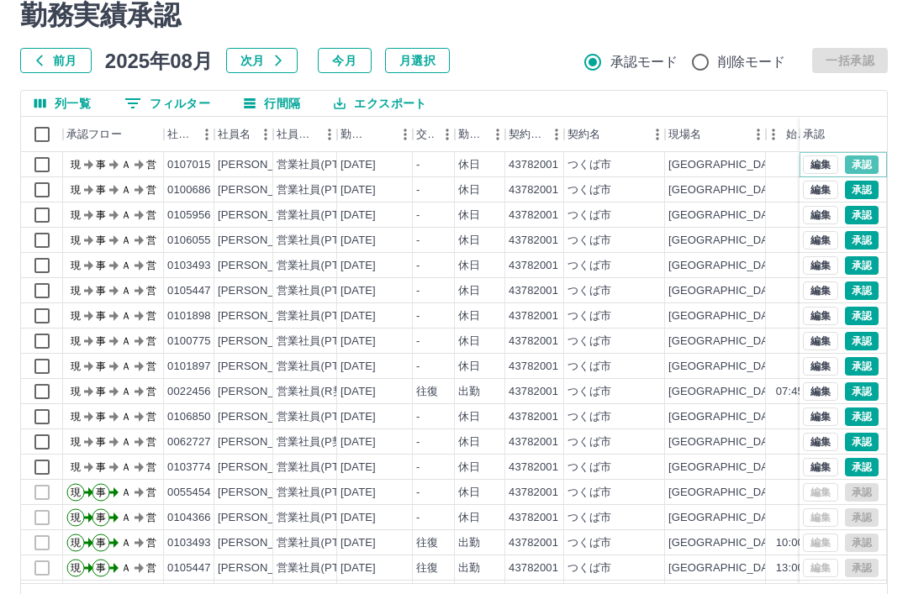
click at [864, 168] on button "承認" at bounding box center [862, 165] width 34 height 18
click at [864, 193] on button "承認" at bounding box center [862, 190] width 34 height 18
click at [858, 213] on button "承認" at bounding box center [862, 215] width 34 height 18
click at [866, 244] on button "承認" at bounding box center [862, 240] width 34 height 18
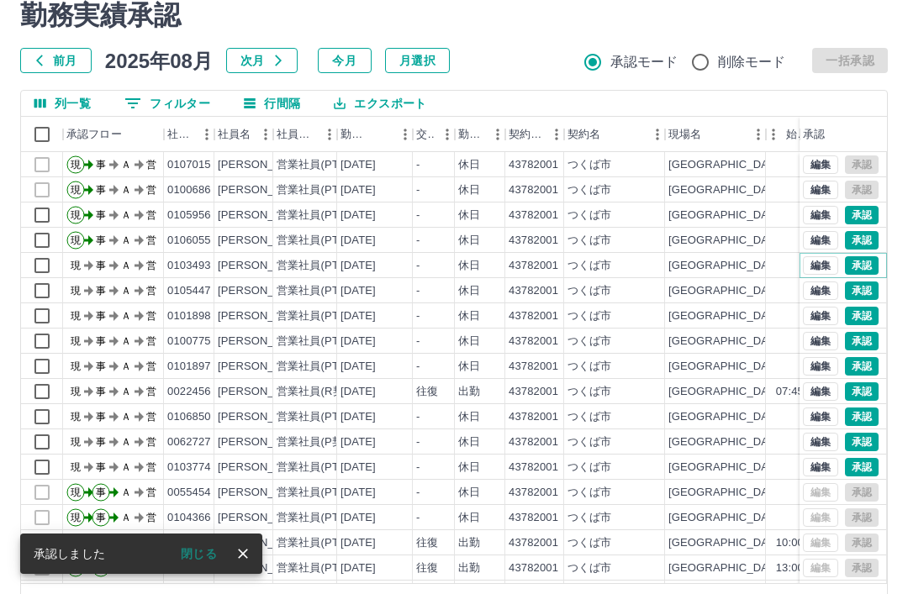
click at [860, 269] on button "承認" at bounding box center [862, 265] width 34 height 18
click at [868, 288] on button "承認" at bounding box center [862, 291] width 34 height 18
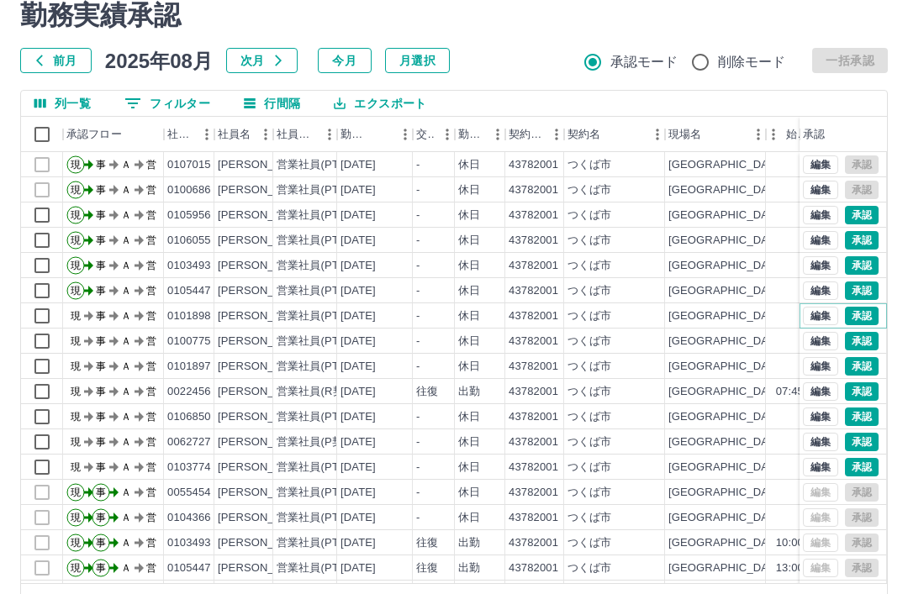
click at [869, 316] on button "承認" at bounding box center [862, 316] width 34 height 18
click at [865, 343] on button "承認" at bounding box center [862, 341] width 34 height 18
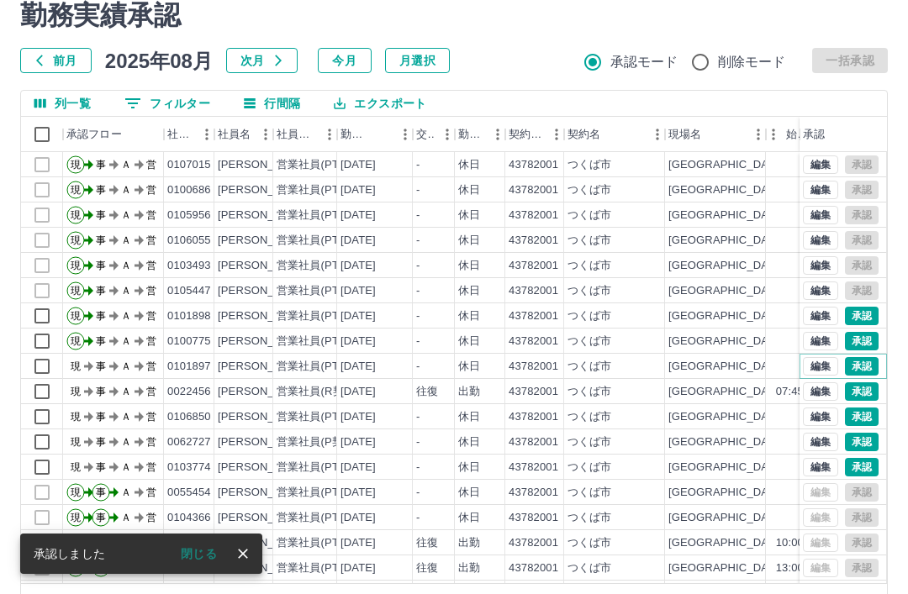
click at [861, 367] on button "承認" at bounding box center [862, 366] width 34 height 18
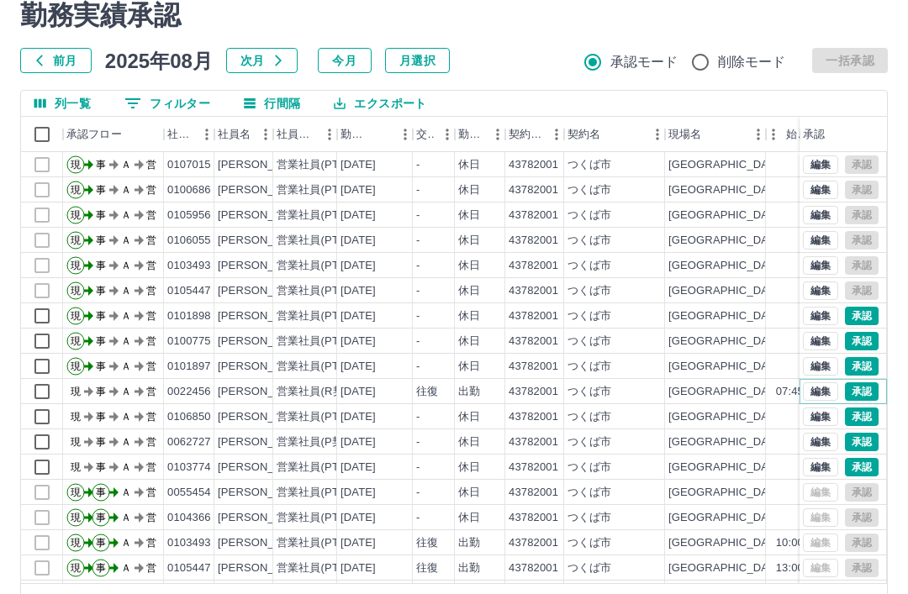
click at [860, 393] on button "承認" at bounding box center [862, 392] width 34 height 18
click at [820, 418] on button "編集" at bounding box center [820, 417] width 35 height 18
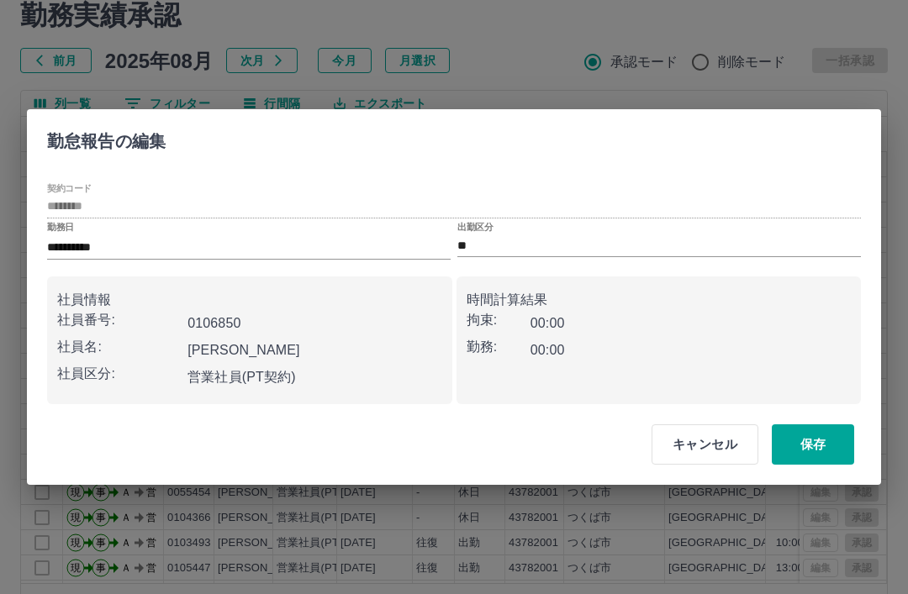
click at [499, 256] on input "**" at bounding box center [659, 245] width 404 height 21
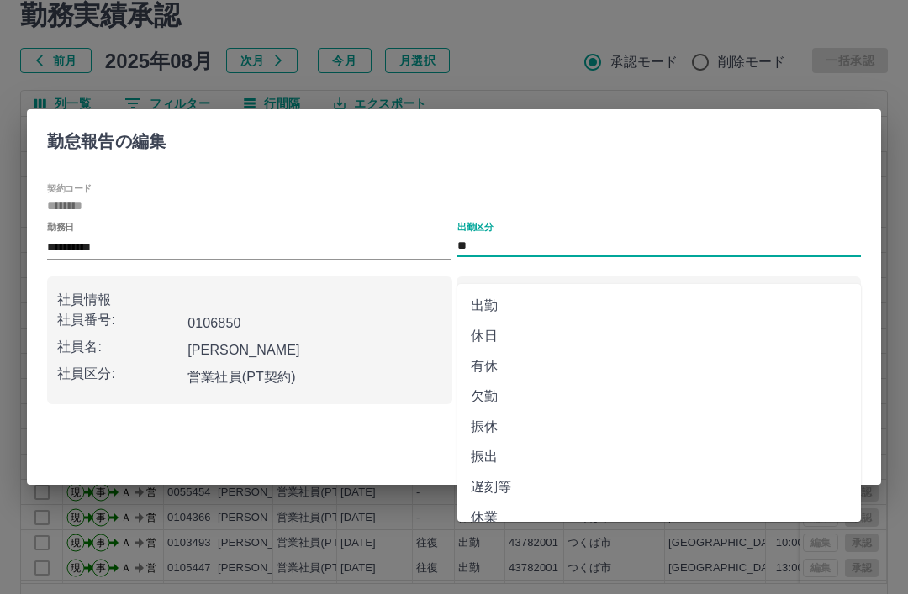
click at [482, 307] on li "出勤" at bounding box center [659, 306] width 404 height 30
type input "**"
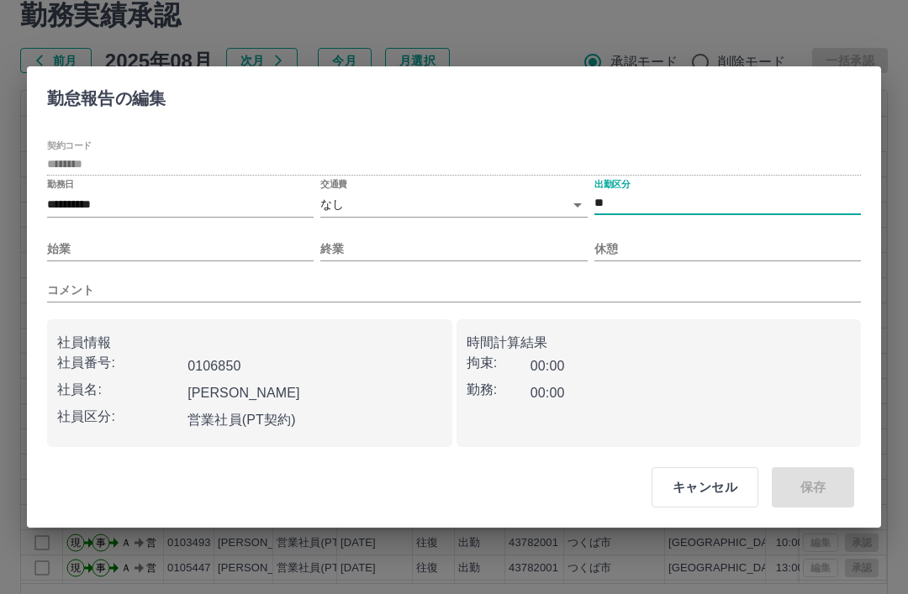
click at [267, 262] on input "始業" at bounding box center [180, 249] width 267 height 24
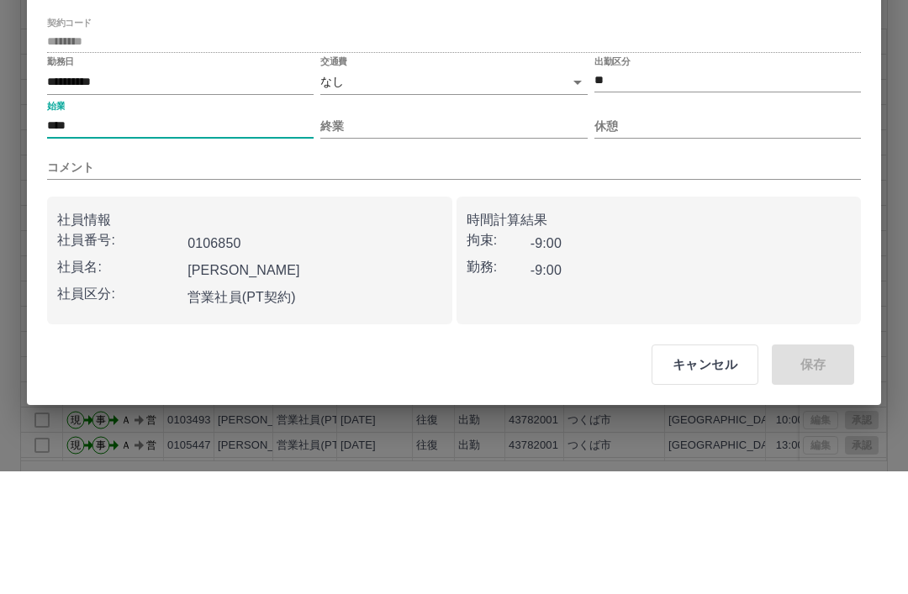
type input "****"
click at [426, 237] on input "終業" at bounding box center [453, 249] width 267 height 24
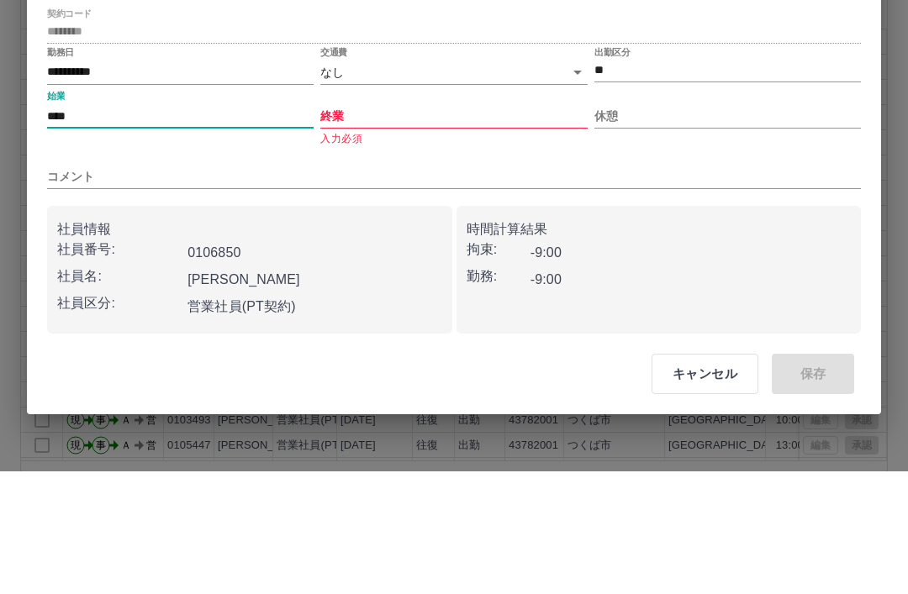
click at [435, 227] on input "終業" at bounding box center [453, 239] width 267 height 24
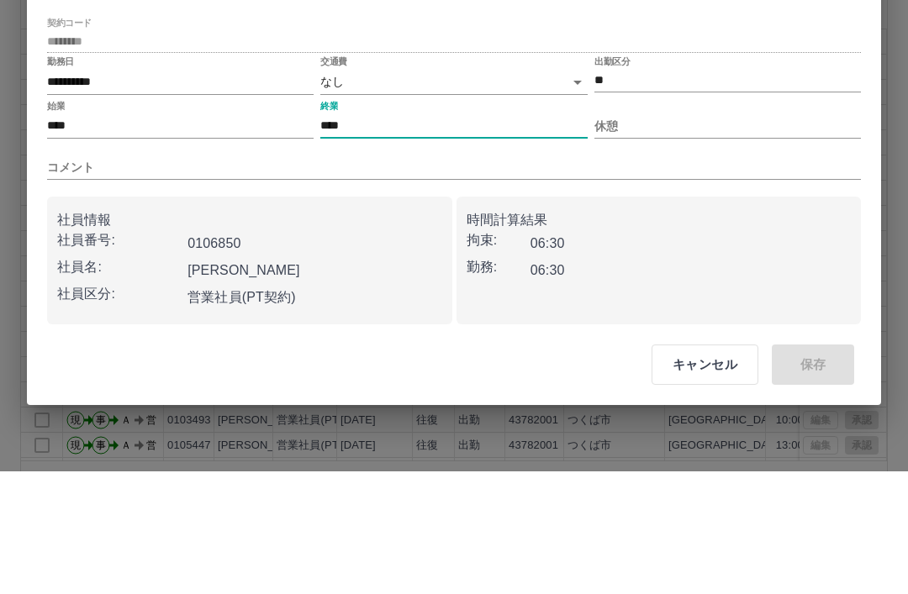
type input "****"
click at [701, 237] on input "休憩" at bounding box center [727, 249] width 267 height 24
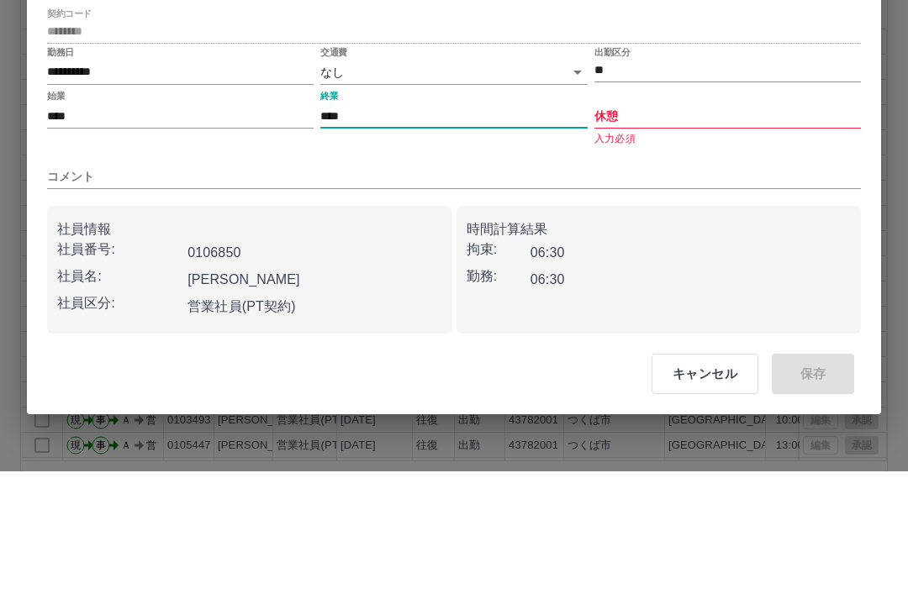
click at [683, 227] on input "休憩" at bounding box center [727, 239] width 267 height 24
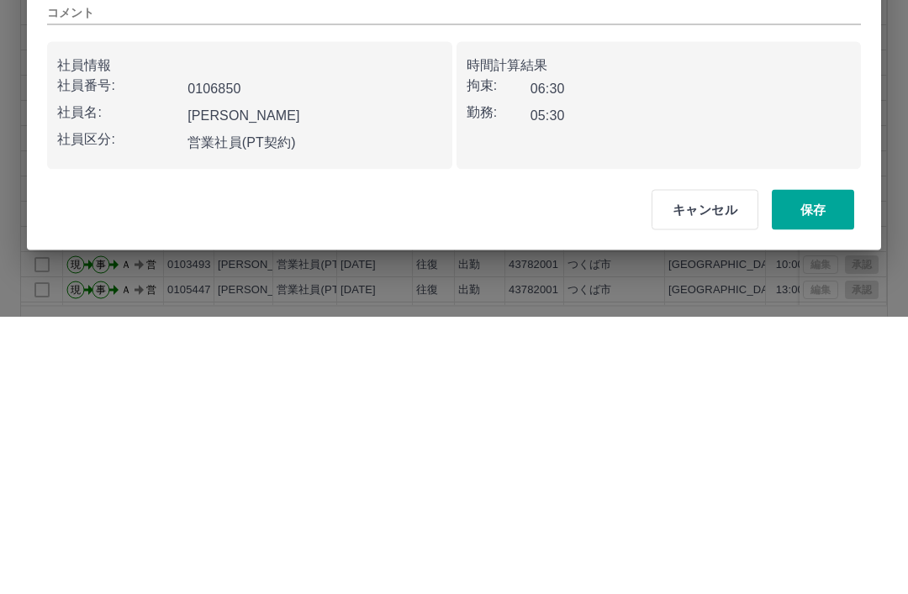
type input "****"
click at [820, 468] on button "保存" at bounding box center [813, 488] width 82 height 40
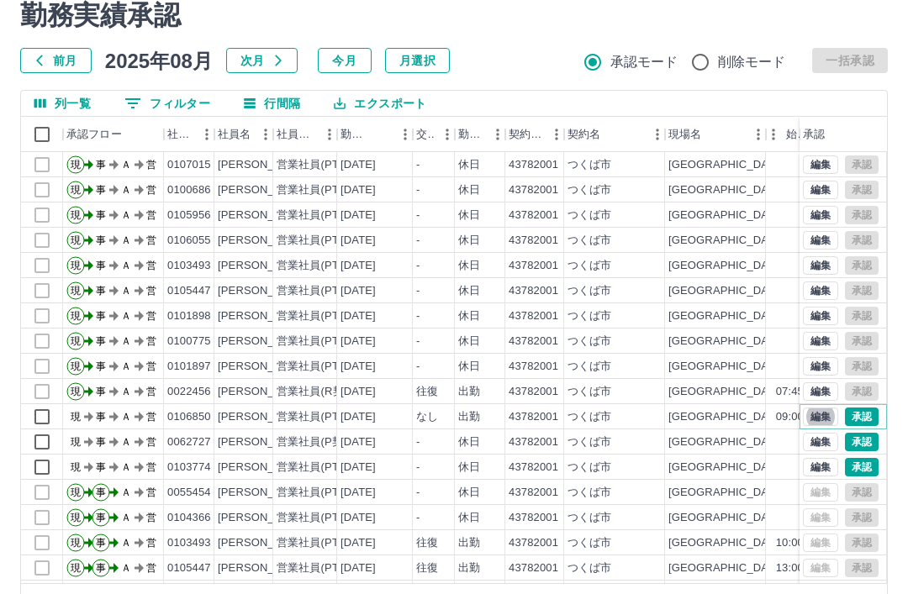
click at [824, 415] on button "編集" at bounding box center [820, 417] width 35 height 18
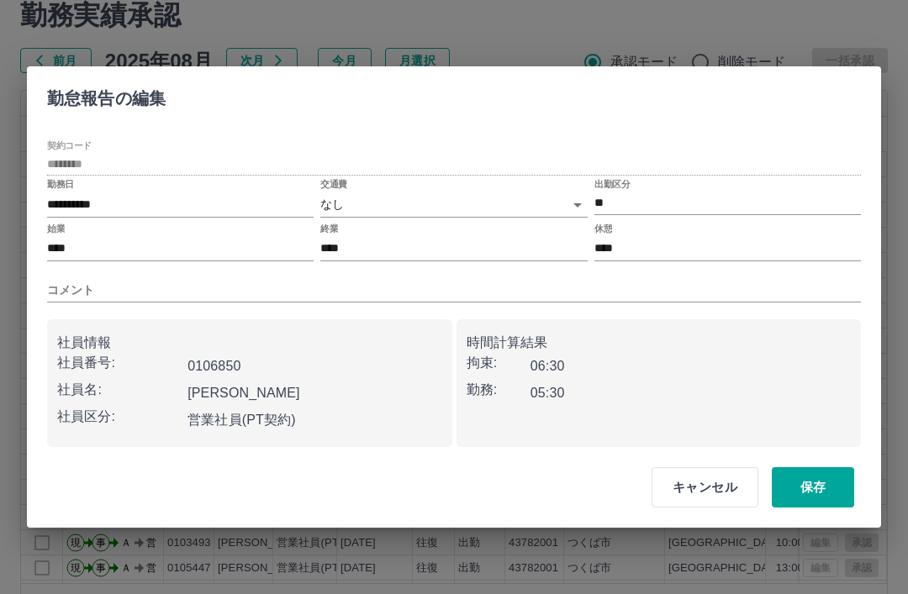
click at [504, 234] on body "SDH勤怠 [PERSON_NAME] 勤務実績承認 前月 [DATE] 次月 今月 月選択 承認モード 削除モード 一括承認 列一覧 0 フィルター 行間隔…" at bounding box center [454, 293] width 908 height 711
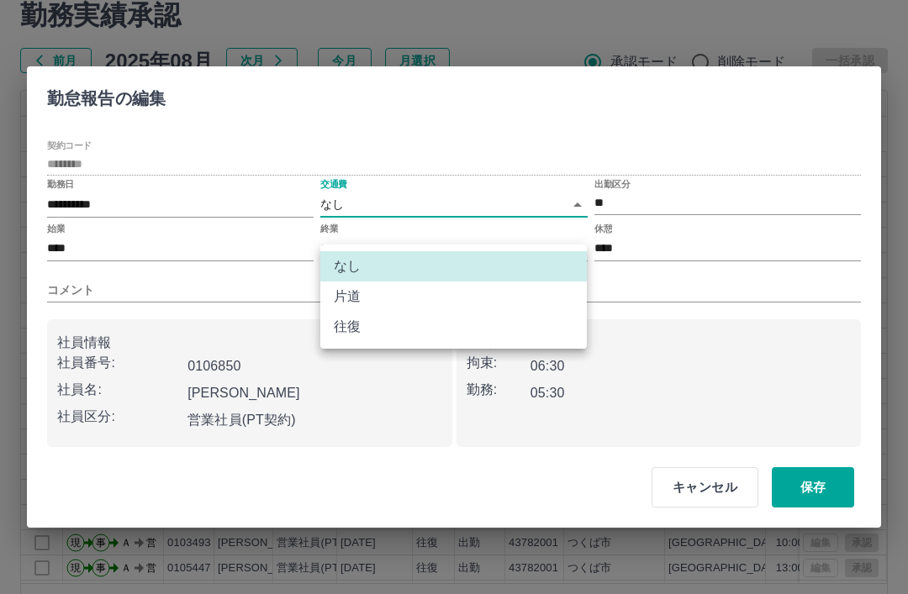
click at [520, 336] on li "往復" at bounding box center [453, 327] width 267 height 30
type input "******"
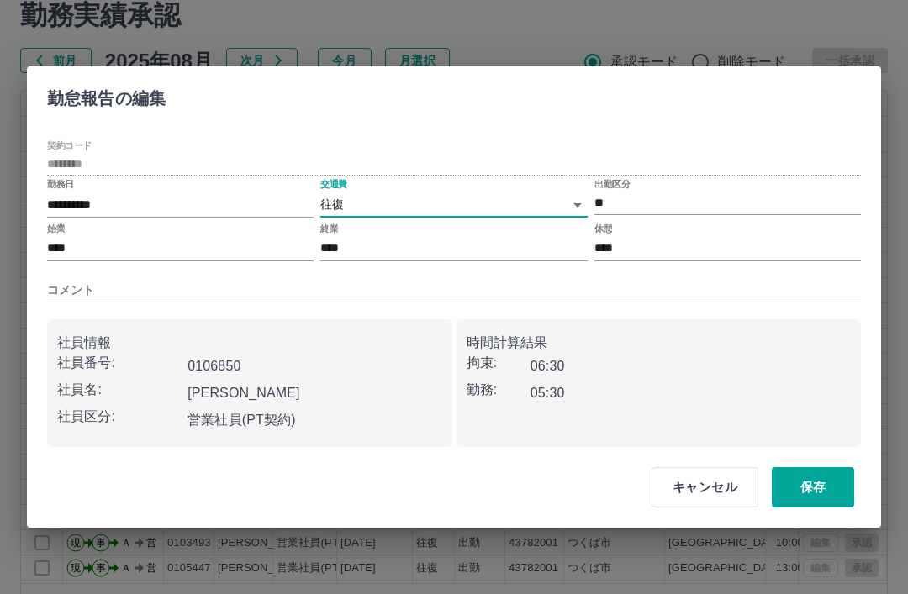
click at [816, 508] on button "保存" at bounding box center [813, 488] width 82 height 40
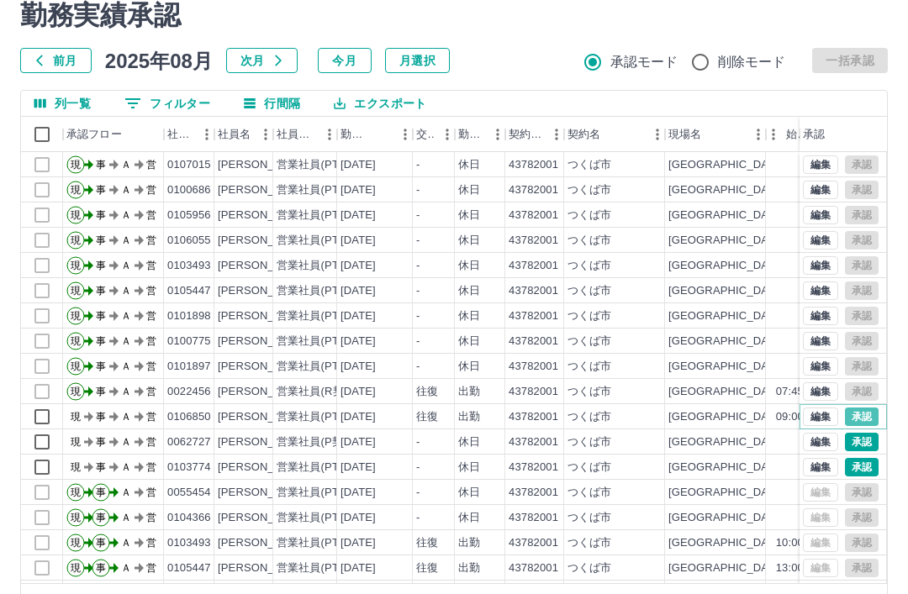
click at [864, 419] on button "承認" at bounding box center [862, 417] width 34 height 18
click at [859, 441] on button "承認" at bounding box center [862, 442] width 34 height 18
click at [816, 443] on button "編集" at bounding box center [820, 442] width 35 height 18
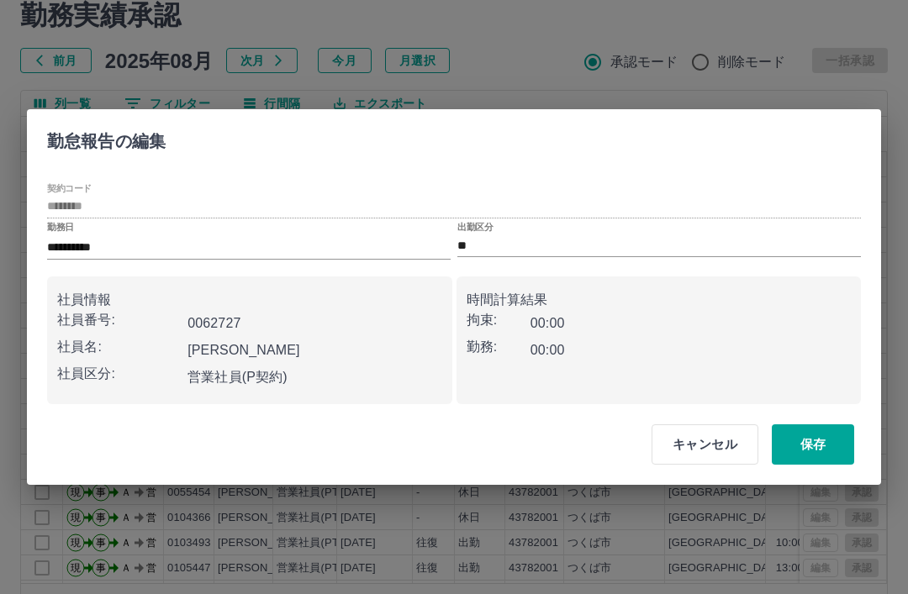
click at [484, 256] on input "**" at bounding box center [659, 245] width 404 height 21
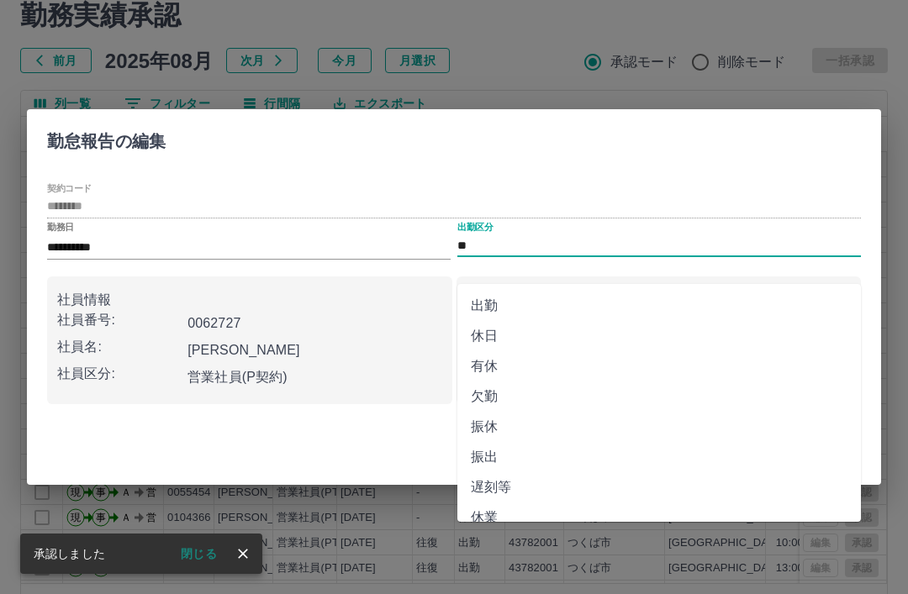
click at [483, 309] on li "出勤" at bounding box center [659, 306] width 404 height 30
type input "**"
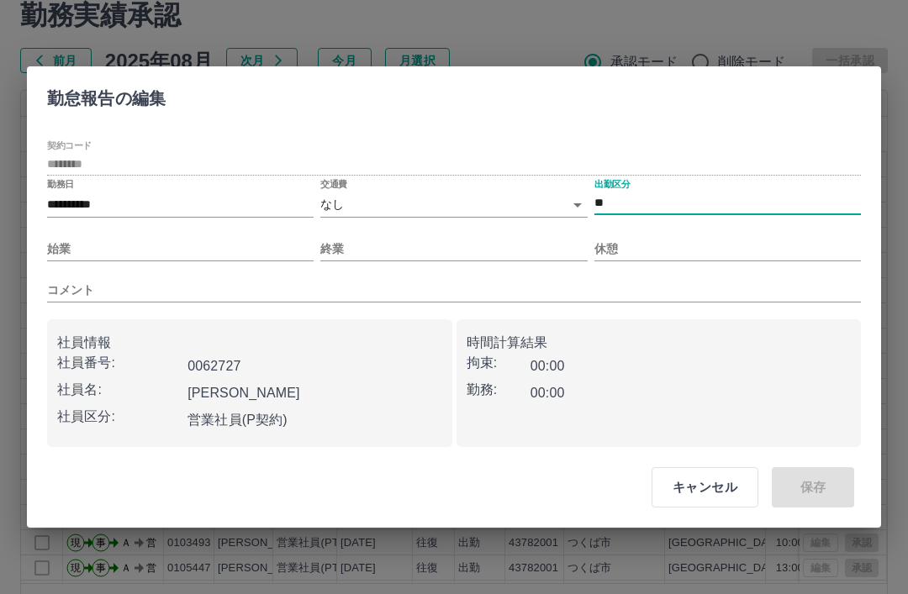
click at [244, 262] on input "始業" at bounding box center [180, 249] width 267 height 24
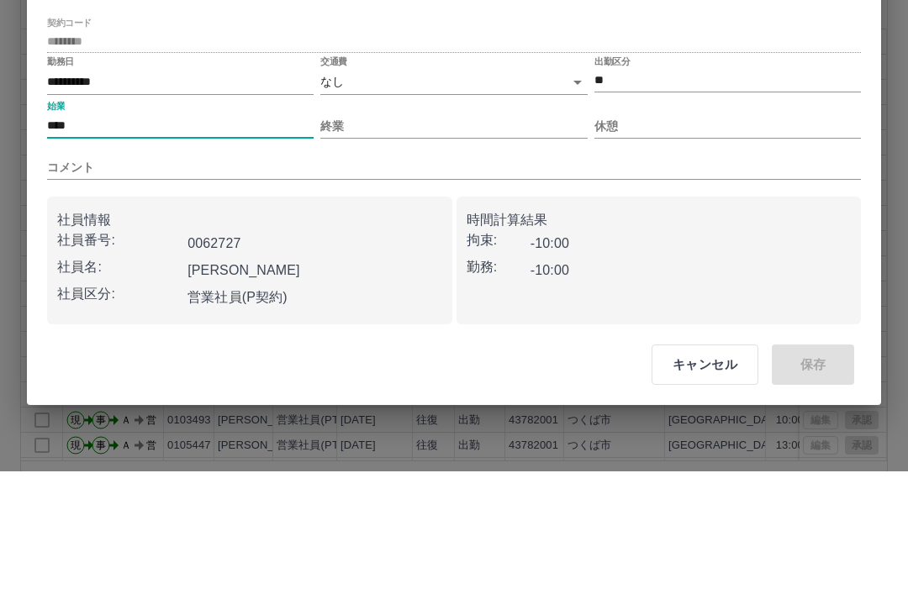
type input "****"
click at [494, 237] on input "終業" at bounding box center [453, 249] width 267 height 24
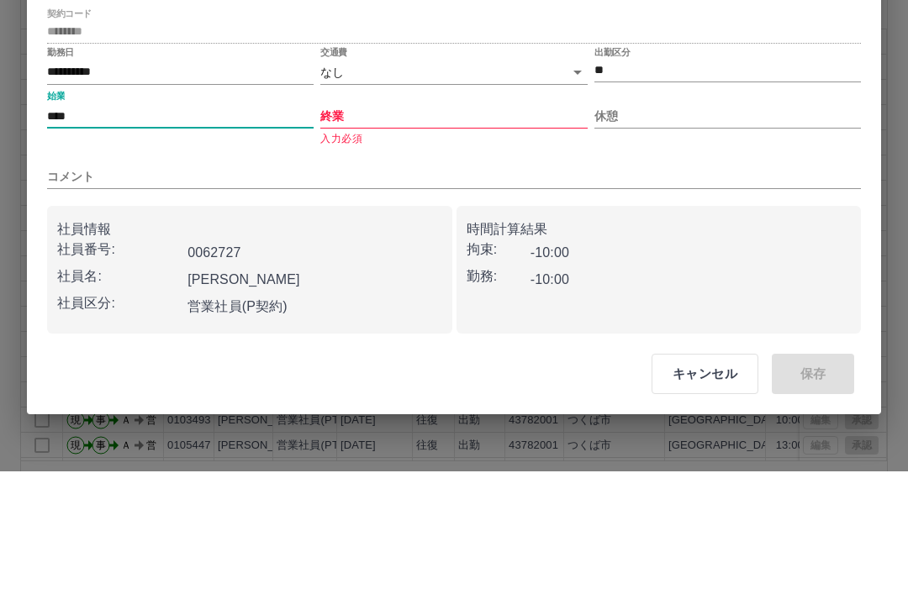
click at [488, 227] on input "終業" at bounding box center [453, 239] width 267 height 24
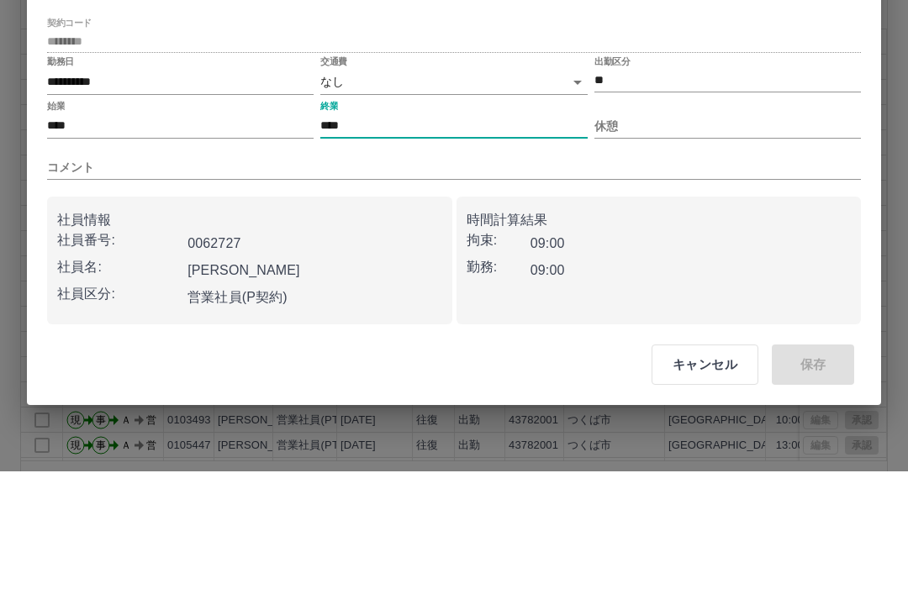
type input "****"
click at [723, 237] on input "休憩" at bounding box center [727, 249] width 267 height 24
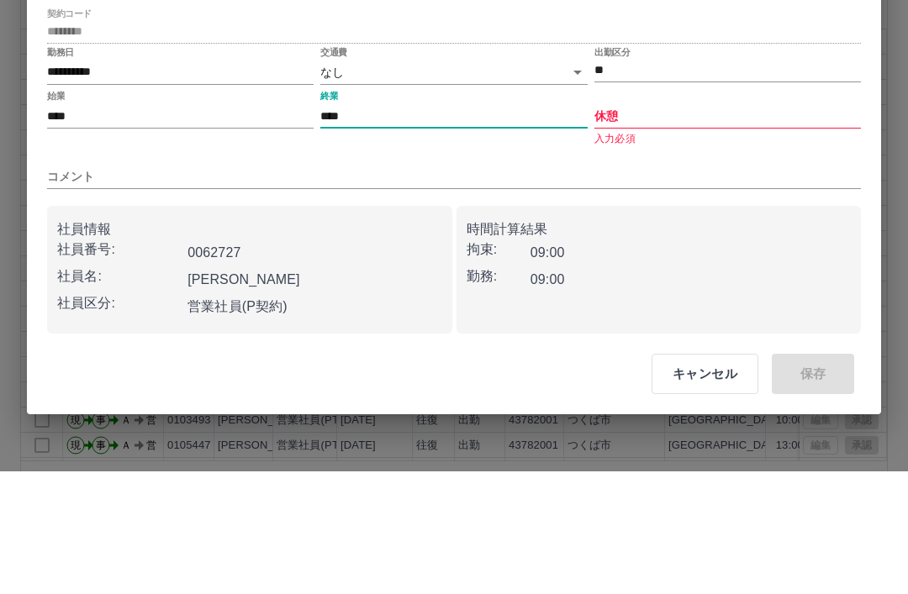
click at [716, 227] on input "休憩" at bounding box center [727, 239] width 267 height 24
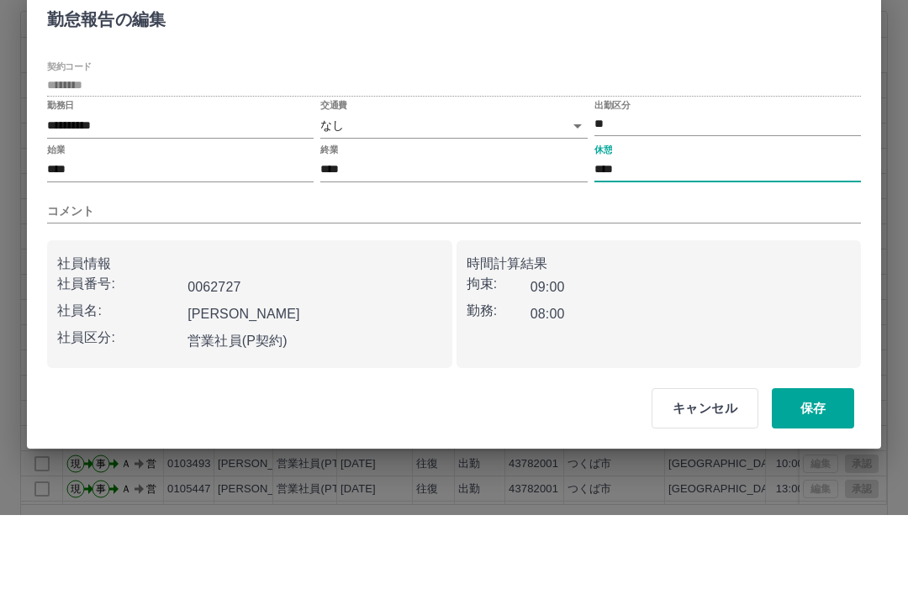
type input "****"
click at [496, 132] on body "SDH勤怠 [PERSON_NAME] 勤務実績承認 前月 [DATE] 次月 今月 月選択 承認モード 削除モード 一括承認 列一覧 0 フィルター 行間隔…" at bounding box center [454, 293] width 908 height 711
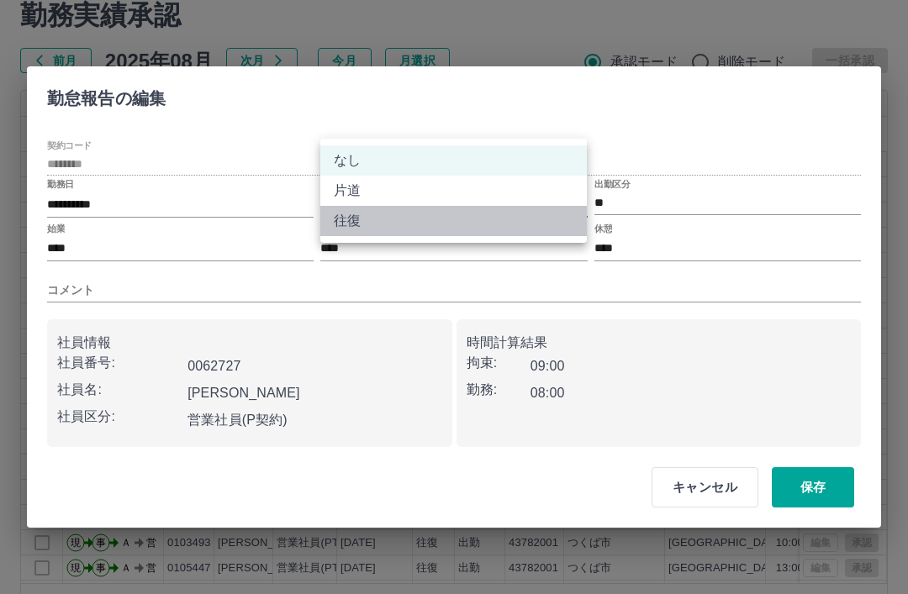
click at [495, 223] on li "往復" at bounding box center [453, 221] width 267 height 30
type input "******"
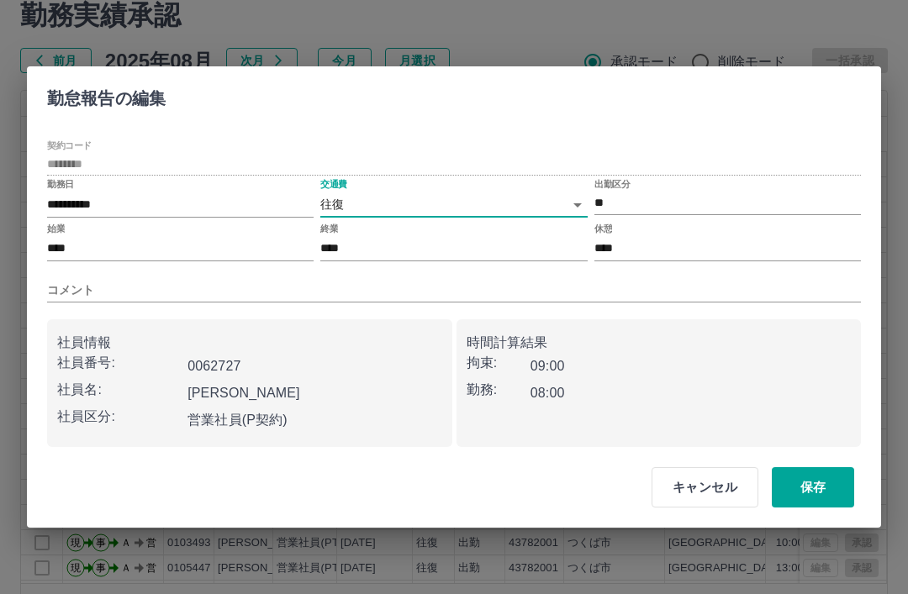
click at [818, 508] on button "保存" at bounding box center [813, 488] width 82 height 40
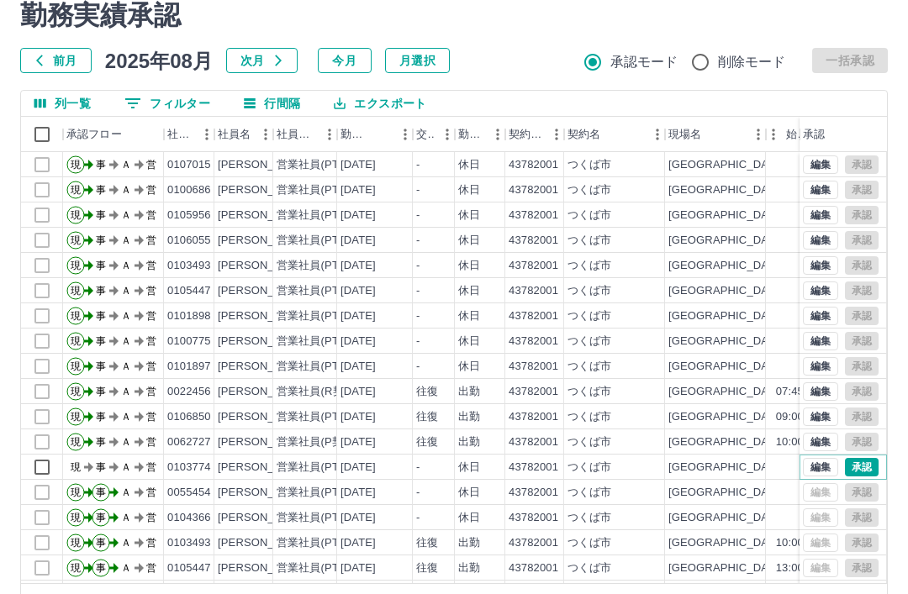
click at [863, 465] on button "承認" at bounding box center [862, 467] width 34 height 18
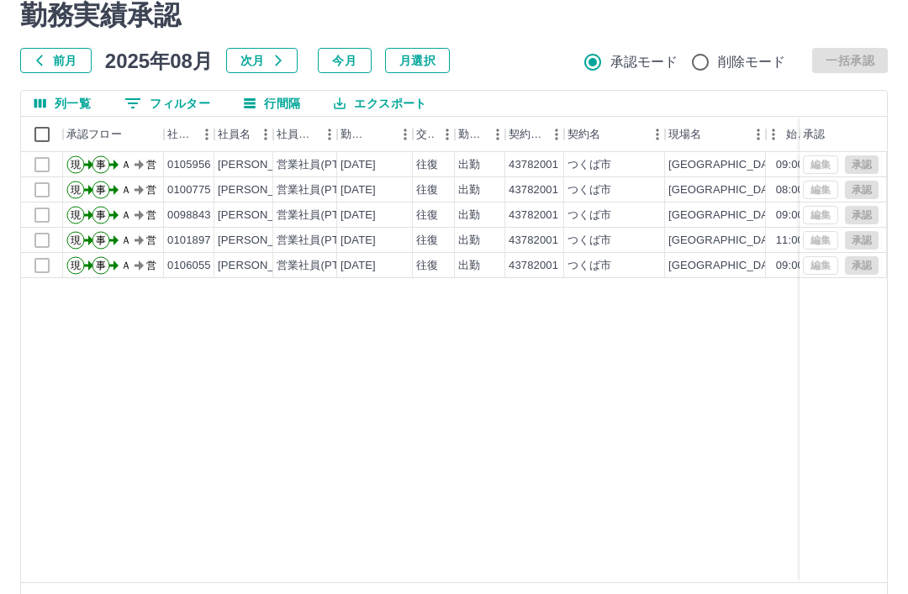
click at [61, 66] on button "前月" at bounding box center [55, 60] width 71 height 25
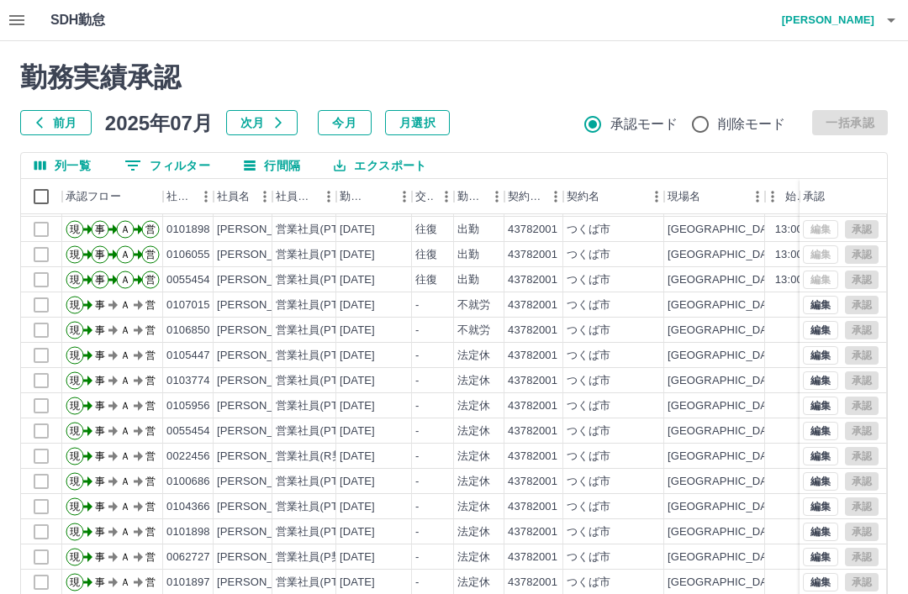
scroll to position [62, 0]
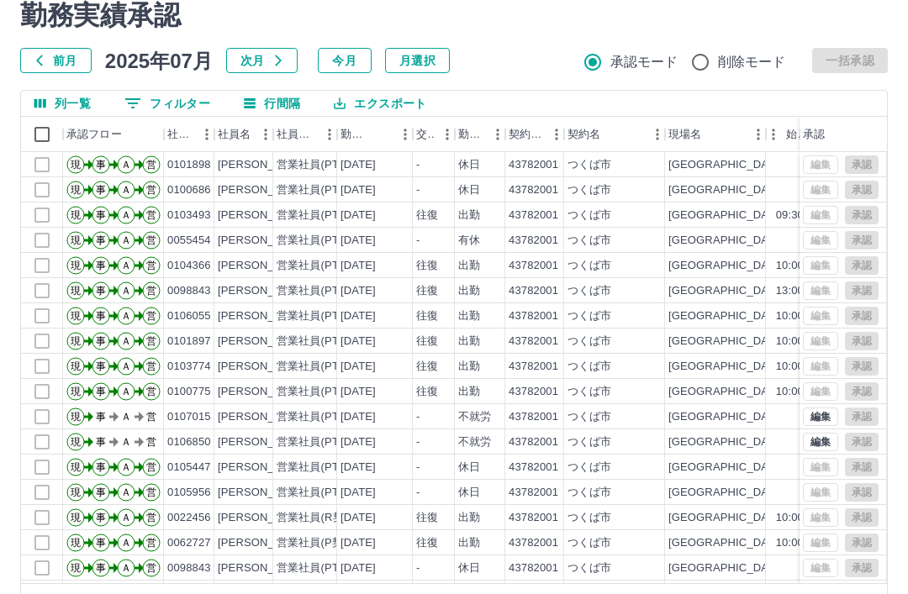
scroll to position [0, 0]
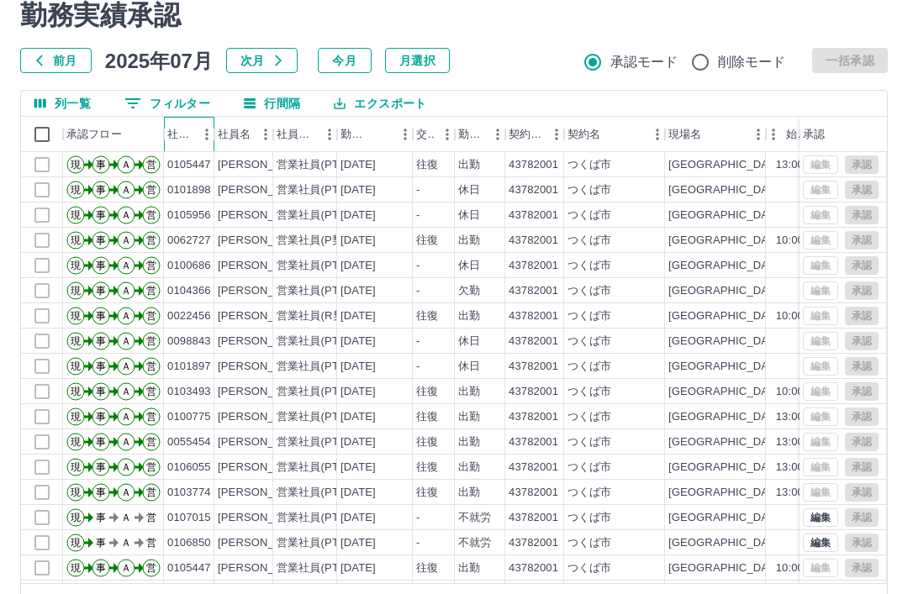
click at [179, 138] on div "社員番号" at bounding box center [180, 134] width 27 height 35
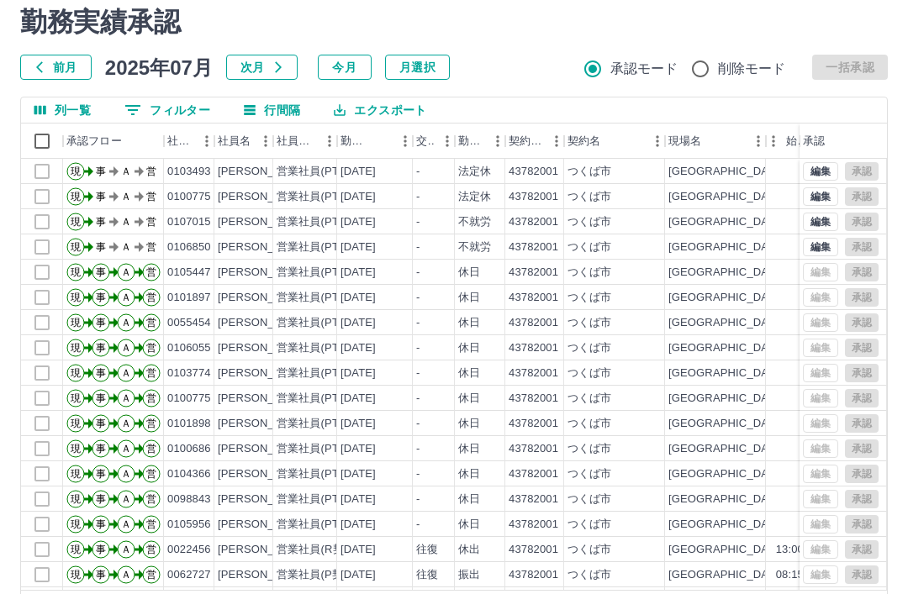
scroll to position [62, 0]
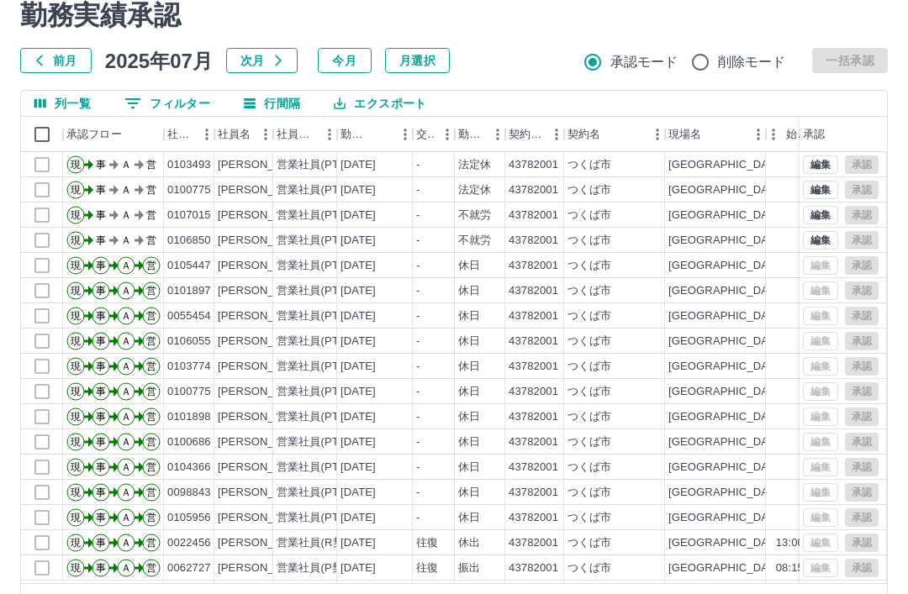
click at [675, 594] on body "SDH勤怠 [PERSON_NAME] 勤務実績承認 前月 [DATE] 次月 今月 月選択 承認モード 削除モード 一括承認 列一覧 0 フィルター 行間隔…" at bounding box center [454, 293] width 908 height 711
click at [683, 523] on li "50" at bounding box center [671, 522] width 57 height 30
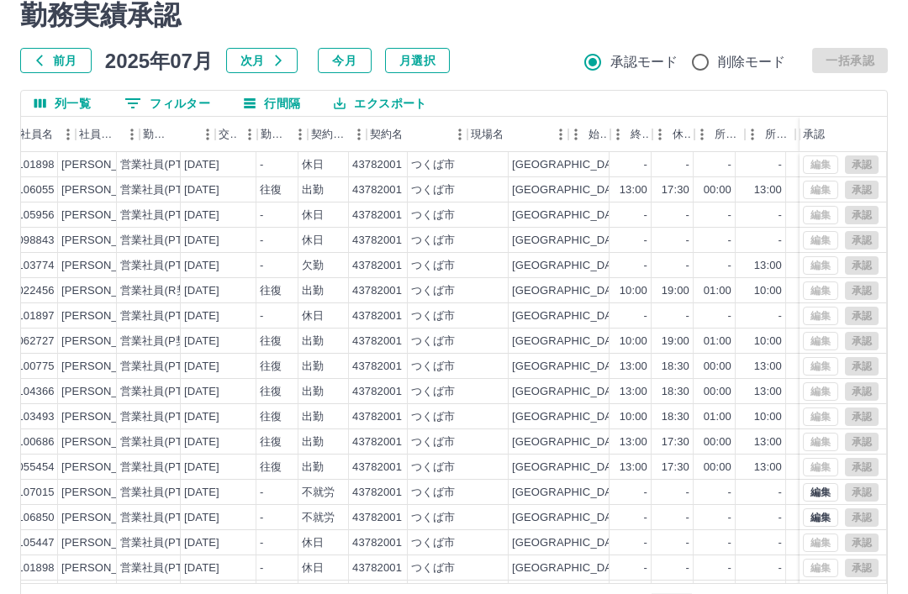
scroll to position [0, 156]
click at [674, 594] on body "SDH勤怠 [PERSON_NAME] 勤務実績承認 前月 [DATE] 次月 今月 月選択 承認モード 削除モード 一括承認 列一覧 0 フィルター 行間隔…" at bounding box center [454, 293] width 908 height 711
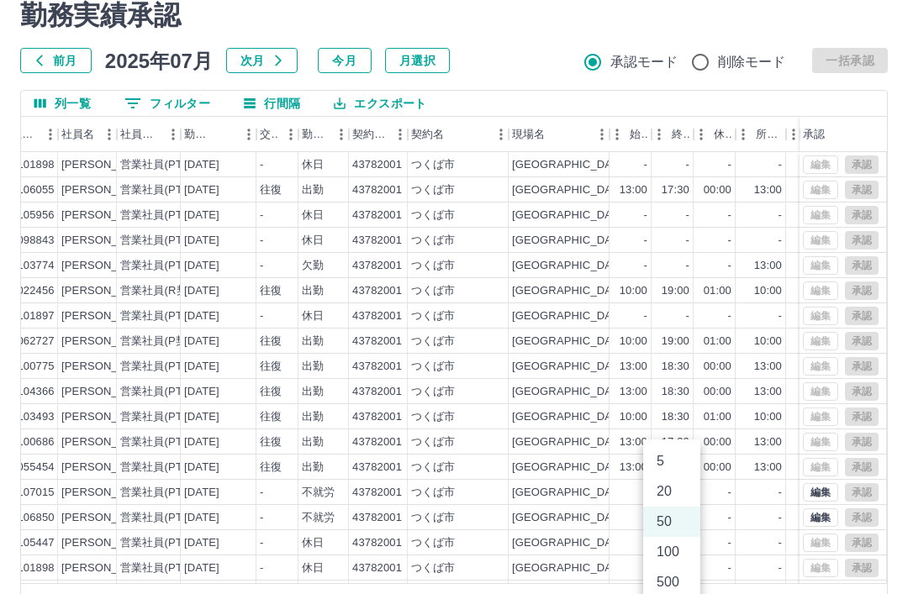
click at [672, 588] on li "500" at bounding box center [671, 583] width 57 height 30
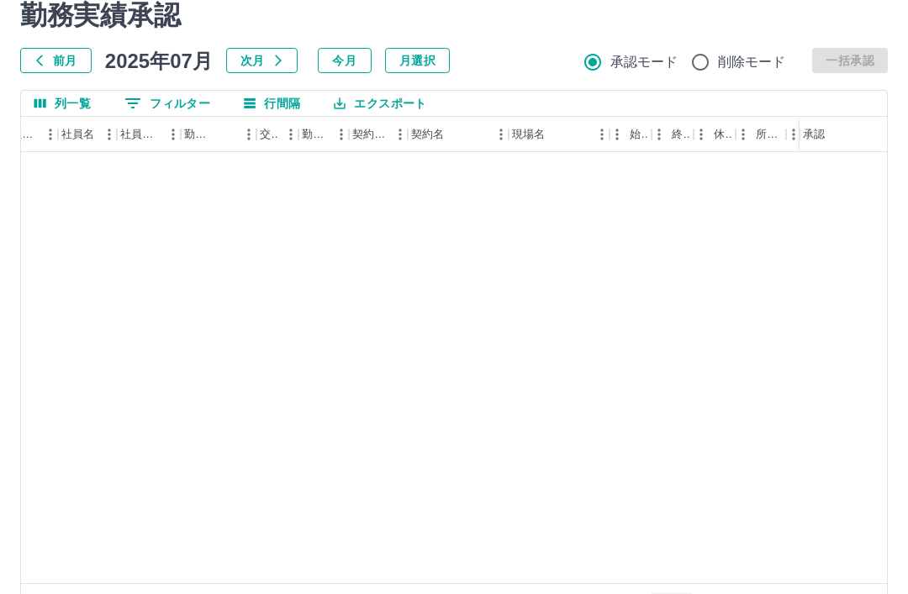
type input "***"
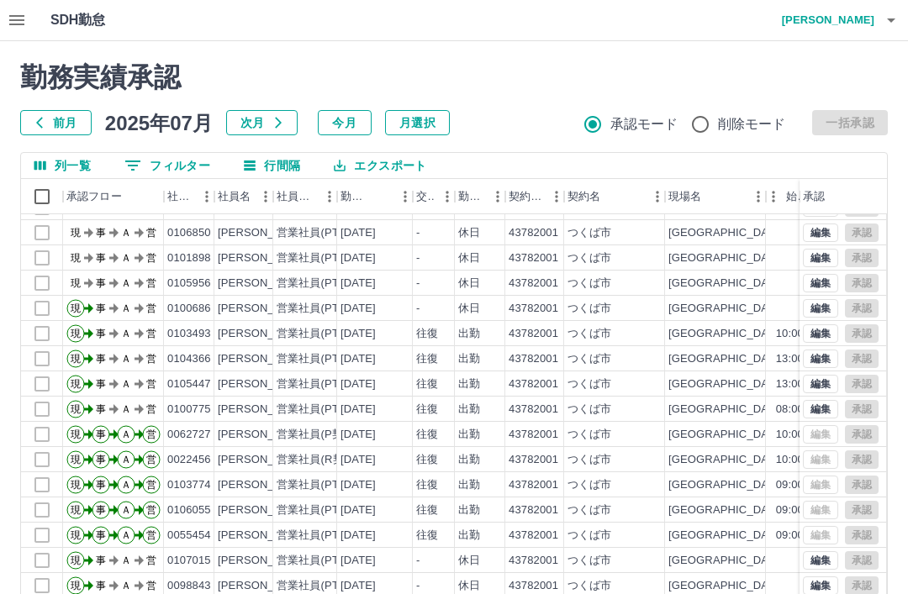
scroll to position [0, 0]
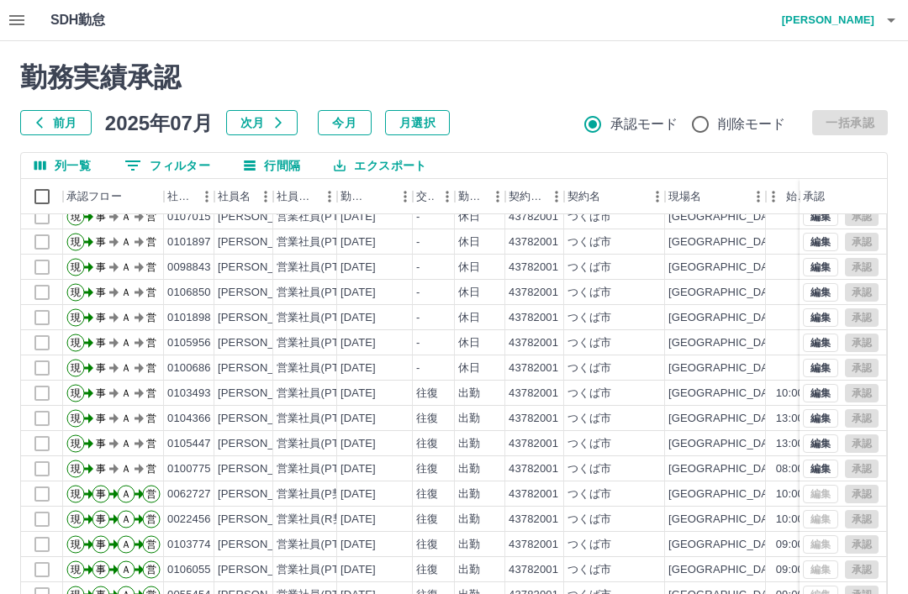
click at [254, 128] on button "次月" at bounding box center [261, 122] width 71 height 25
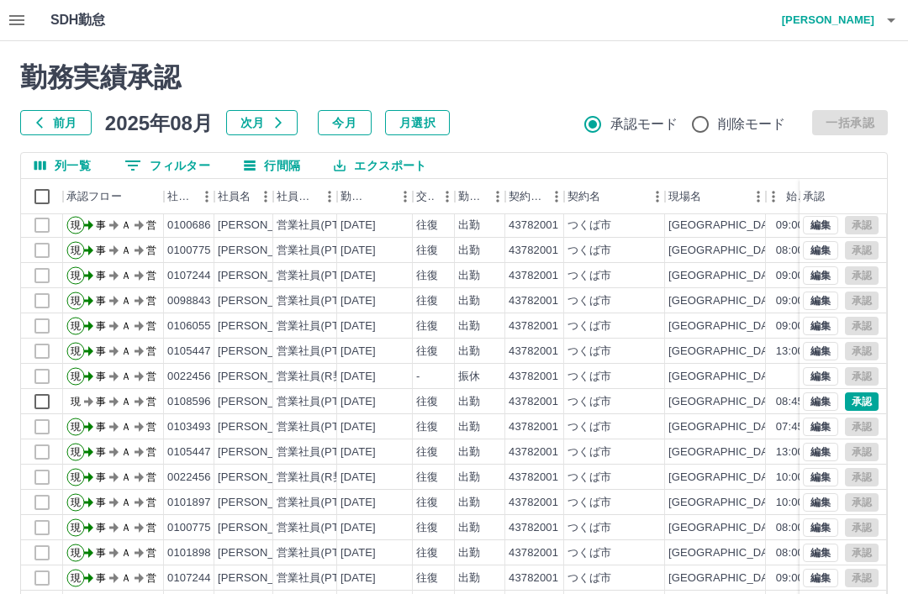
scroll to position [128, 0]
click at [863, 404] on button "承認" at bounding box center [862, 402] width 34 height 18
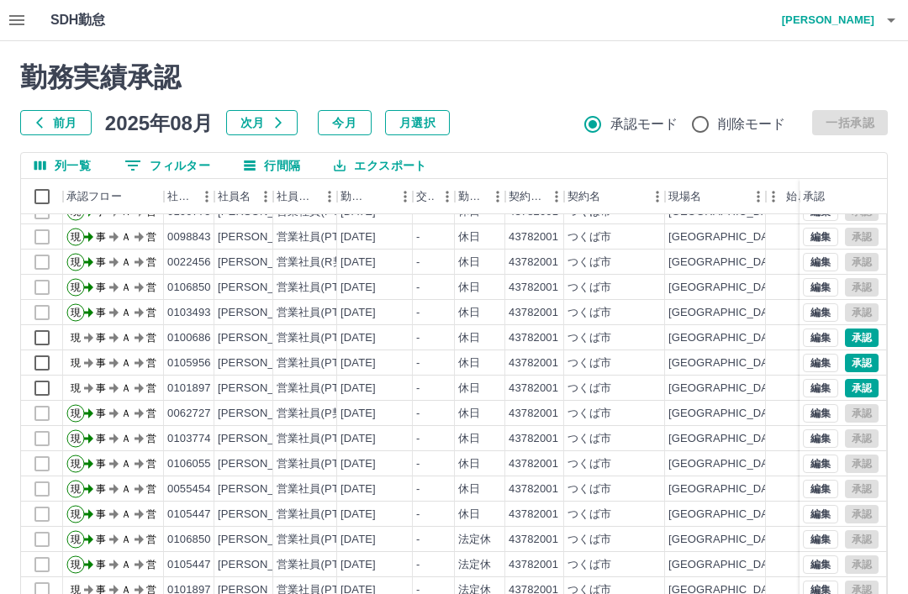
scroll to position [2840, 0]
click at [866, 330] on button "承認" at bounding box center [862, 338] width 34 height 18
click at [861, 363] on button "承認" at bounding box center [862, 363] width 34 height 18
click at [859, 386] on button "承認" at bounding box center [862, 388] width 34 height 18
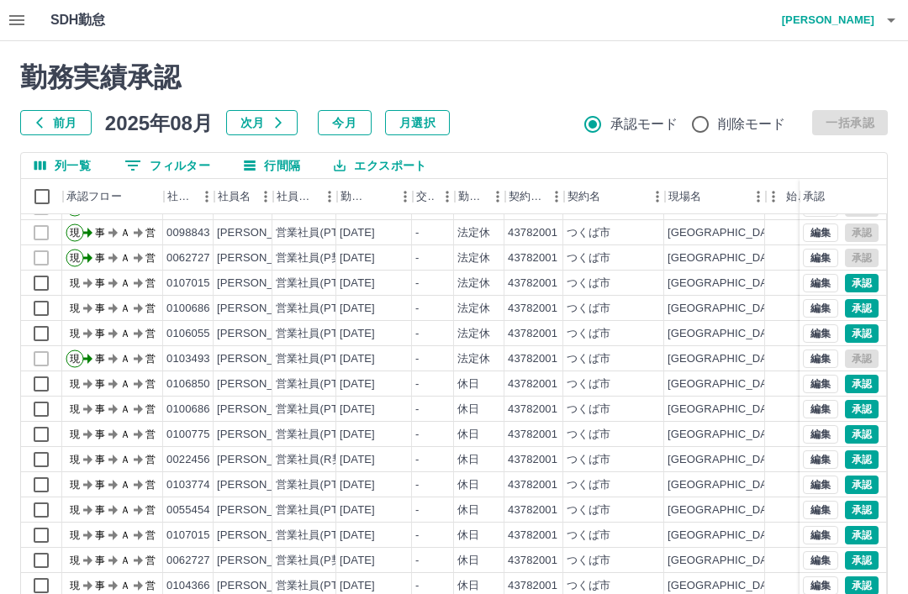
scroll to position [3404, 3]
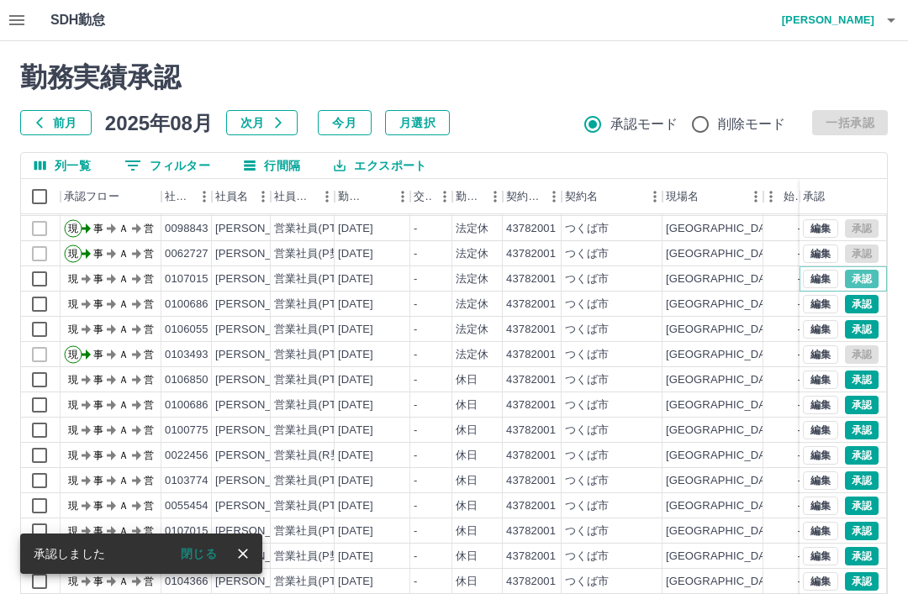
click at [867, 280] on button "承認" at bounding box center [862, 279] width 34 height 18
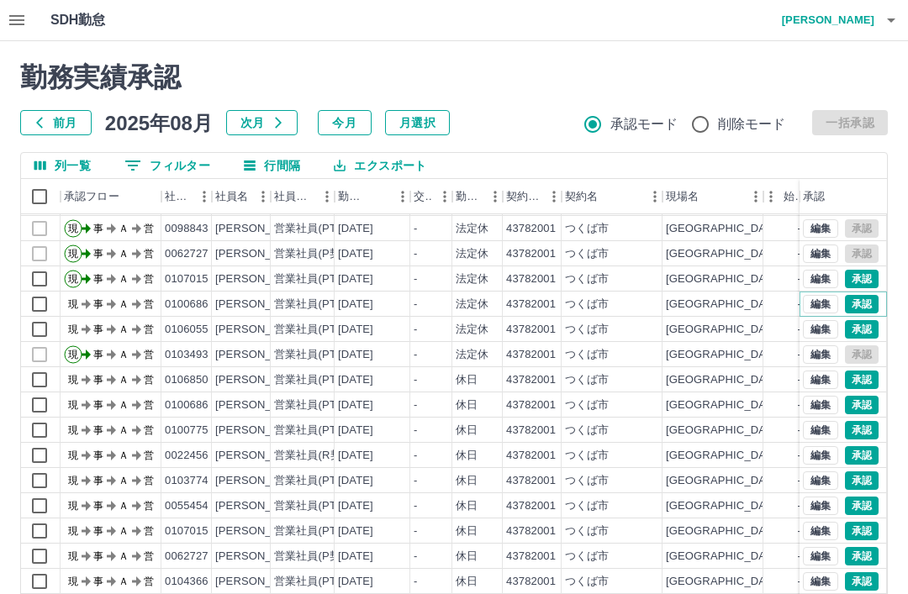
click at [860, 309] on button "承認" at bounding box center [862, 304] width 34 height 18
click at [864, 330] on button "承認" at bounding box center [862, 329] width 34 height 18
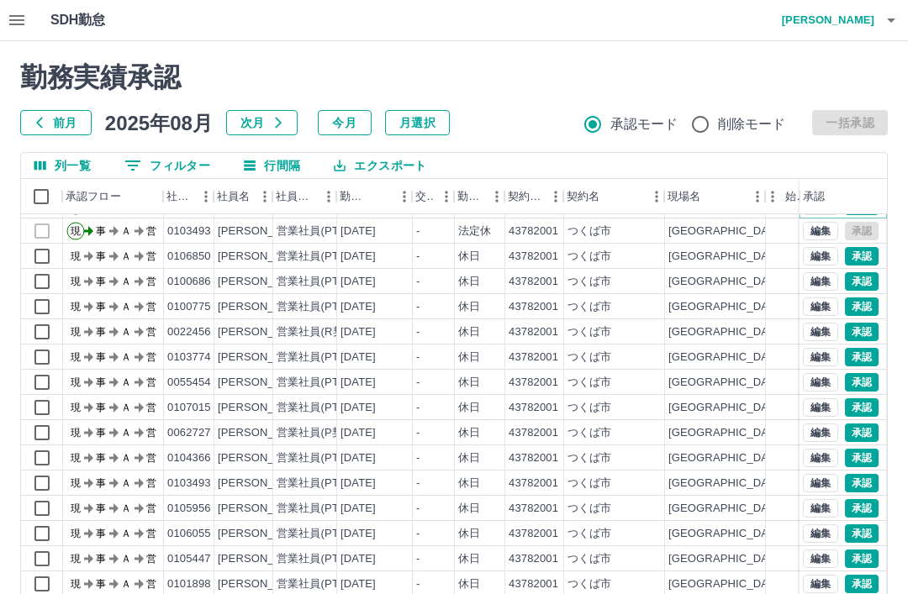
scroll to position [3527, 0]
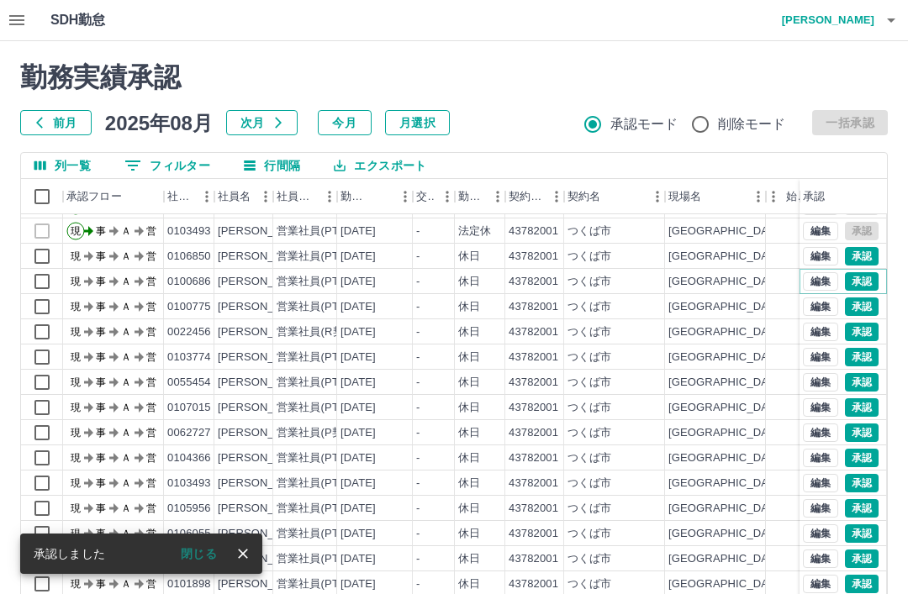
click at [867, 286] on button "承認" at bounding box center [862, 281] width 34 height 18
click at [859, 256] on button "承認" at bounding box center [862, 256] width 34 height 18
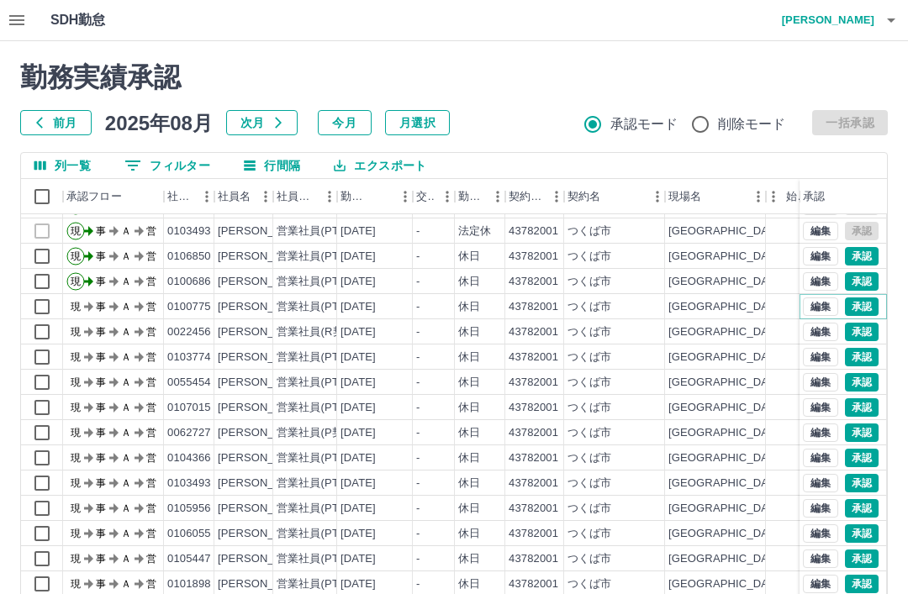
click at [864, 310] on button "承認" at bounding box center [862, 307] width 34 height 18
click at [863, 334] on button "承認" at bounding box center [862, 332] width 34 height 18
click at [867, 362] on button "承認" at bounding box center [862, 357] width 34 height 18
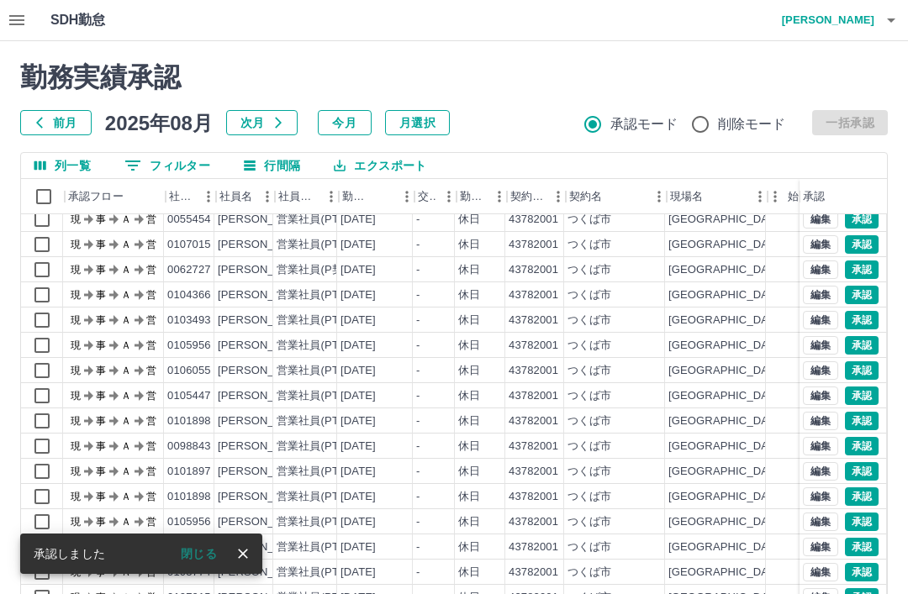
scroll to position [3695, 0]
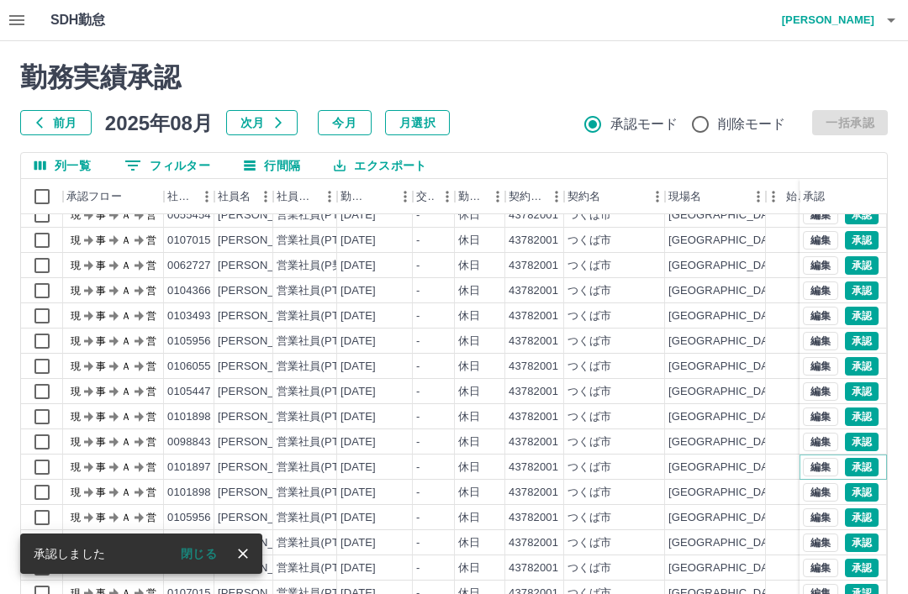
click at [859, 468] on button "承認" at bounding box center [862, 467] width 34 height 18
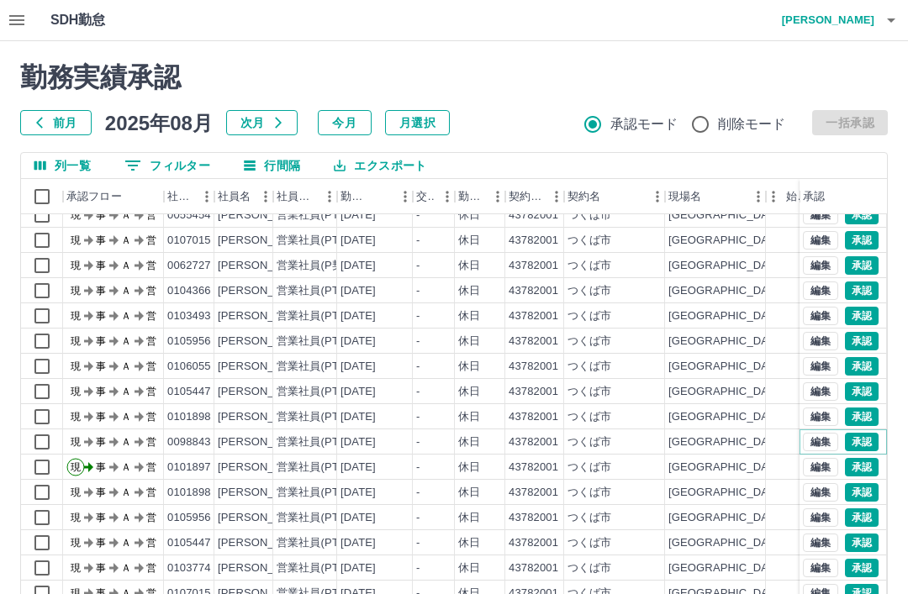
click at [859, 441] on button "承認" at bounding box center [862, 442] width 34 height 18
click at [859, 416] on button "承認" at bounding box center [862, 417] width 34 height 18
click at [866, 394] on button "承認" at bounding box center [862, 392] width 34 height 18
click at [862, 369] on div at bounding box center [454, 297] width 908 height 594
click at [860, 363] on button "承認" at bounding box center [862, 366] width 34 height 18
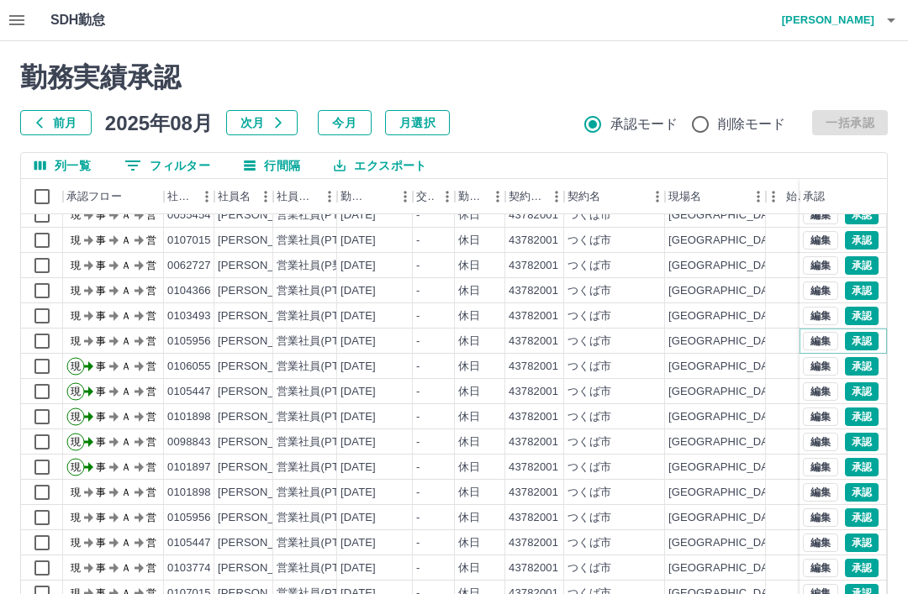
click at [866, 344] on button "承認" at bounding box center [862, 341] width 34 height 18
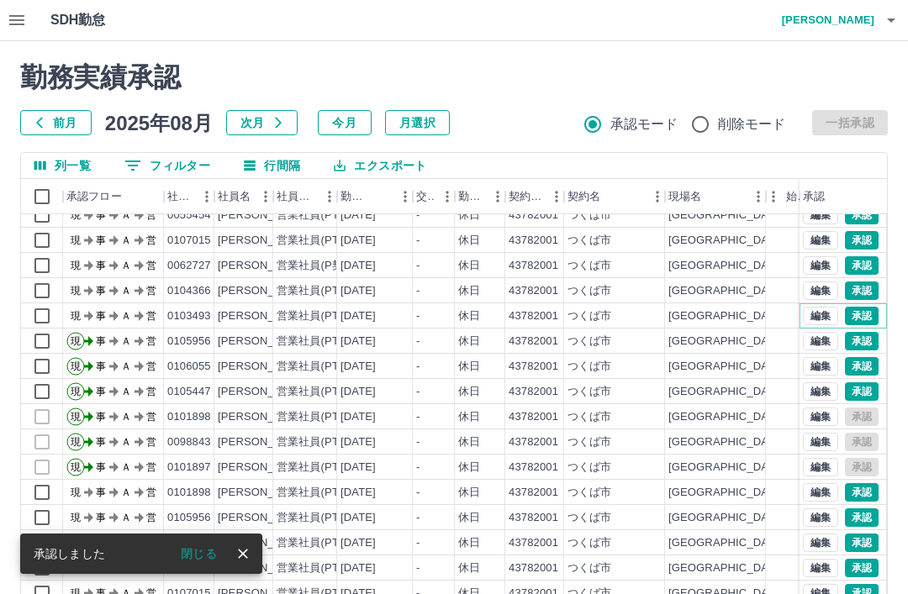
click at [865, 314] on button "承認" at bounding box center [862, 316] width 34 height 18
click at [864, 293] on div at bounding box center [454, 297] width 908 height 594
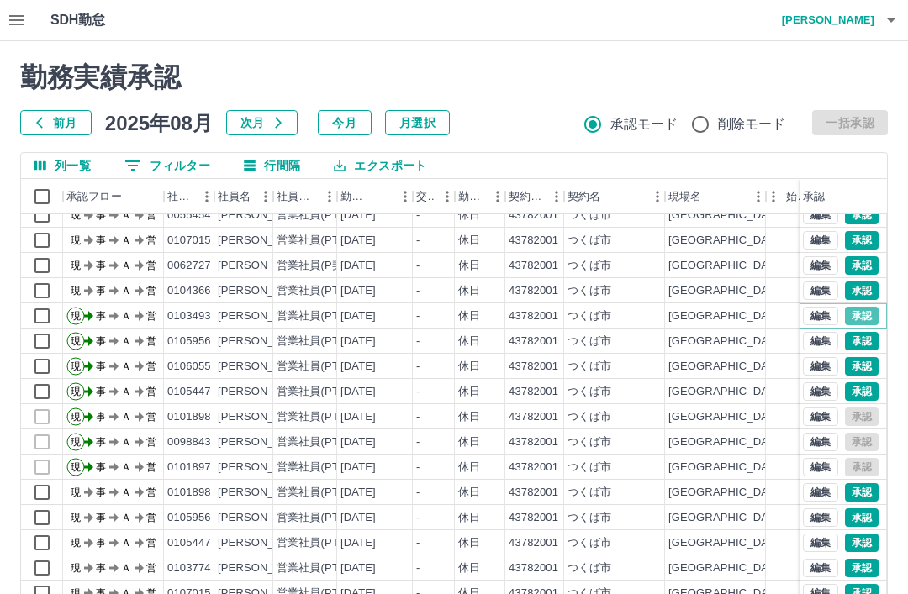
click at [864, 309] on button "承認" at bounding box center [862, 316] width 34 height 18
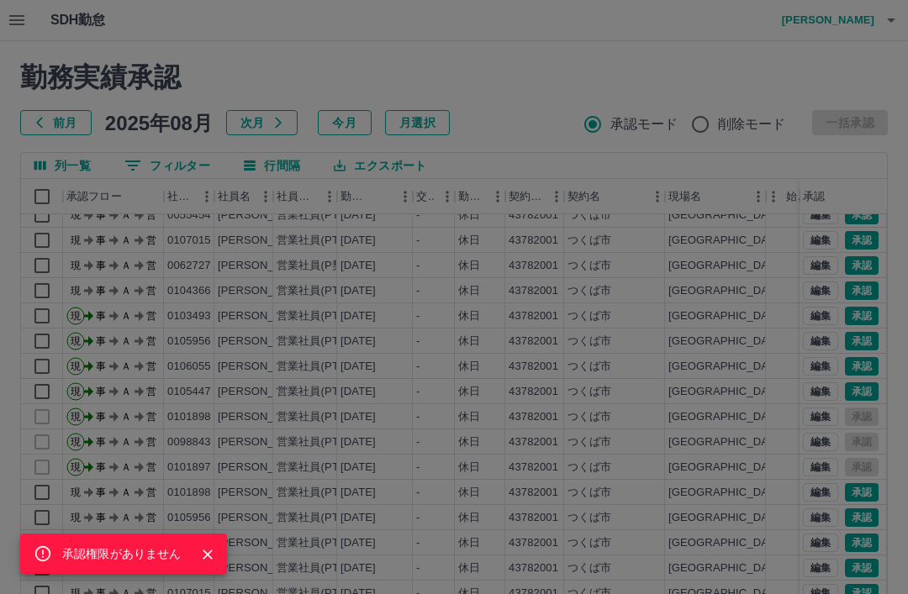
click at [867, 283] on div "承認権限がありません" at bounding box center [454, 297] width 908 height 594
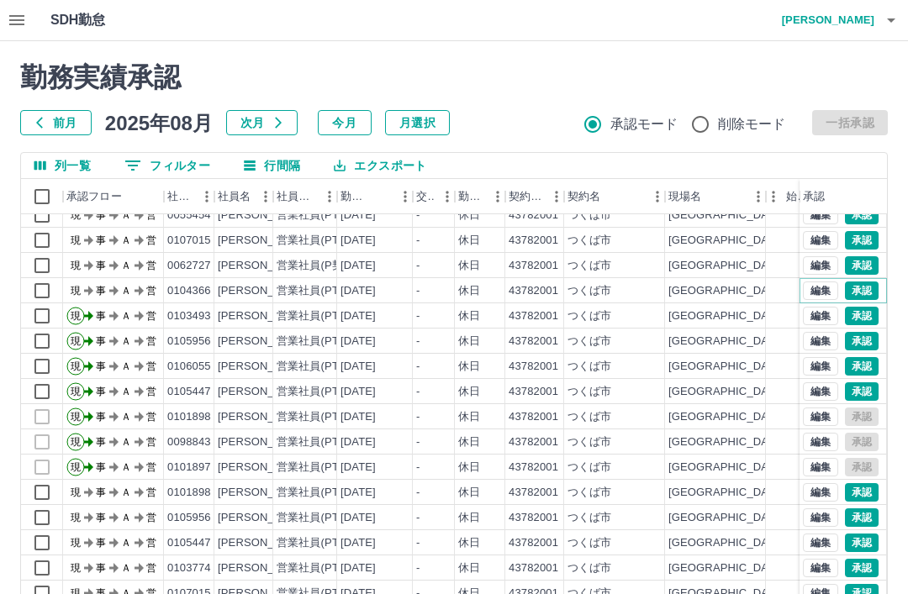
click at [869, 286] on button "承認" at bounding box center [862, 291] width 34 height 18
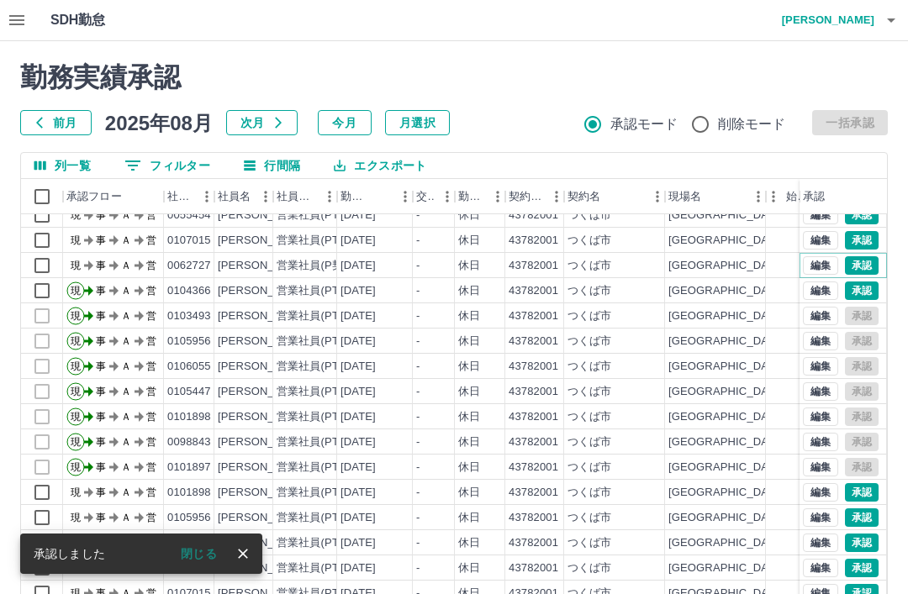
click at [867, 265] on button "承認" at bounding box center [862, 265] width 34 height 18
click at [861, 240] on button "承認" at bounding box center [862, 240] width 34 height 18
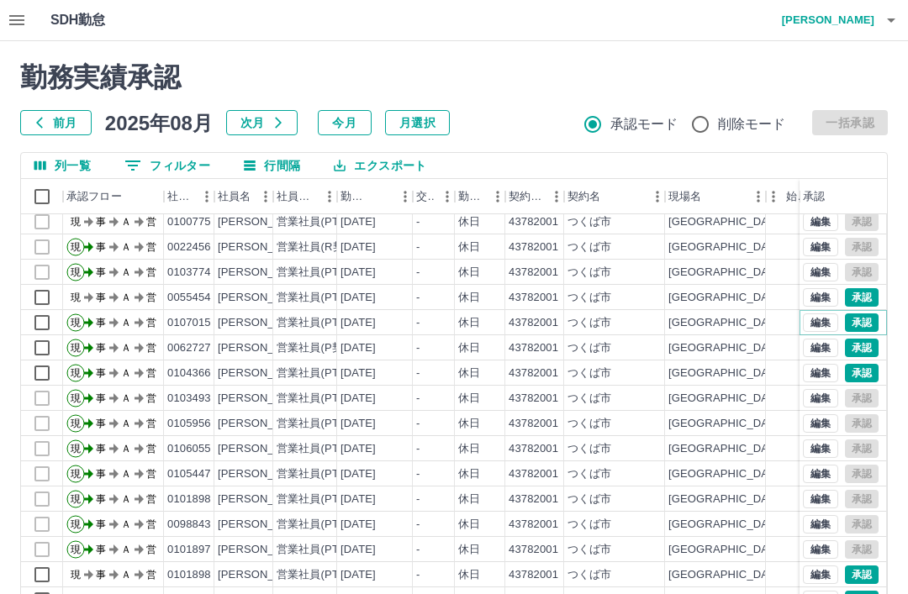
scroll to position [3612, 0]
click at [857, 295] on button "承認" at bounding box center [862, 298] width 34 height 18
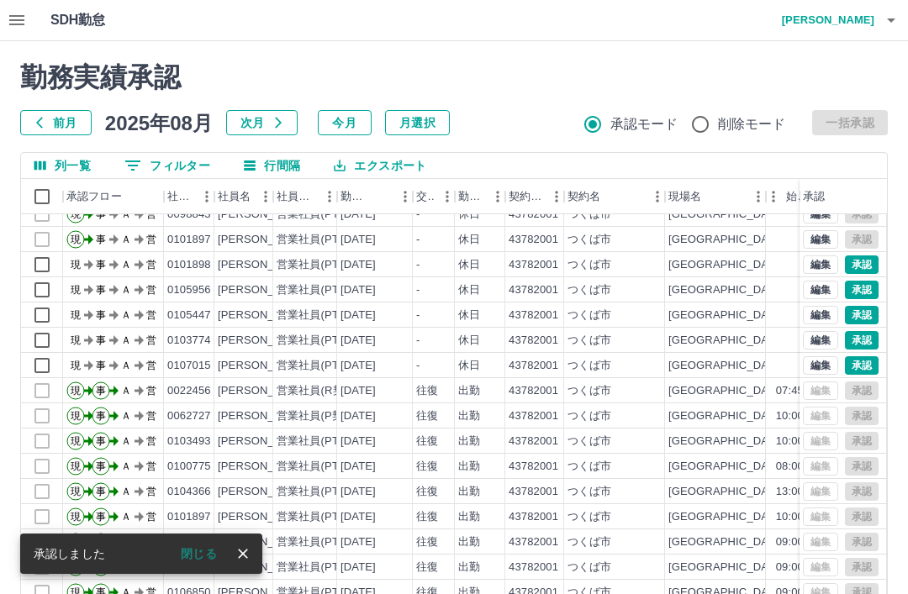
scroll to position [3923, 0]
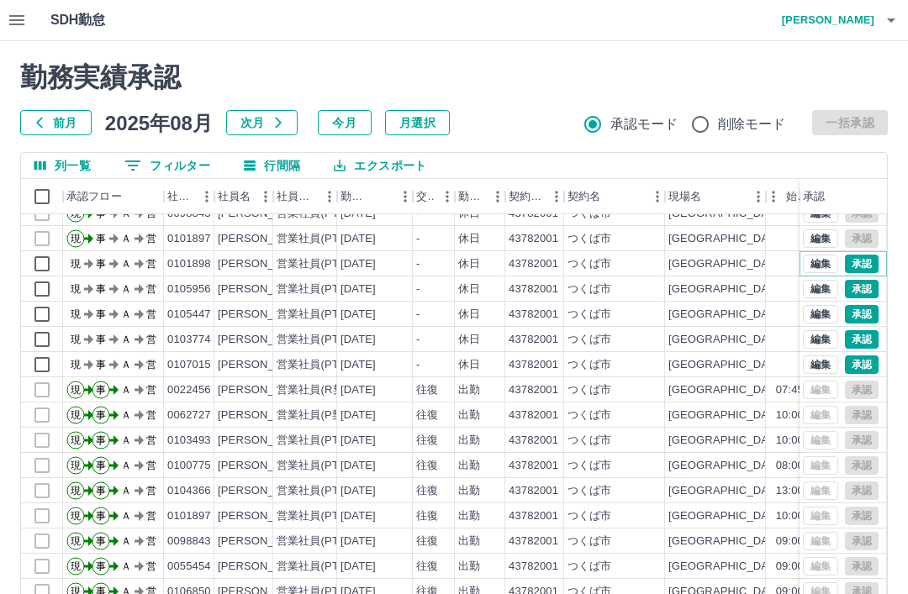
click at [860, 271] on button "承認" at bounding box center [862, 264] width 34 height 18
click at [865, 292] on button "承認" at bounding box center [862, 289] width 34 height 18
click at [863, 317] on button "承認" at bounding box center [862, 314] width 34 height 18
click at [860, 339] on button "承認" at bounding box center [862, 339] width 34 height 18
click at [861, 363] on button "承認" at bounding box center [862, 365] width 34 height 18
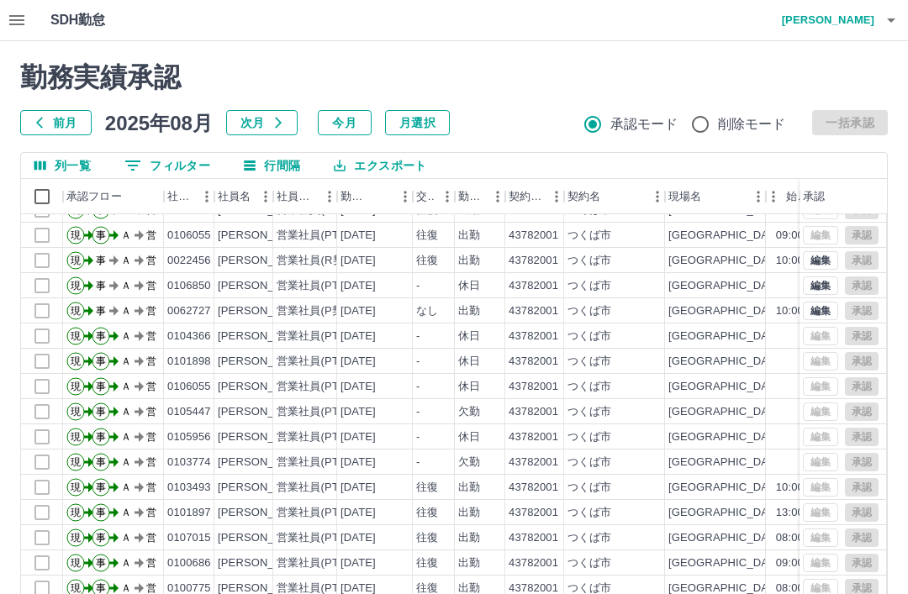
scroll to position [5136, 0]
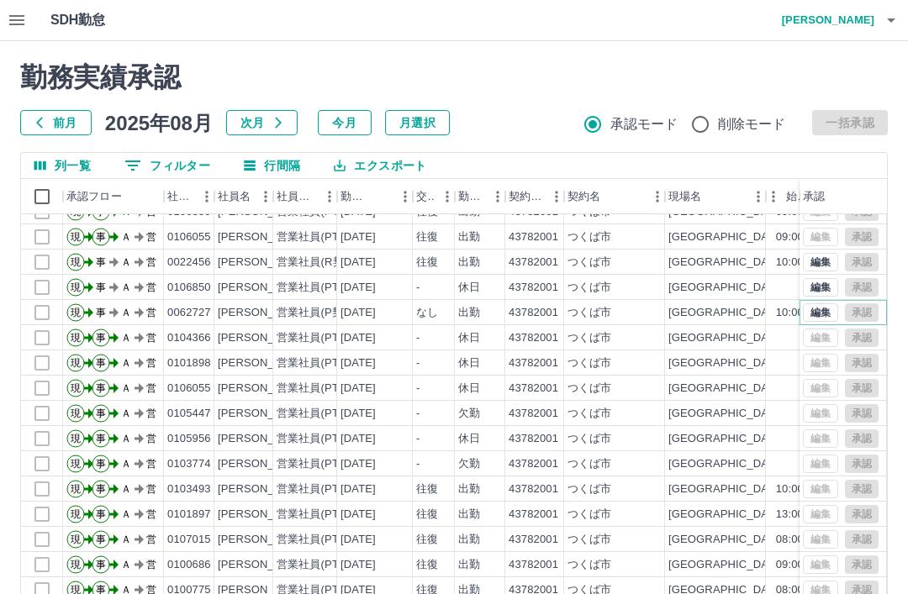
click at [821, 311] on button "編集" at bounding box center [820, 313] width 35 height 18
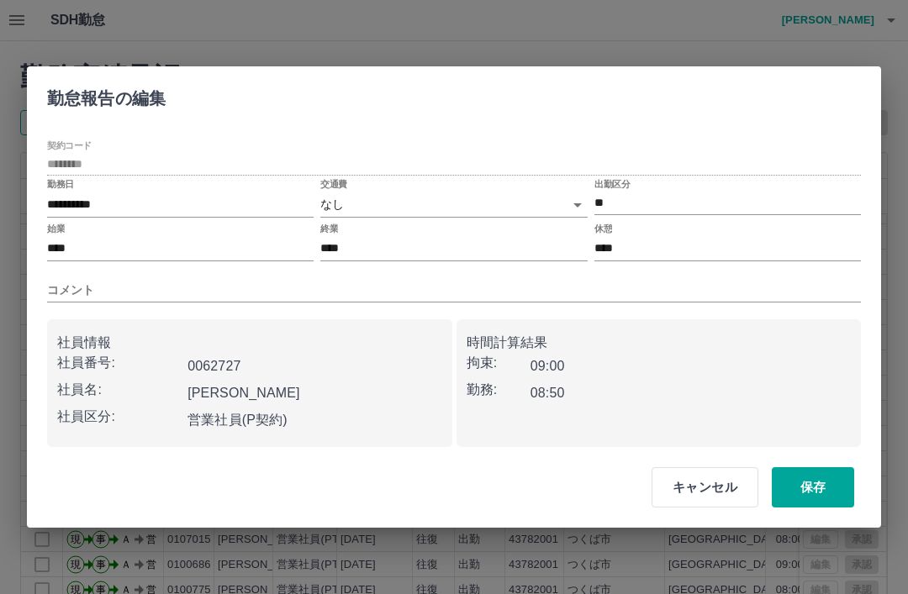
click at [338, 197] on body "SDH勤怠 [PERSON_NAME] 勤務実績承認 前月 [DATE] 次月 今月 月選択 承認モード 削除モード 一括承認 列一覧 0 フィルター 行間隔…" at bounding box center [454, 355] width 908 height 711
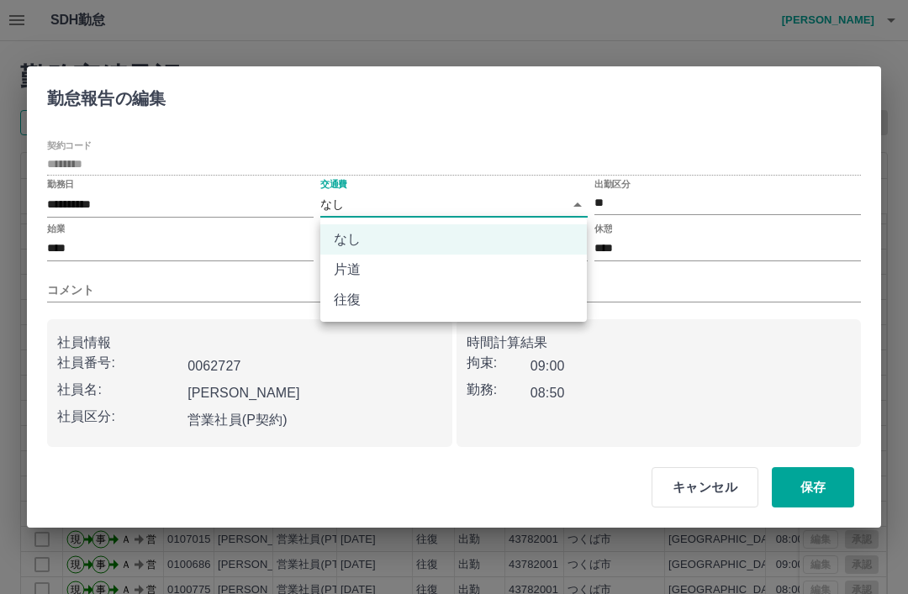
click at [413, 308] on li "往復" at bounding box center [453, 300] width 267 height 30
type input "******"
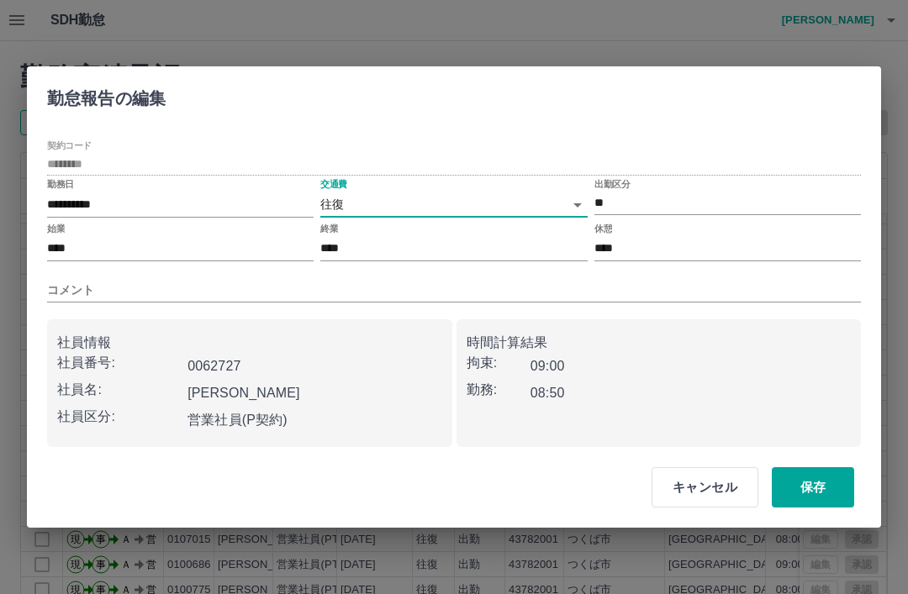
click at [810, 489] on button "保存" at bounding box center [813, 488] width 82 height 40
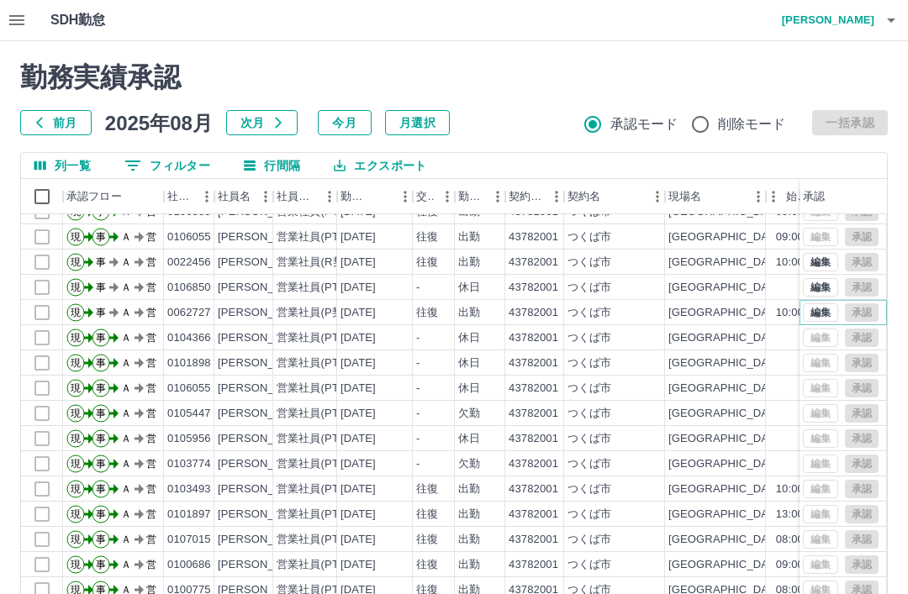
click at [813, 314] on button "編集" at bounding box center [820, 313] width 35 height 18
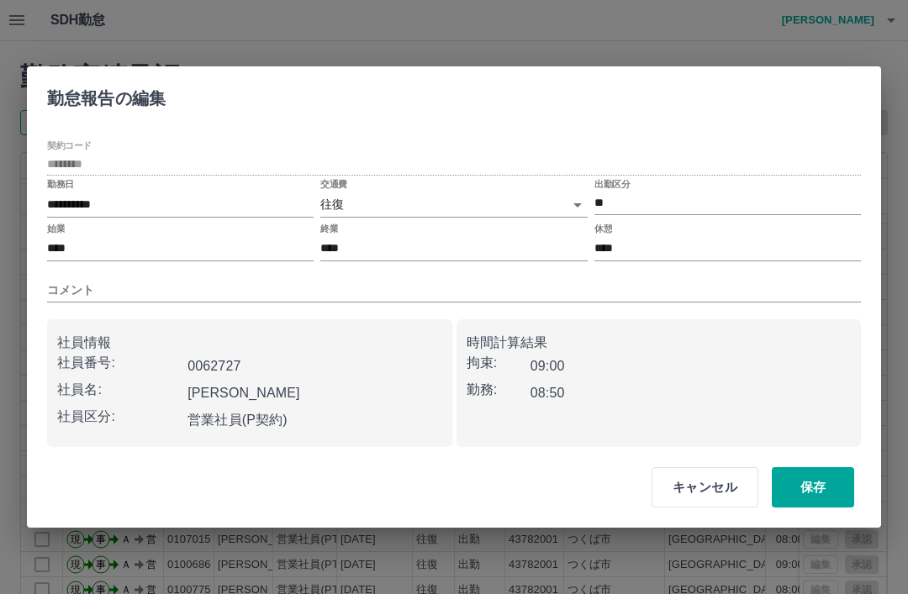
click at [649, 252] on input "****" at bounding box center [727, 249] width 267 height 24
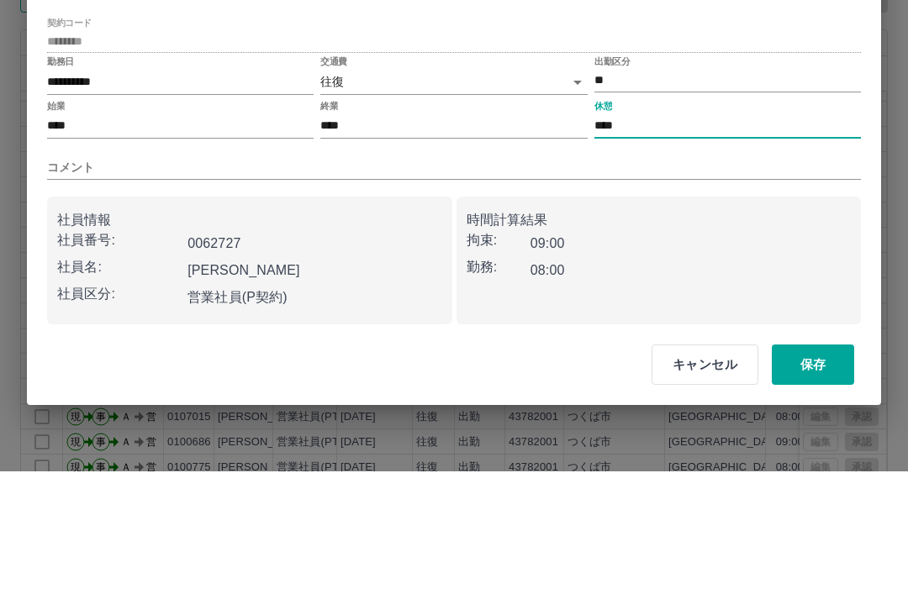
type input "****"
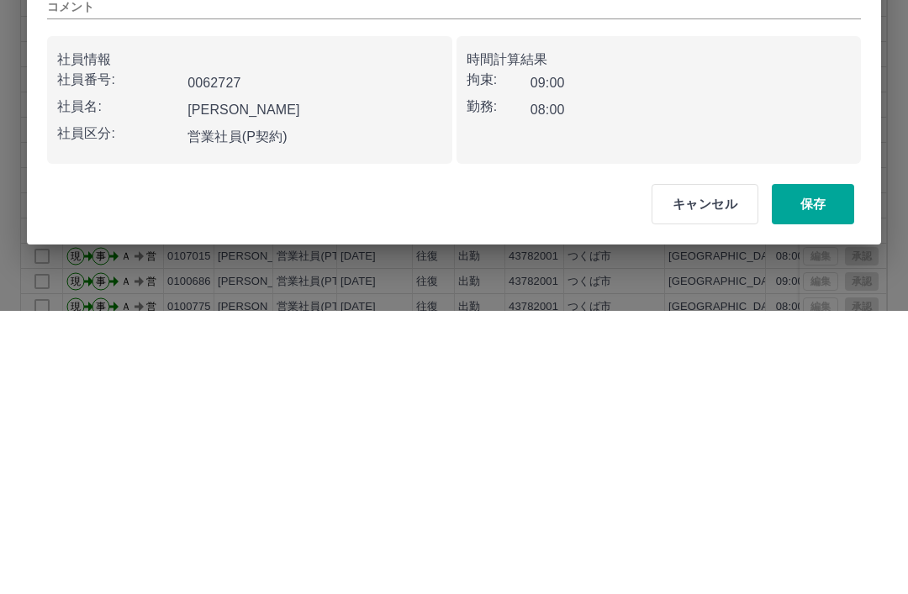
click at [813, 468] on button "保存" at bounding box center [813, 488] width 82 height 40
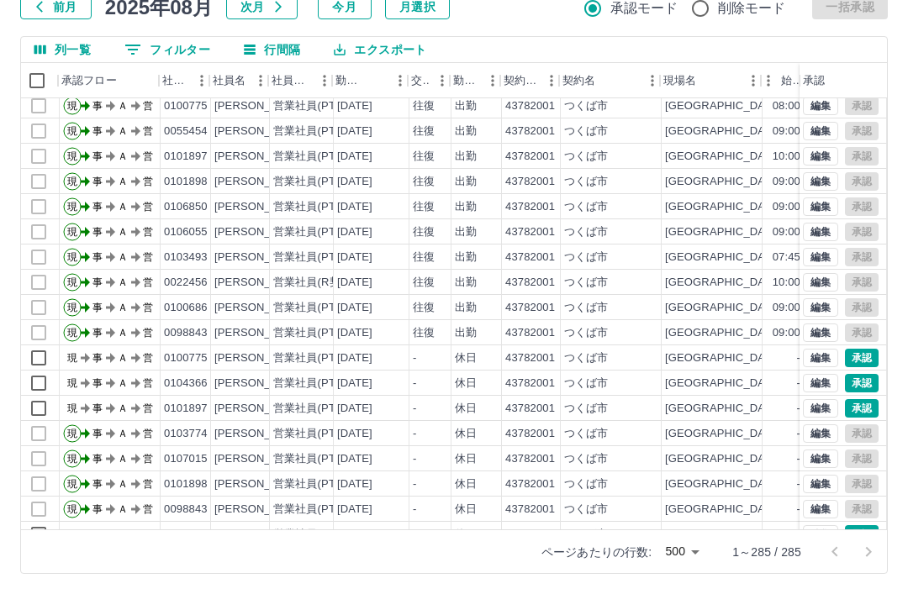
scroll to position [1292, 3]
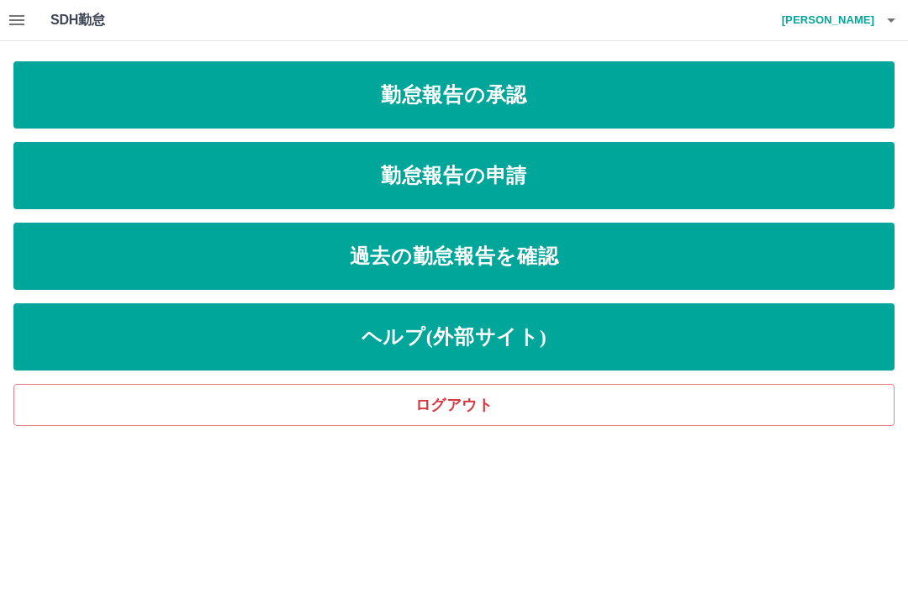
click at [727, 118] on link "勤怠報告の承認" at bounding box center [453, 94] width 881 height 67
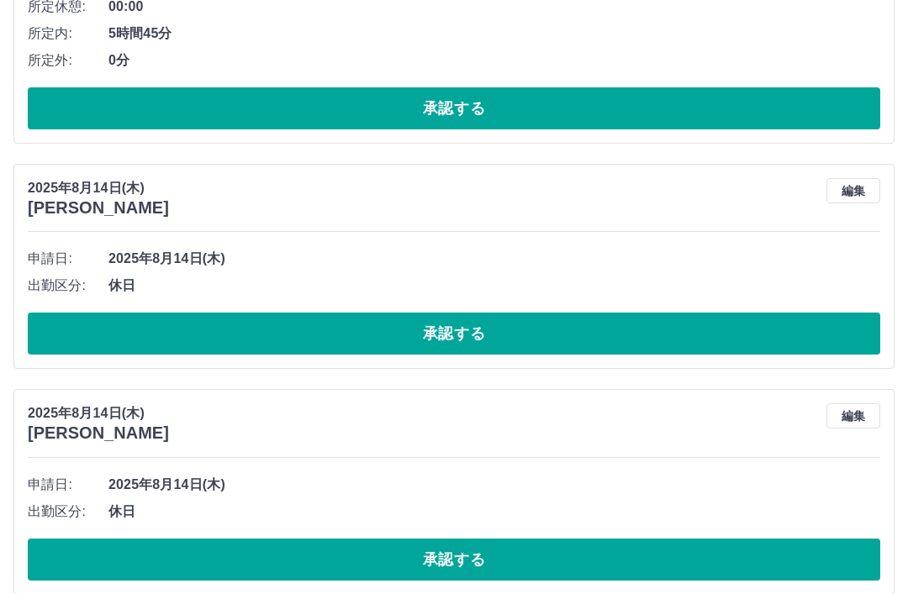
scroll to position [525, 0]
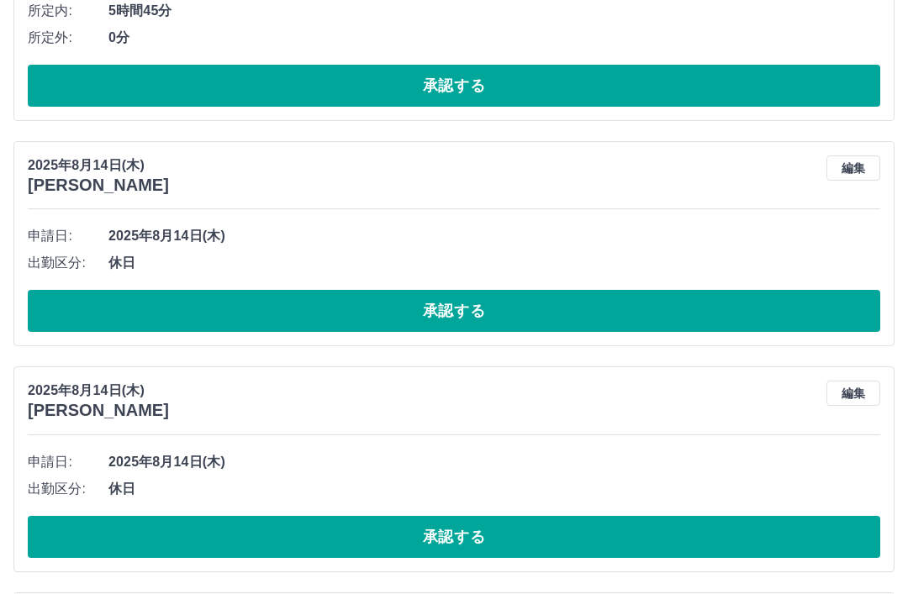
click at [474, 78] on button "承認する" at bounding box center [454, 86] width 853 height 42
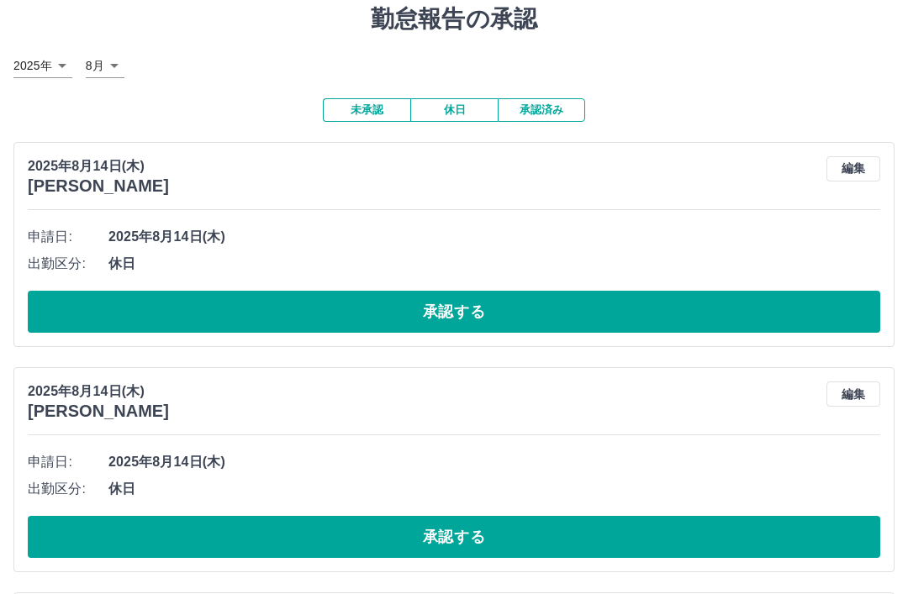
scroll to position [0, 0]
